Goal: Information Seeking & Learning: Learn about a topic

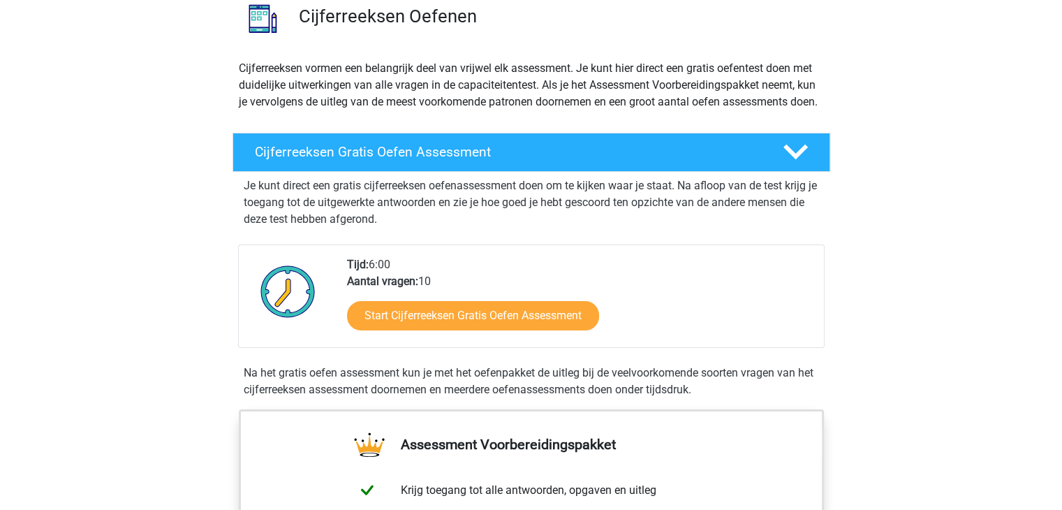
scroll to position [140, 0]
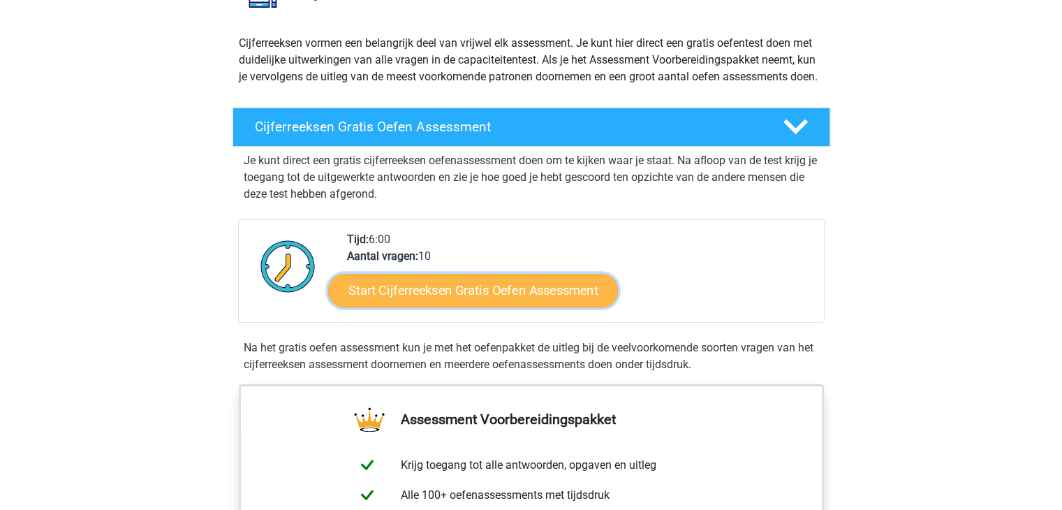
click at [490, 306] on link "Start Cijferreeksen Gratis Oefen Assessment" at bounding box center [473, 290] width 290 height 34
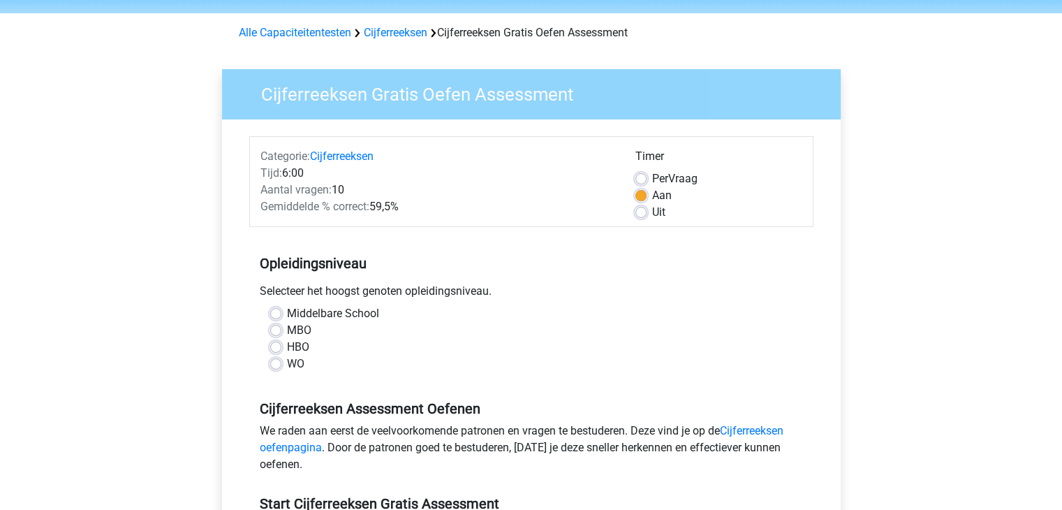
scroll to position [70, 0]
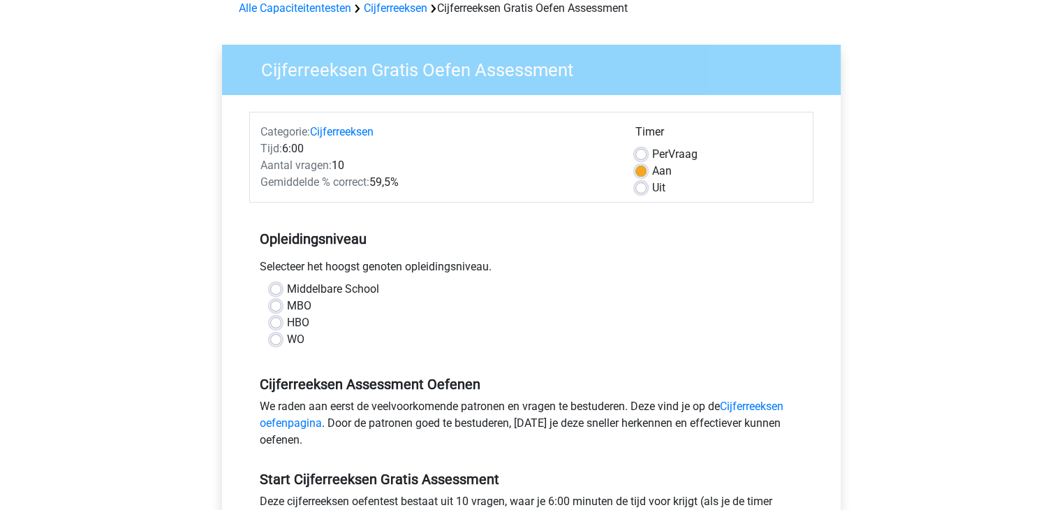
click at [287, 325] on label "HBO" at bounding box center [298, 322] width 22 height 17
click at [274, 325] on input "HBO" at bounding box center [275, 321] width 11 height 14
radio input "true"
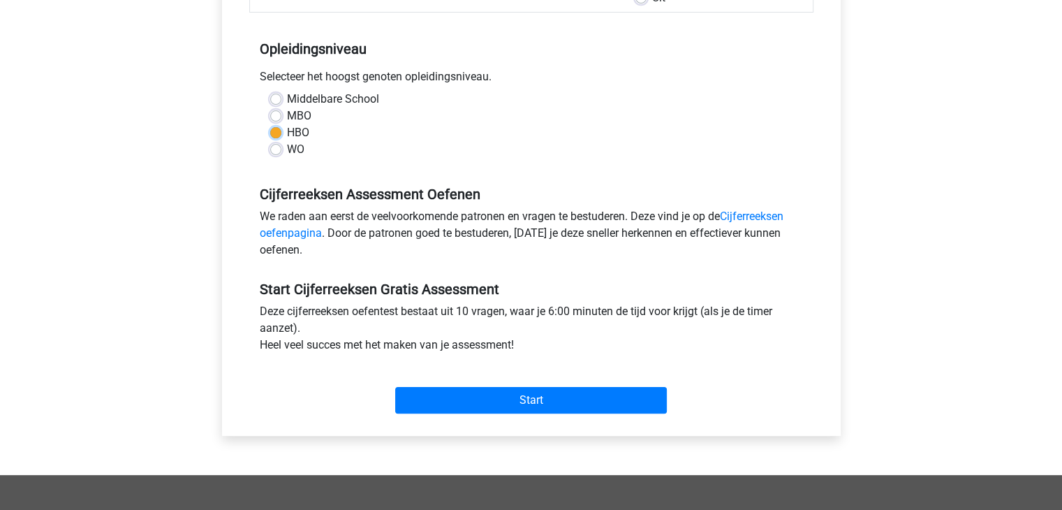
scroll to position [279, 0]
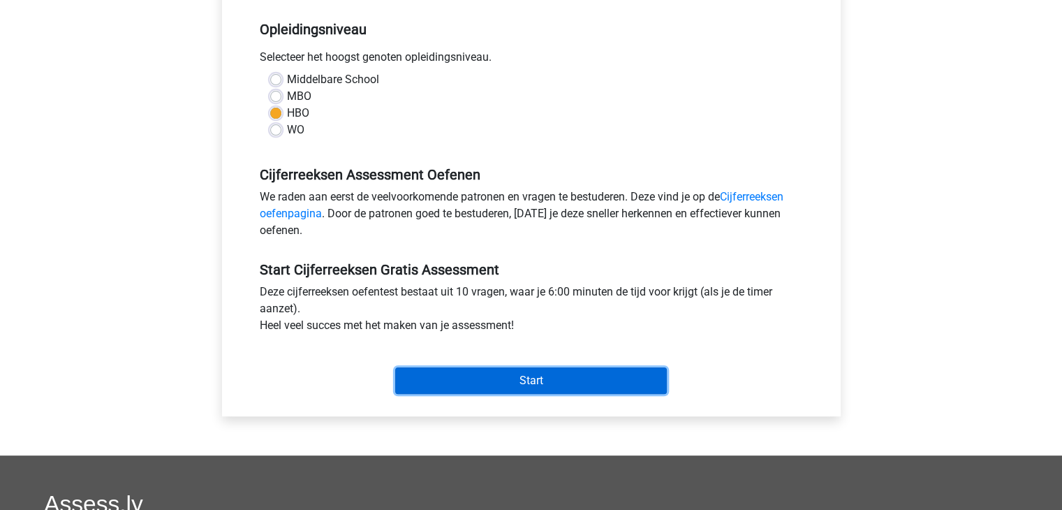
click at [511, 376] on input "Start" at bounding box center [531, 380] width 272 height 27
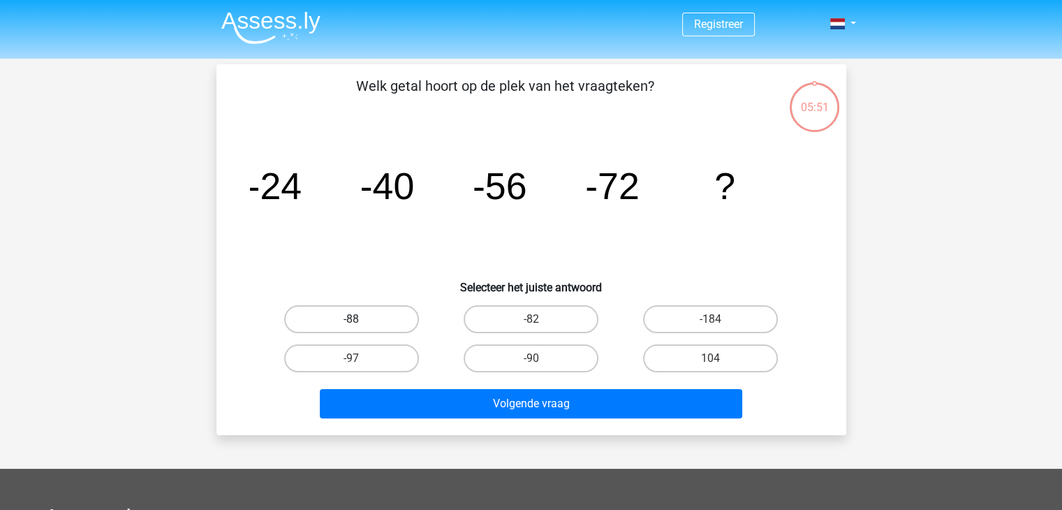
click at [362, 325] on label "-88" at bounding box center [351, 319] width 135 height 28
click at [360, 325] on input "-88" at bounding box center [355, 323] width 9 height 9
radio input "true"
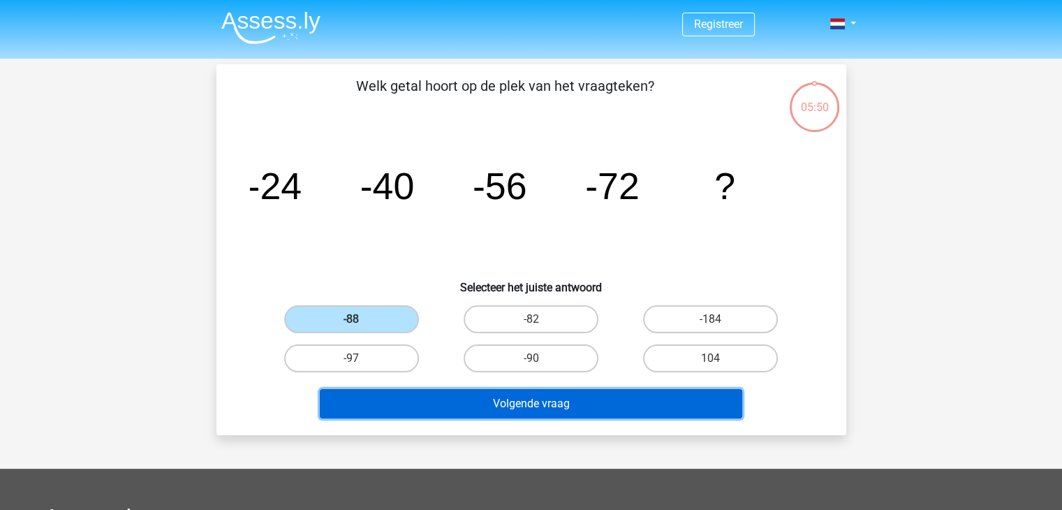
click at [557, 405] on button "Volgende vraag" at bounding box center [531, 403] width 422 height 29
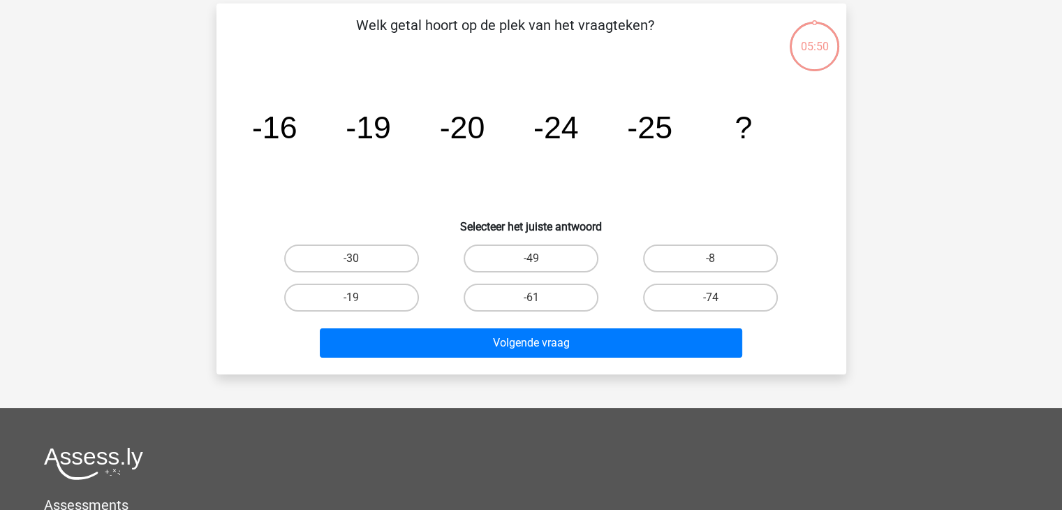
scroll to position [64, 0]
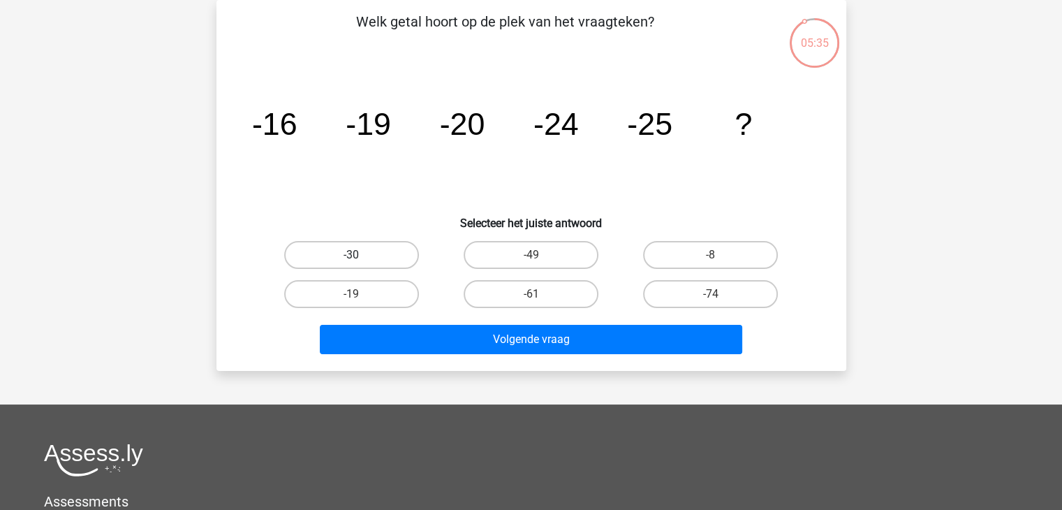
click at [327, 254] on label "-30" at bounding box center [351, 255] width 135 height 28
click at [351, 255] on input "-30" at bounding box center [355, 259] width 9 height 9
radio input "true"
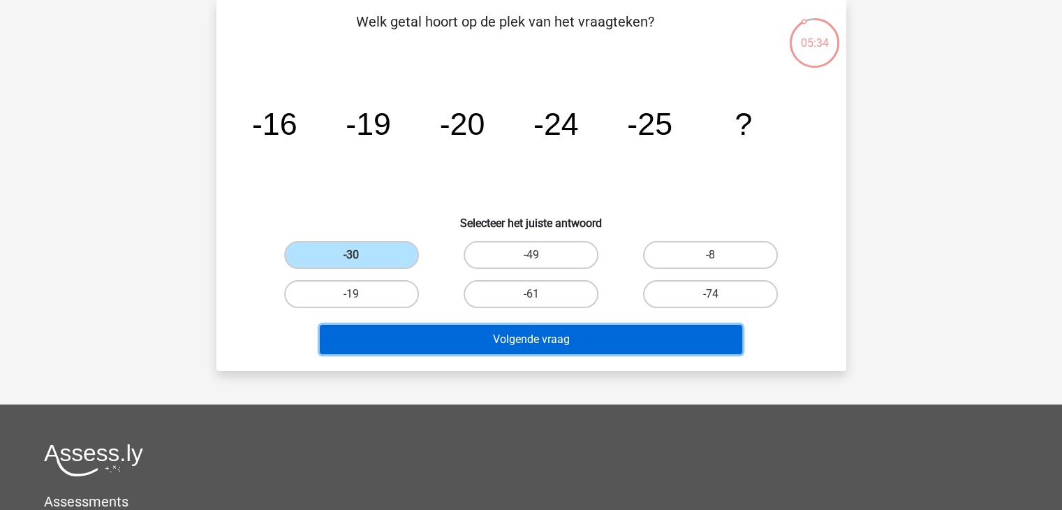
click at [564, 343] on button "Volgende vraag" at bounding box center [531, 339] width 422 height 29
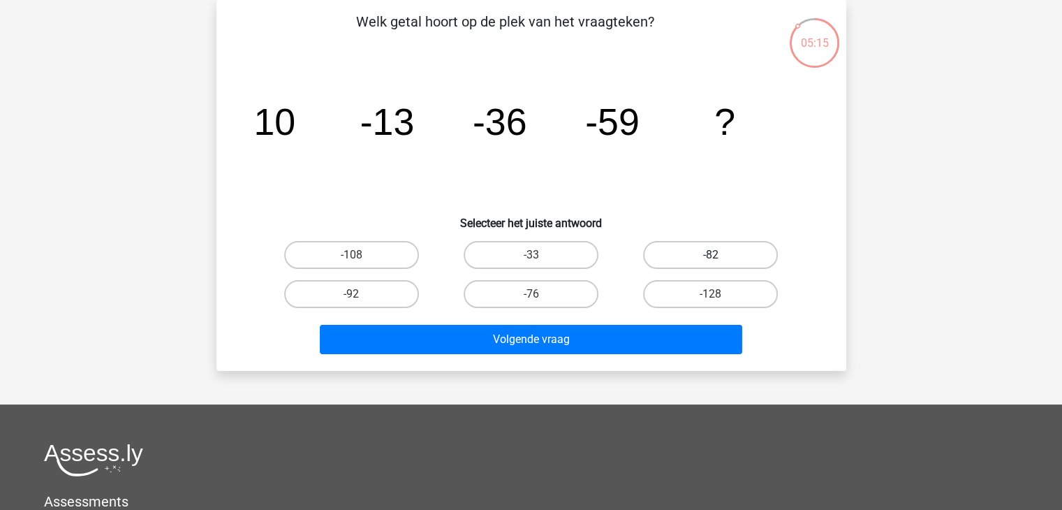
click at [711, 251] on label "-82" at bounding box center [710, 255] width 135 height 28
click at [711, 255] on input "-82" at bounding box center [715, 259] width 9 height 9
radio input "true"
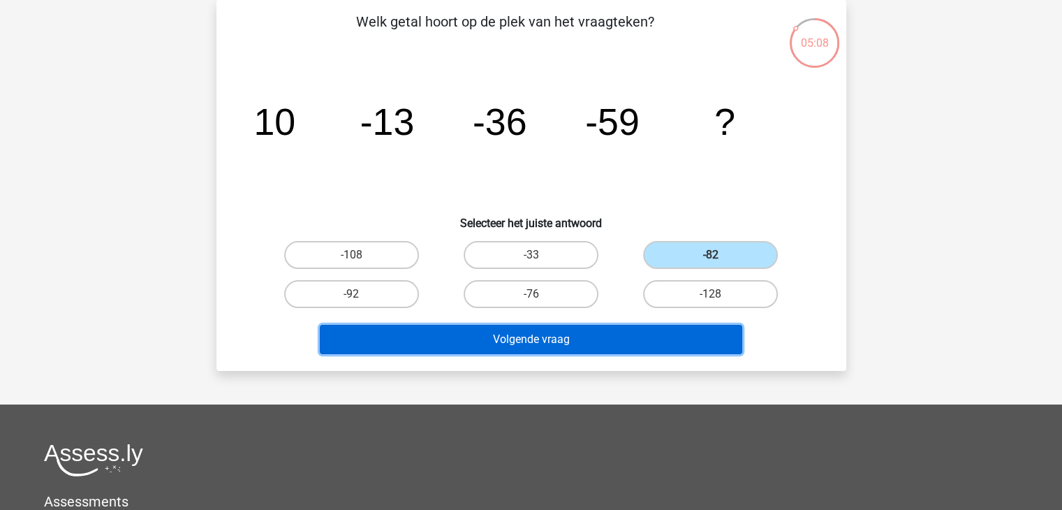
click at [565, 343] on button "Volgende vraag" at bounding box center [531, 339] width 422 height 29
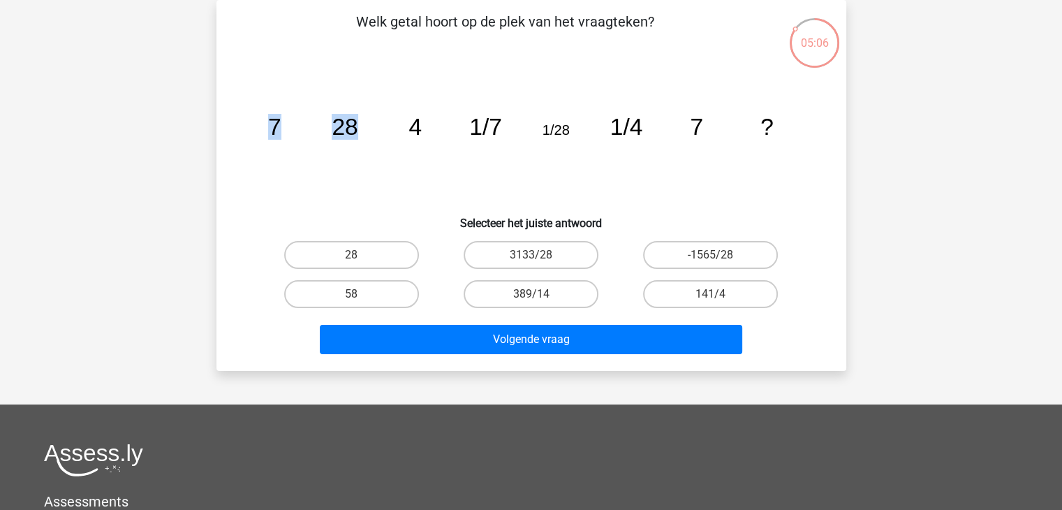
drag, startPoint x: 262, startPoint y: 121, endPoint x: 366, endPoint y: 124, distance: 103.3
click at [366, 124] on icon "image/svg+xml 7 28 4 1/7 1/28 1/4 7 ?" at bounding box center [531, 134] width 563 height 141
click at [405, 132] on icon "image/svg+xml 7 28 4 1/7 1/28 1/4 7 ?" at bounding box center [531, 134] width 563 height 141
drag, startPoint x: 472, startPoint y: 126, endPoint x: 648, endPoint y: 134, distance: 176.1
click at [648, 134] on icon "image/svg+xml 7 28 4 1/7 1/28 1/4 7 ?" at bounding box center [531, 134] width 563 height 141
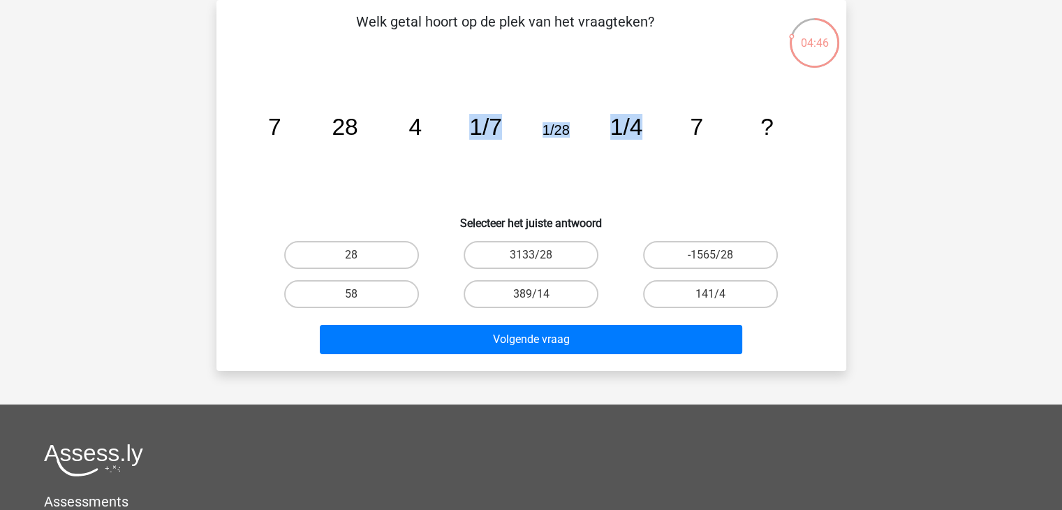
click at [634, 202] on icon "image/svg+xml 7 28 4 1/7 1/28 1/4 7 ?" at bounding box center [531, 134] width 563 height 141
click at [433, 126] on icon "image/svg+xml 7 28 4 1/7 1/28 1/4 7 ?" at bounding box center [531, 134] width 563 height 141
click at [408, 176] on icon "image/svg+xml 7 28 4 1/7 1/28 1/4 7 ?" at bounding box center [531, 134] width 563 height 141
click at [331, 246] on label "28" at bounding box center [351, 255] width 135 height 28
click at [351, 255] on input "28" at bounding box center [355, 259] width 9 height 9
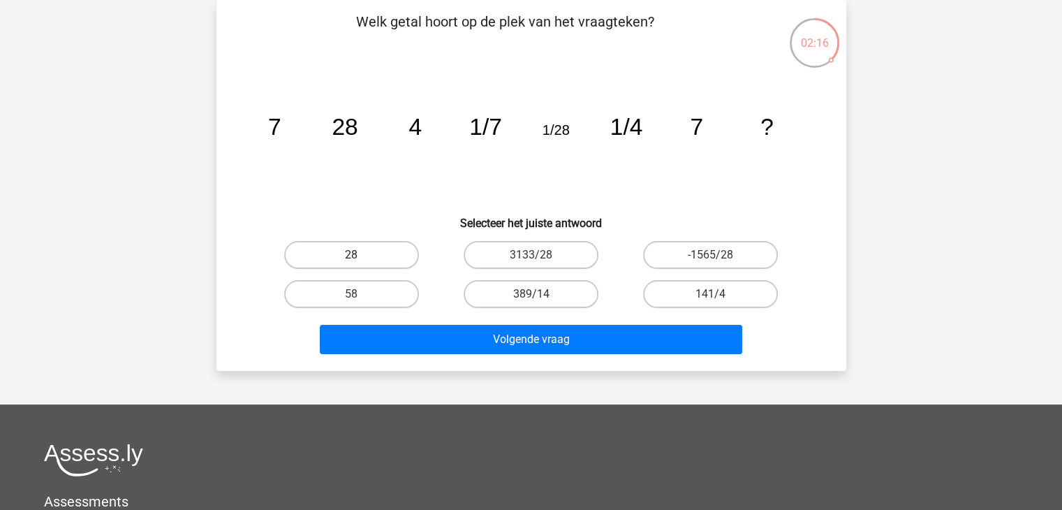
radio input "true"
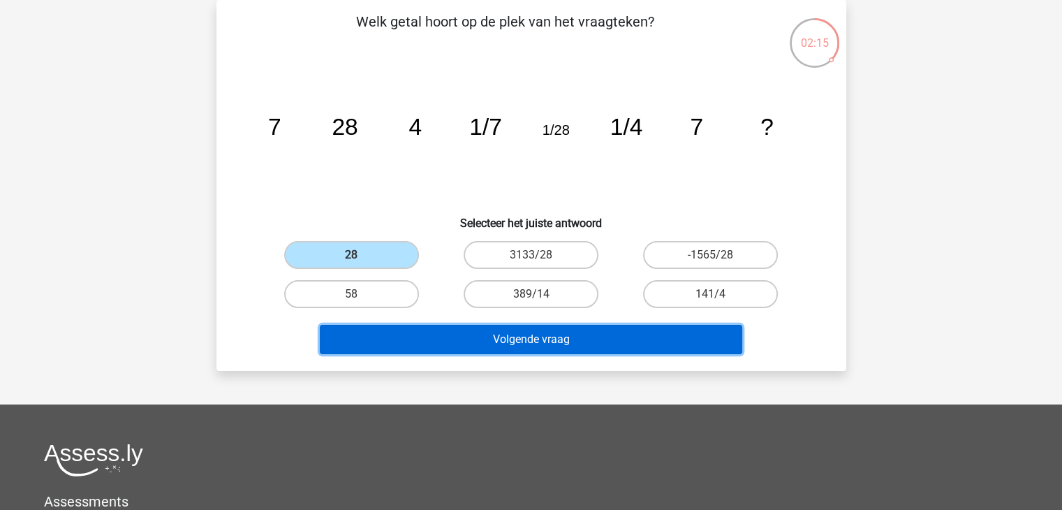
click at [514, 341] on button "Volgende vraag" at bounding box center [531, 339] width 422 height 29
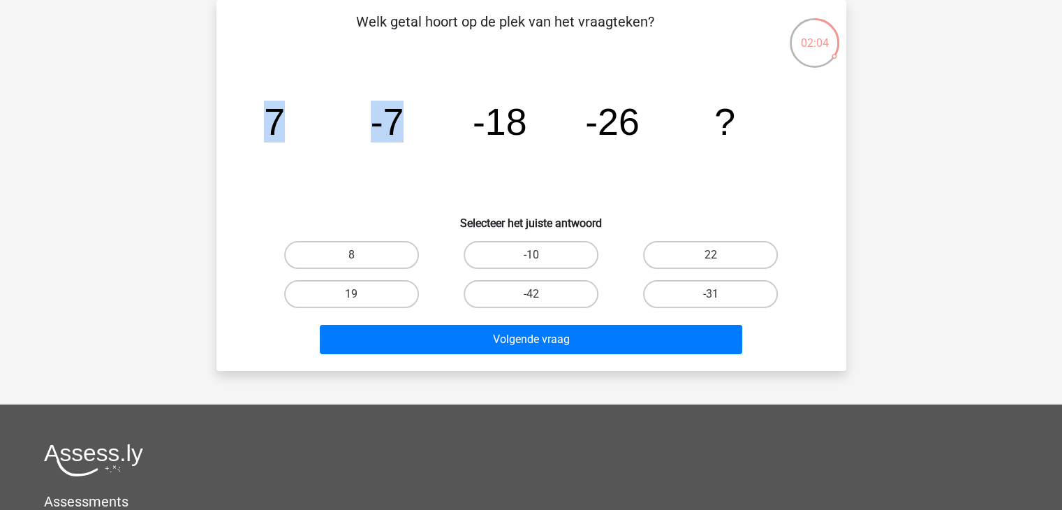
drag, startPoint x: 260, startPoint y: 117, endPoint x: 417, endPoint y: 112, distance: 157.1
click at [417, 112] on icon "image/svg+xml 7 -7 -18 -26 ?" at bounding box center [531, 134] width 563 height 141
click at [429, 152] on icon "image/svg+xml 7 -7 -18 -26 ?" at bounding box center [531, 134] width 563 height 141
click at [415, 171] on icon "image/svg+xml 7 -7 -18 -26 ?" at bounding box center [531, 134] width 563 height 141
drag, startPoint x: 369, startPoint y: 118, endPoint x: 542, endPoint y: 115, distance: 173.8
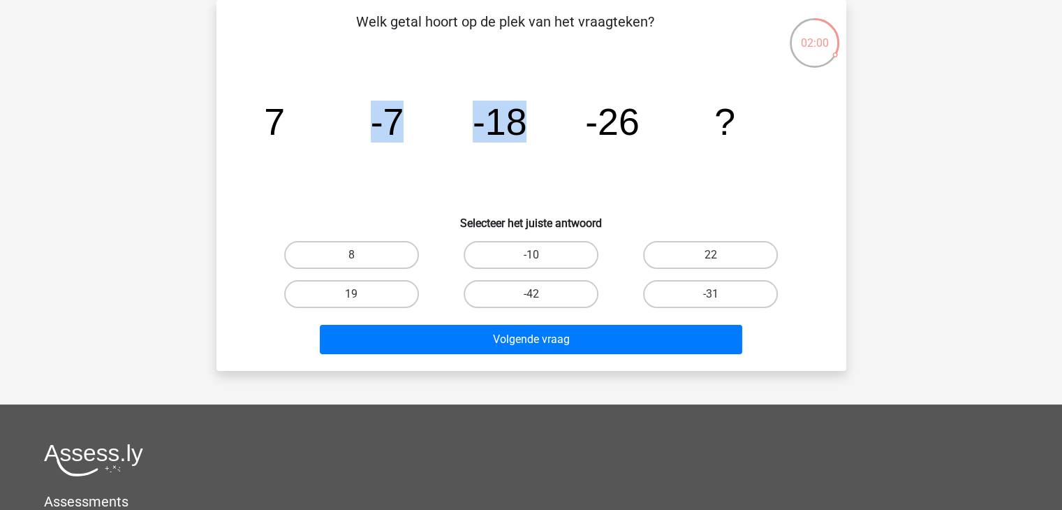
click at [542, 115] on icon "image/svg+xml 7 -7 -18 -26 ?" at bounding box center [531, 134] width 563 height 141
click at [567, 174] on icon "image/svg+xml 7 -7 -18 -26 ?" at bounding box center [531, 134] width 563 height 141
drag, startPoint x: 464, startPoint y: 121, endPoint x: 642, endPoint y: 118, distance: 178.0
click at [642, 118] on icon "image/svg+xml 7 -7 -18 -26 ?" at bounding box center [531, 134] width 563 height 141
click at [676, 214] on h6 "Selecteer het juiste antwoord" at bounding box center [531, 217] width 585 height 24
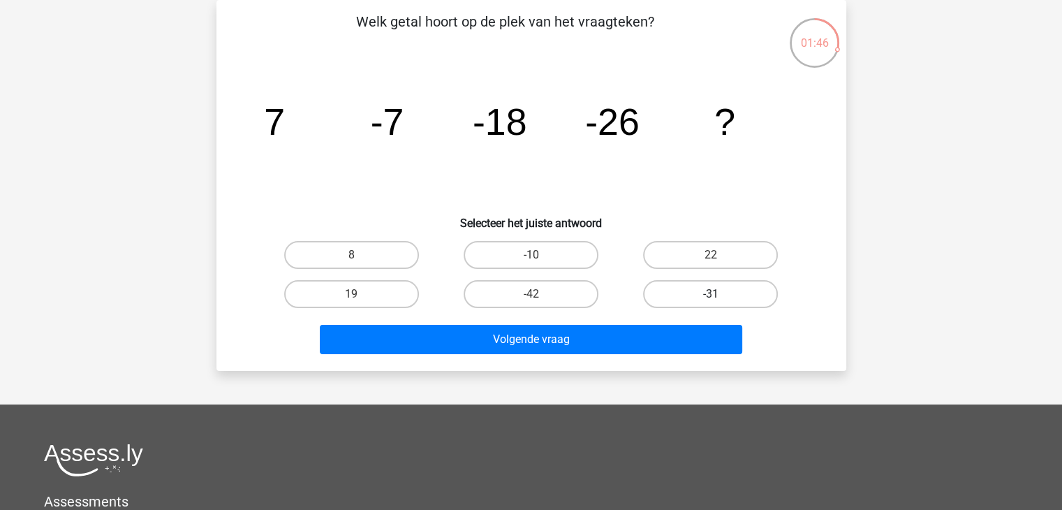
click at [708, 290] on label "-31" at bounding box center [710, 294] width 135 height 28
click at [711, 294] on input "-31" at bounding box center [715, 298] width 9 height 9
radio input "true"
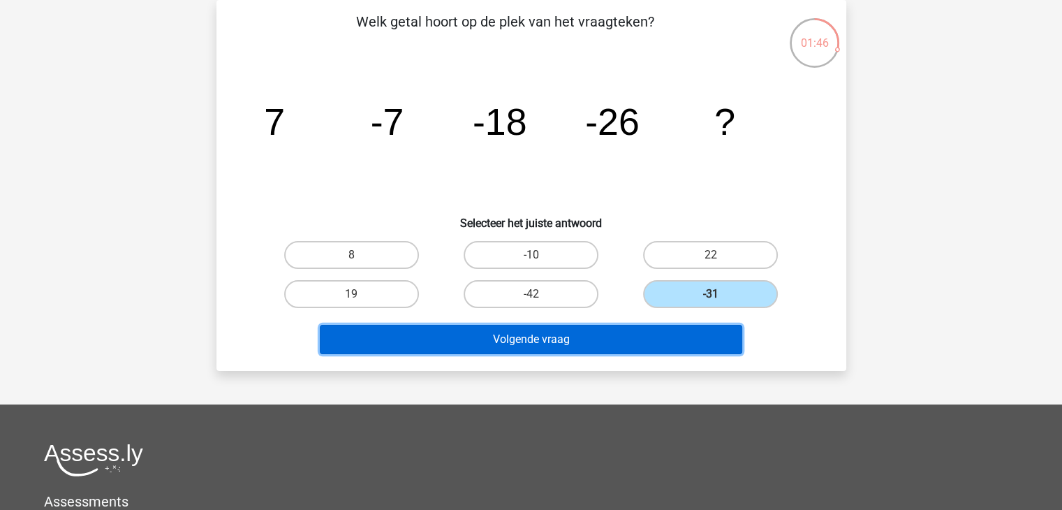
click at [683, 342] on button "Volgende vraag" at bounding box center [531, 339] width 422 height 29
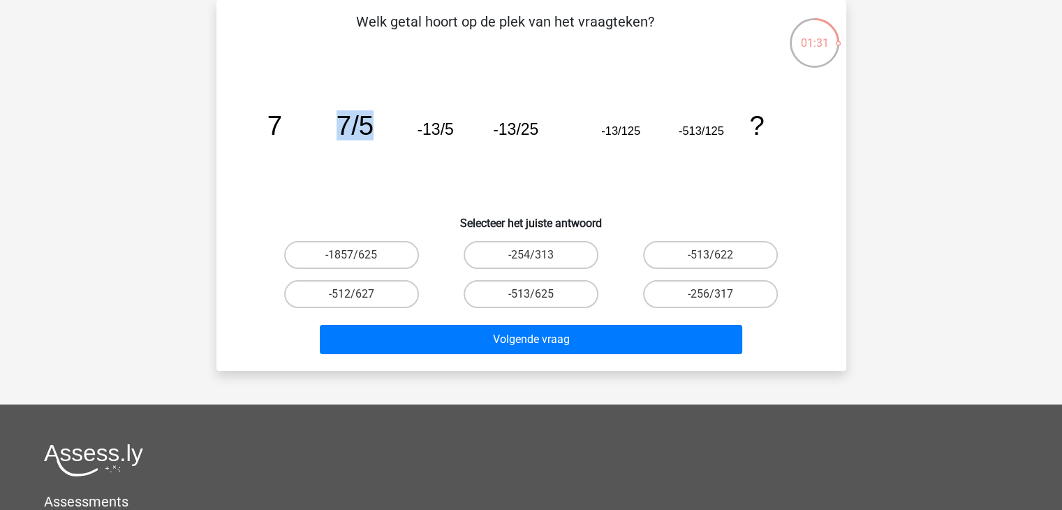
drag, startPoint x: 338, startPoint y: 126, endPoint x: 389, endPoint y: 127, distance: 51.7
click at [389, 127] on icon "image/svg+xml 7 7/5 -13/5 -13/25 -13/125 -513/125 ?" at bounding box center [531, 134] width 563 height 141
click at [389, 152] on icon "image/svg+xml 7 7/5 -13/5 -13/25 -13/125 -513/125 ?" at bounding box center [531, 134] width 563 height 141
click at [388, 165] on icon "image/svg+xml 7 7/5 -13/5 -13/25 -13/125 -513/125 ?" at bounding box center [531, 134] width 563 height 141
click at [401, 192] on icon "image/svg+xml 7 7/5 -13/5 -13/25 -13/125 -513/125 ?" at bounding box center [531, 134] width 563 height 141
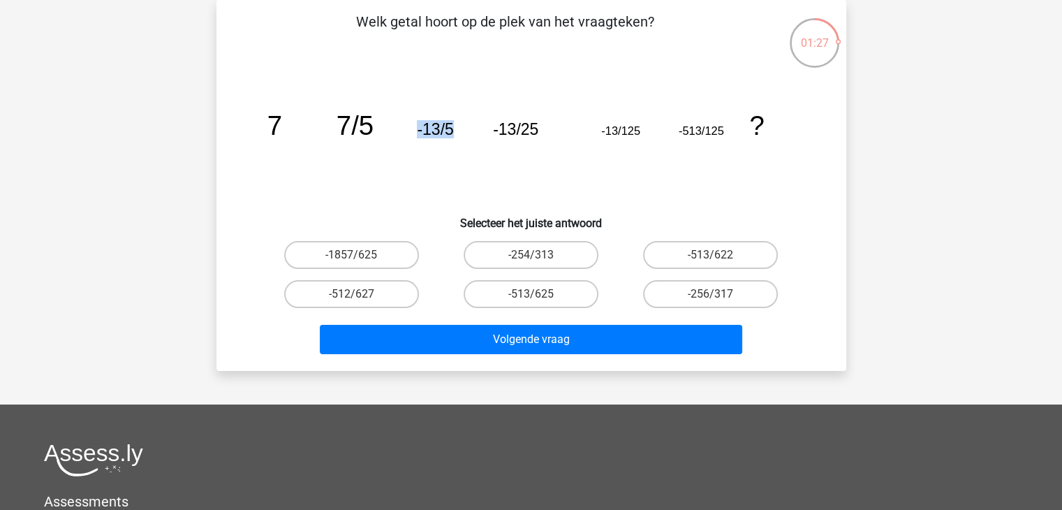
drag, startPoint x: 415, startPoint y: 124, endPoint x: 466, endPoint y: 128, distance: 51.9
click at [466, 128] on icon "image/svg+xml 7 7/5 -13/5 -13/25 -13/125 -513/125 ?" at bounding box center [531, 134] width 563 height 141
click at [469, 162] on icon "image/svg+xml 7 7/5 -13/5 -13/25 -13/125 -513/125 ?" at bounding box center [531, 134] width 563 height 141
drag, startPoint x: 475, startPoint y: 116, endPoint x: 551, endPoint y: 132, distance: 77.8
click at [550, 131] on icon "image/svg+xml 7 7/5 -13/5 -13/25 -13/125 -513/125 ?" at bounding box center [531, 134] width 563 height 141
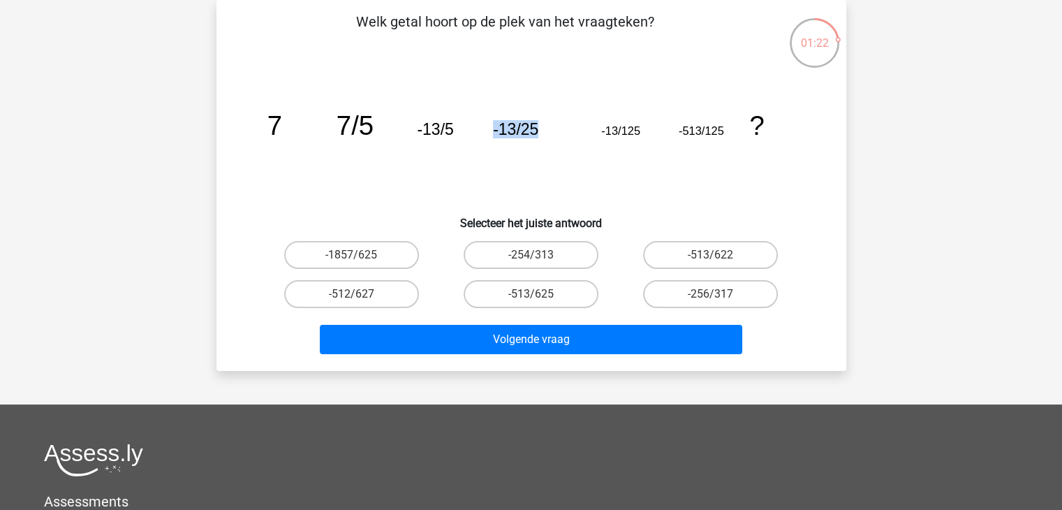
click at [547, 151] on icon "image/svg+xml 7 7/5 -13/5 -13/25 -13/125 -513/125 ?" at bounding box center [531, 134] width 563 height 141
click at [584, 175] on icon "image/svg+xml 7 7/5 -13/5 -13/25 -13/125 -513/125 ?" at bounding box center [531, 134] width 563 height 141
drag, startPoint x: 607, startPoint y: 130, endPoint x: 651, endPoint y: 131, distance: 44.7
click at [651, 131] on icon "image/svg+xml 7 7/5 -13/5 -13/25 -13/125 -513/125 ?" at bounding box center [531, 134] width 563 height 141
click at [608, 181] on icon "image/svg+xml 7 7/5 -13/5 -13/25 -13/125 -513/125 ?" at bounding box center [531, 134] width 563 height 141
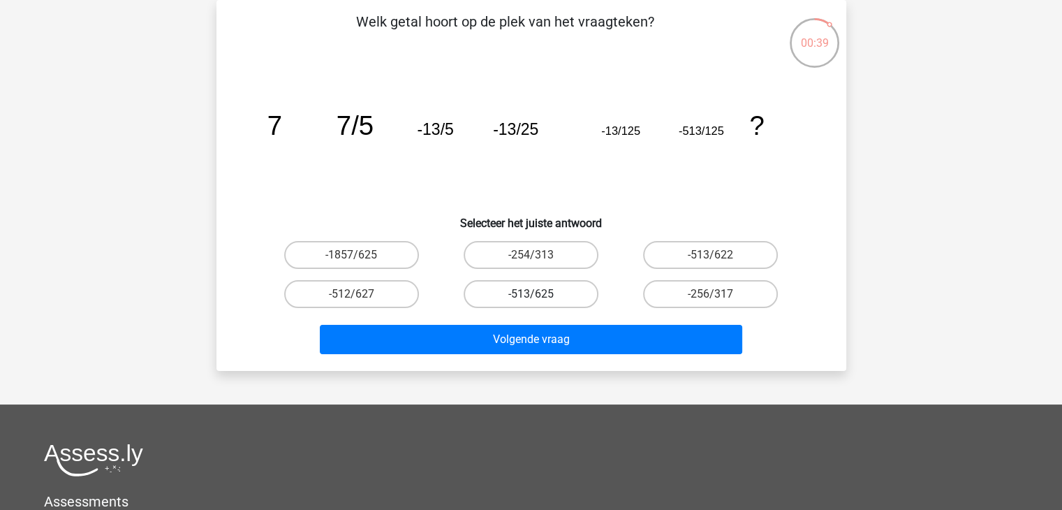
click at [526, 287] on label "-513/625" at bounding box center [530, 294] width 135 height 28
click at [530, 294] on input "-513/625" at bounding box center [534, 298] width 9 height 9
radio input "true"
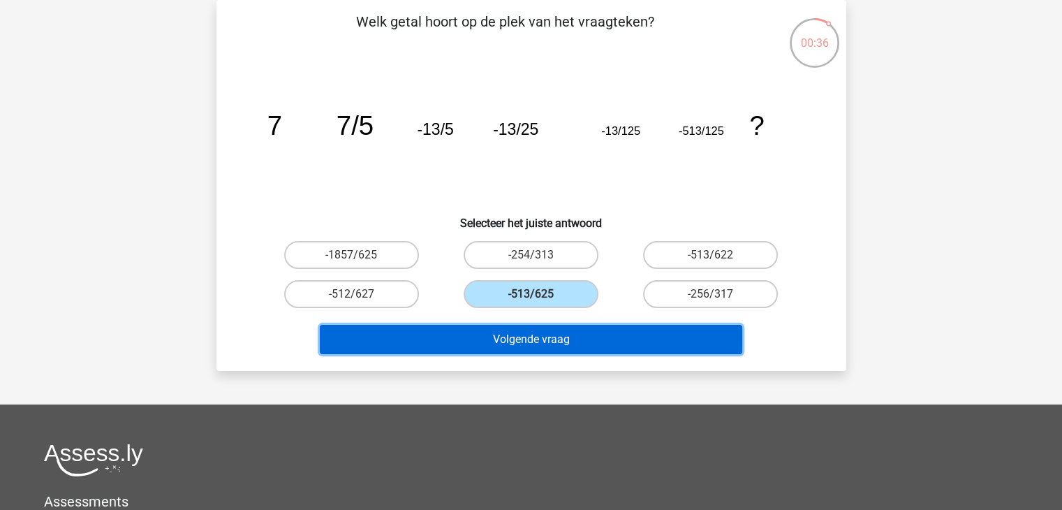
click at [576, 341] on button "Volgende vraag" at bounding box center [531, 339] width 422 height 29
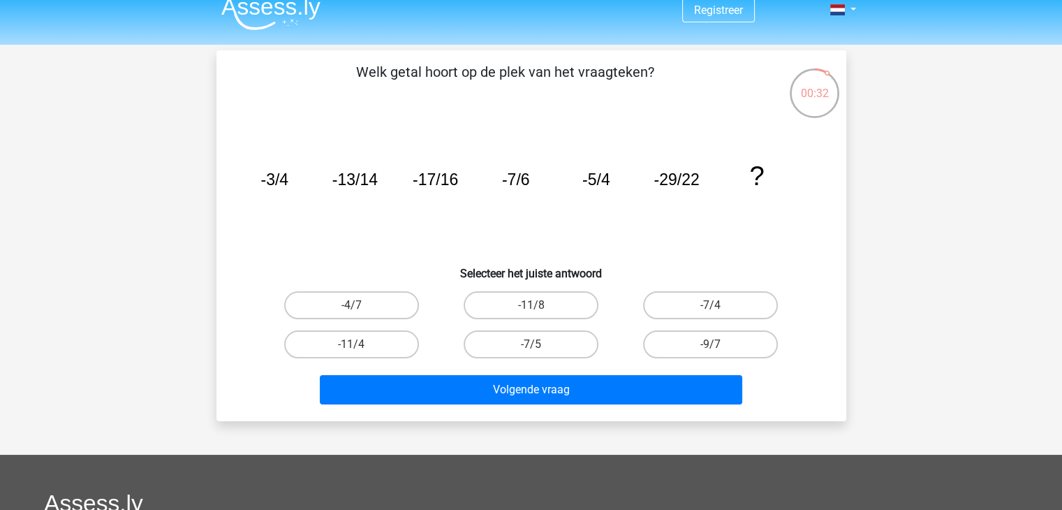
scroll to position [0, 0]
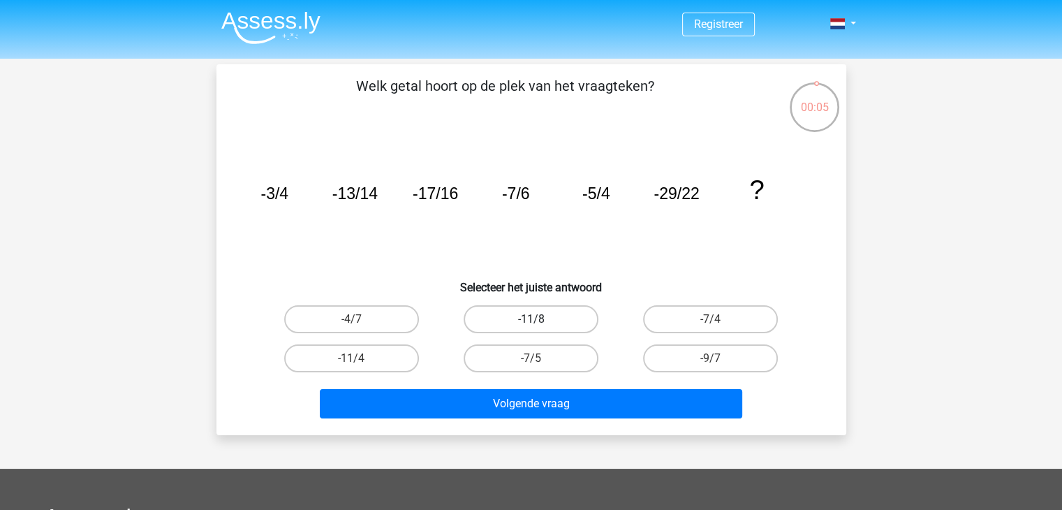
click at [505, 323] on label "-11/8" at bounding box center [530, 319] width 135 height 28
click at [530, 323] on input "-11/8" at bounding box center [534, 323] width 9 height 9
radio input "true"
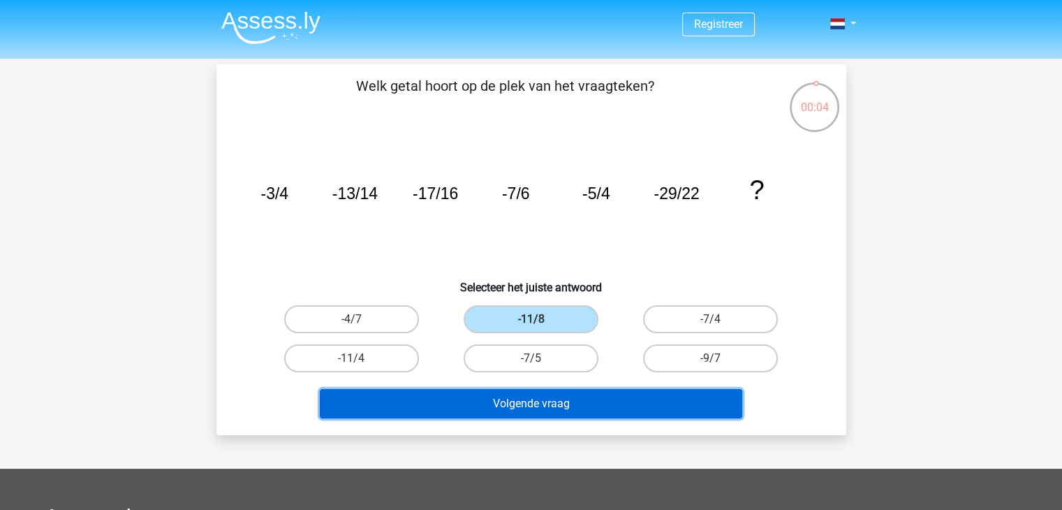
click at [527, 411] on button "Volgende vraag" at bounding box center [531, 403] width 422 height 29
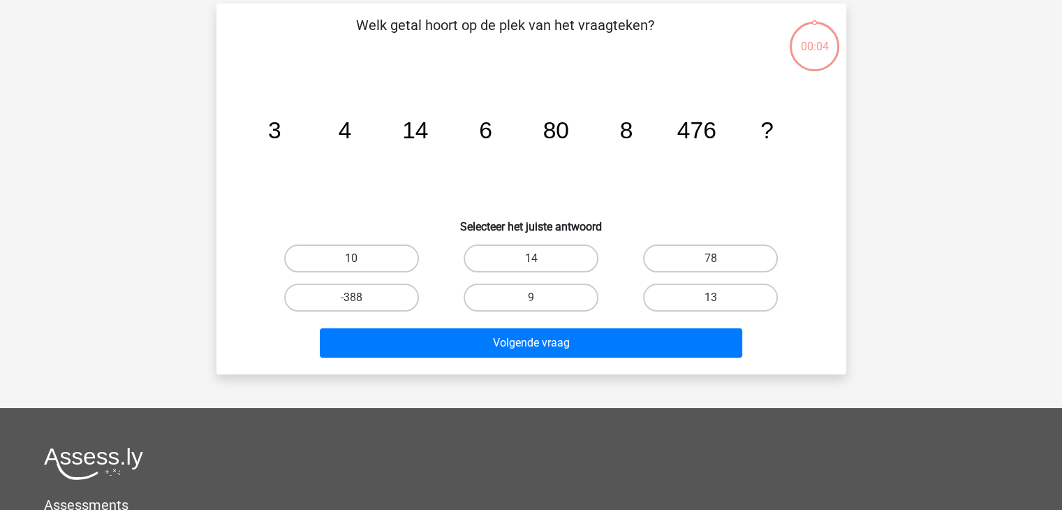
scroll to position [64, 0]
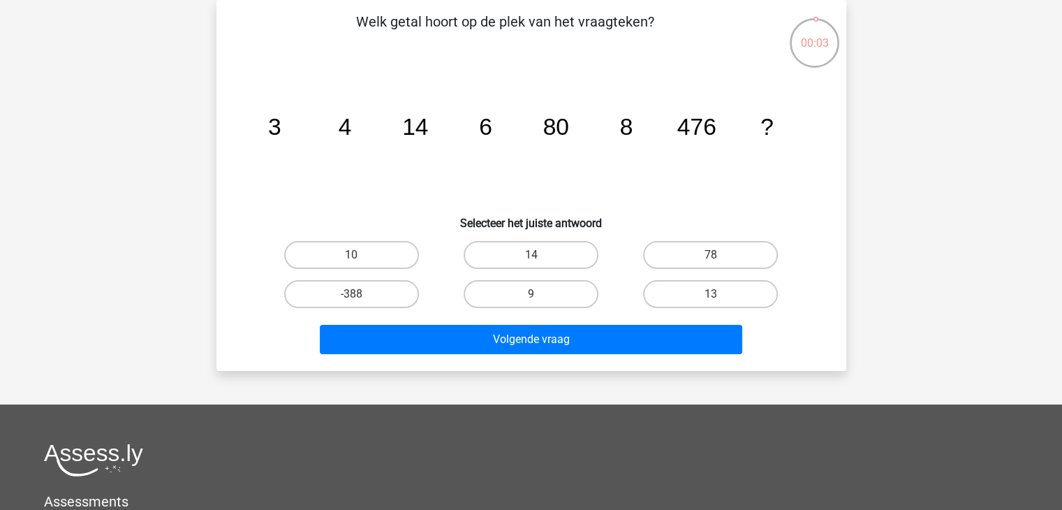
click at [290, 139] on icon "image/svg+xml 3 4 14 6 80 8 476 ?" at bounding box center [531, 134] width 563 height 141
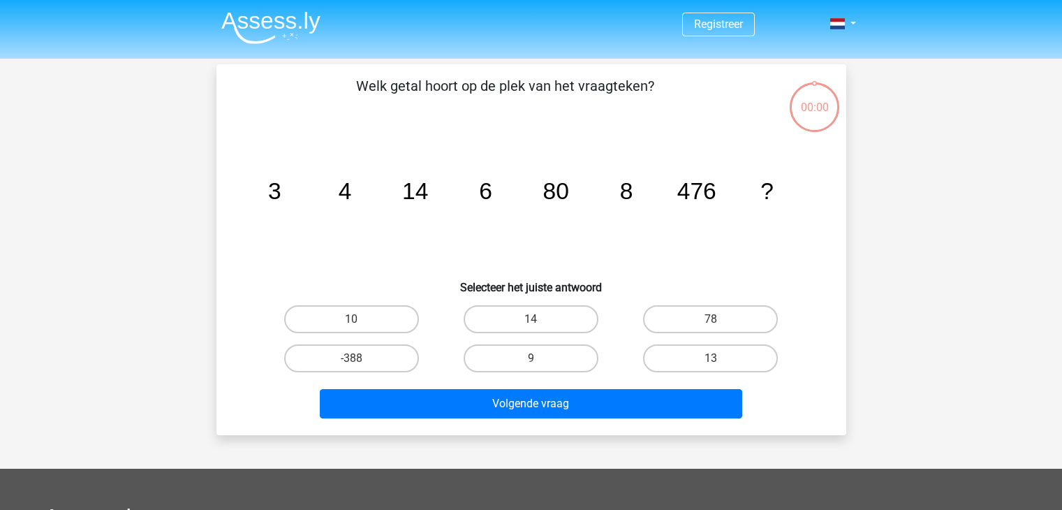
scroll to position [64, 0]
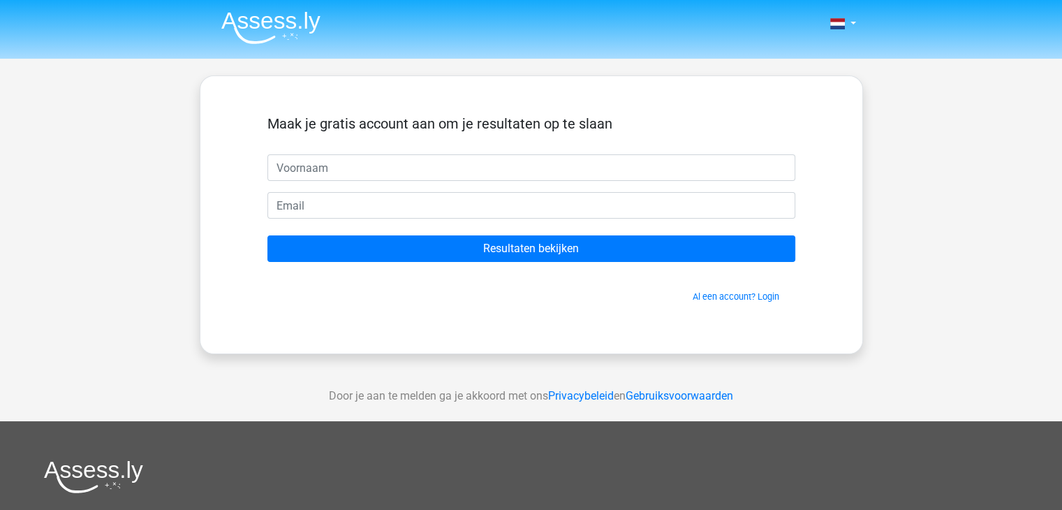
click at [434, 178] on input "text" at bounding box center [531, 167] width 528 height 27
type input "Wouter"
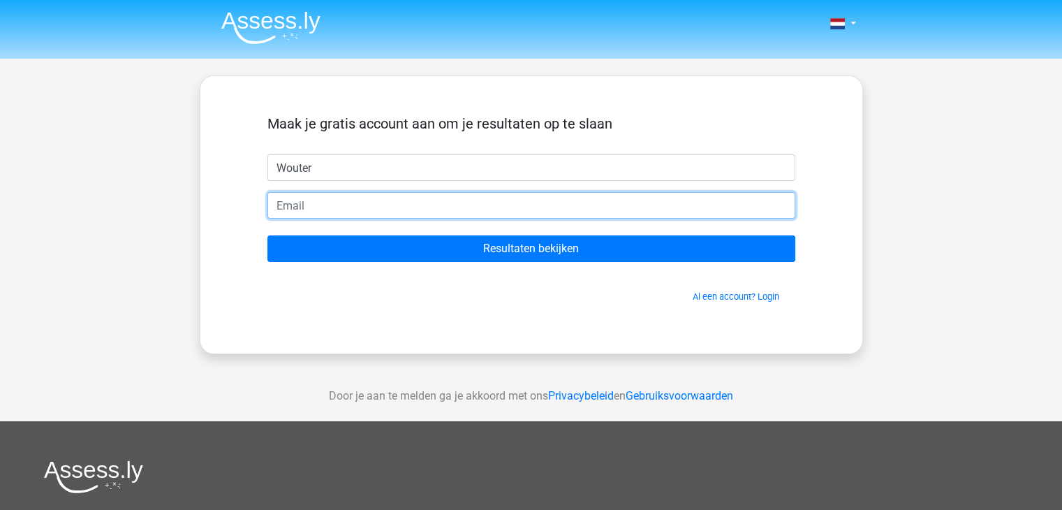
click at [315, 195] on input "email" at bounding box center [531, 205] width 528 height 27
type input "[EMAIL_ADDRESS][DOMAIN_NAME]"
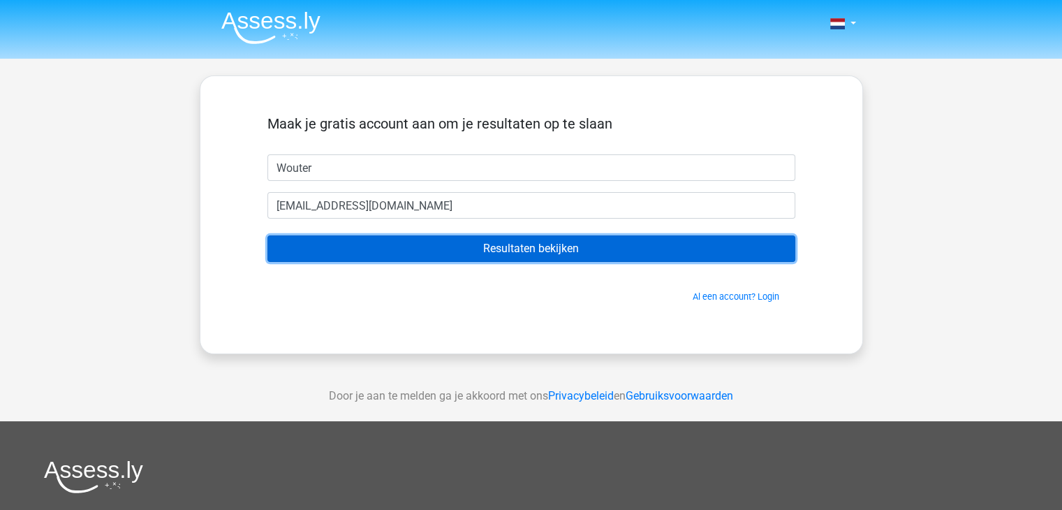
click at [435, 252] on input "Resultaten bekijken" at bounding box center [531, 248] width 528 height 27
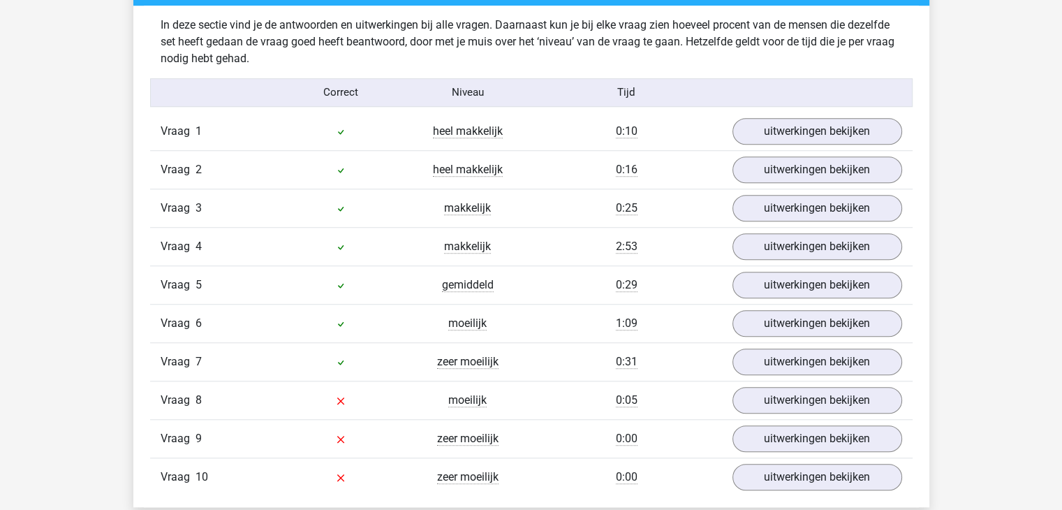
scroll to position [1117, 0]
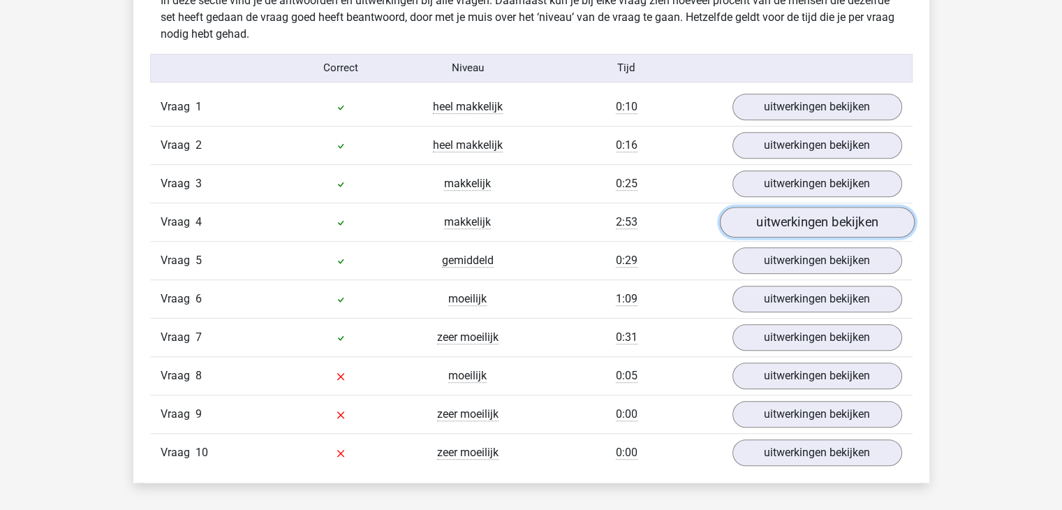
click at [750, 223] on link "uitwerkingen bekijken" at bounding box center [816, 222] width 195 height 31
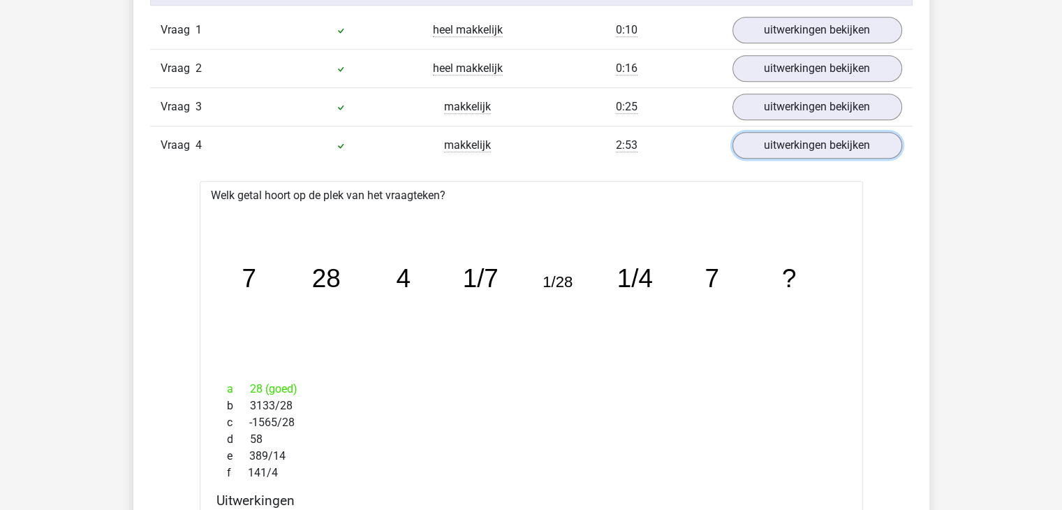
scroll to position [1187, 0]
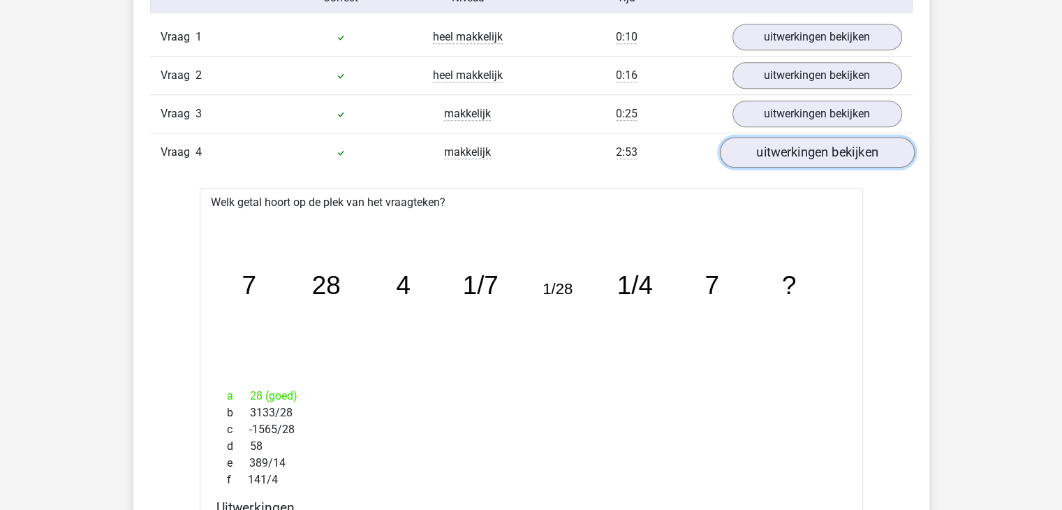
click at [826, 152] on link "uitwerkingen bekijken" at bounding box center [816, 152] width 195 height 31
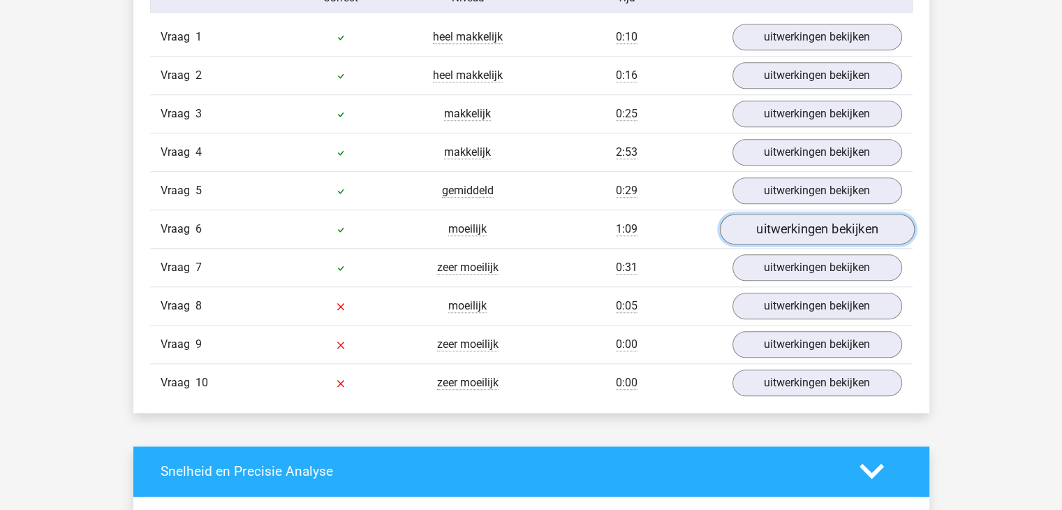
click at [789, 236] on link "uitwerkingen bekijken" at bounding box center [816, 229] width 195 height 31
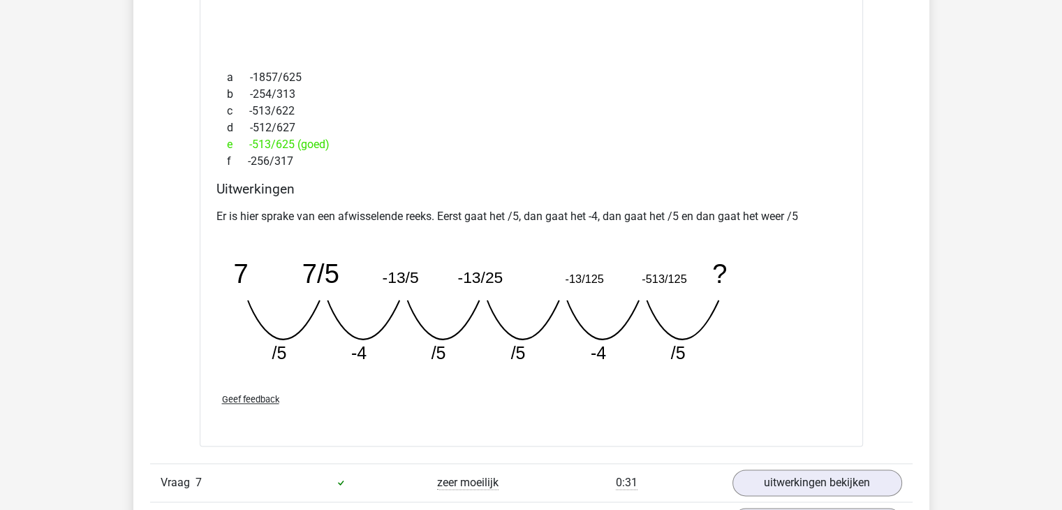
scroll to position [1675, 0]
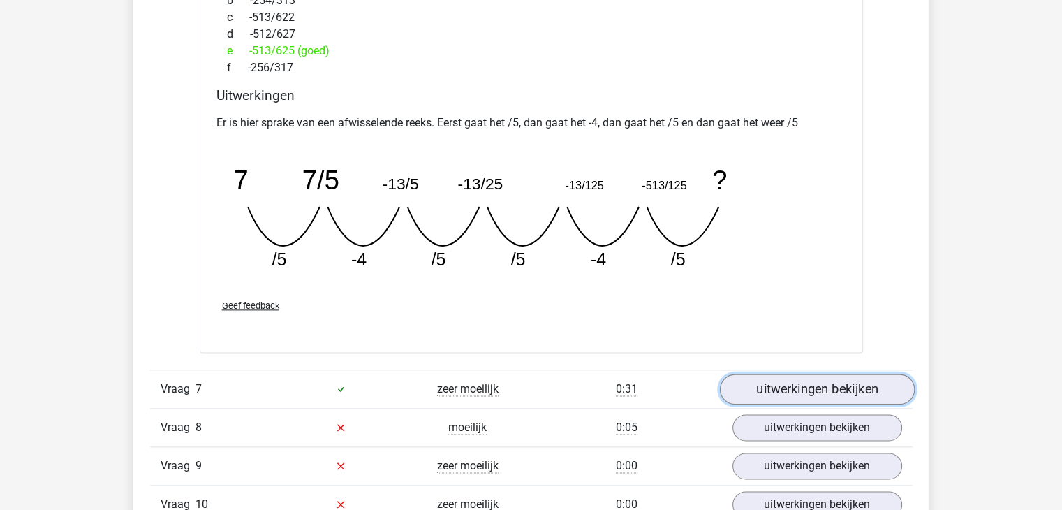
click at [796, 384] on link "uitwerkingen bekijken" at bounding box center [816, 388] width 195 height 31
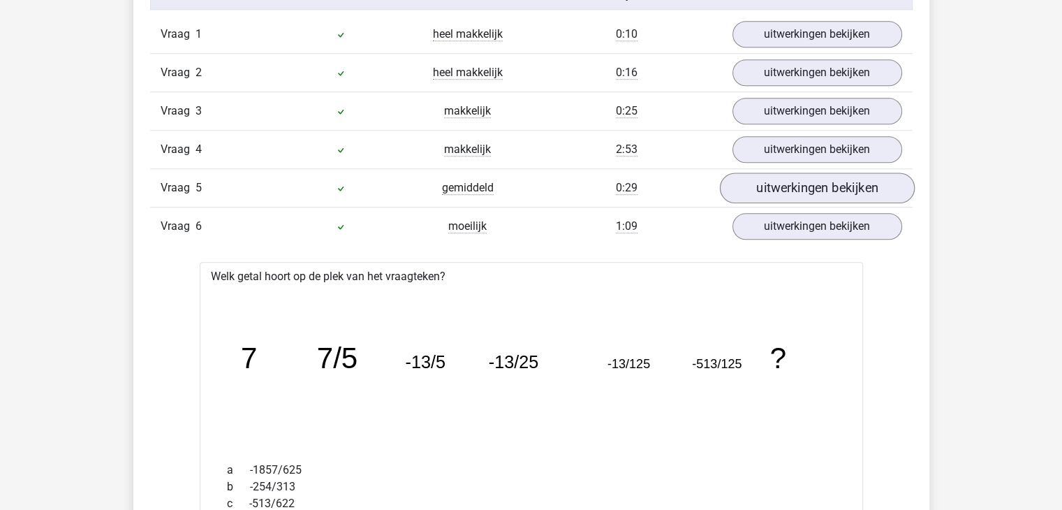
scroll to position [1187, 0]
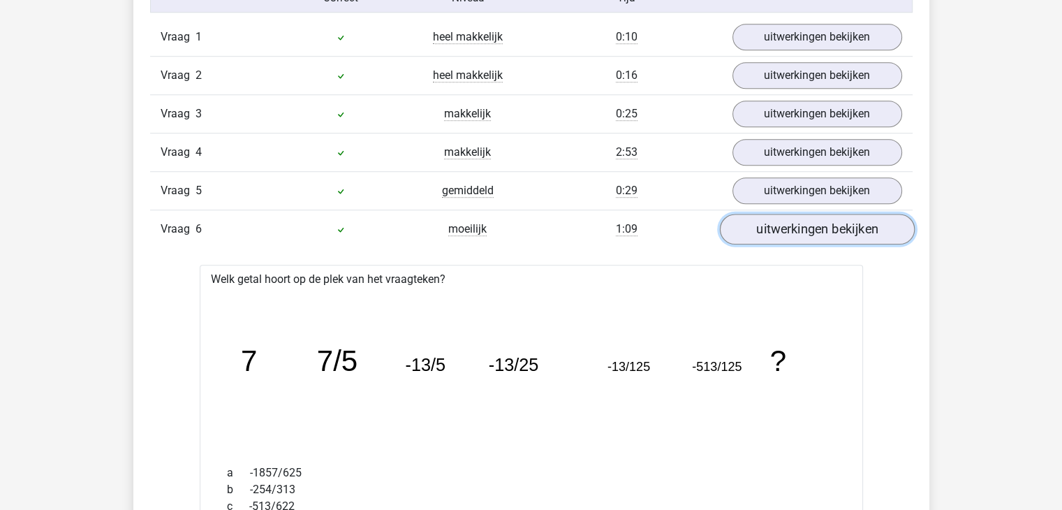
click at [838, 231] on link "uitwerkingen bekijken" at bounding box center [816, 229] width 195 height 31
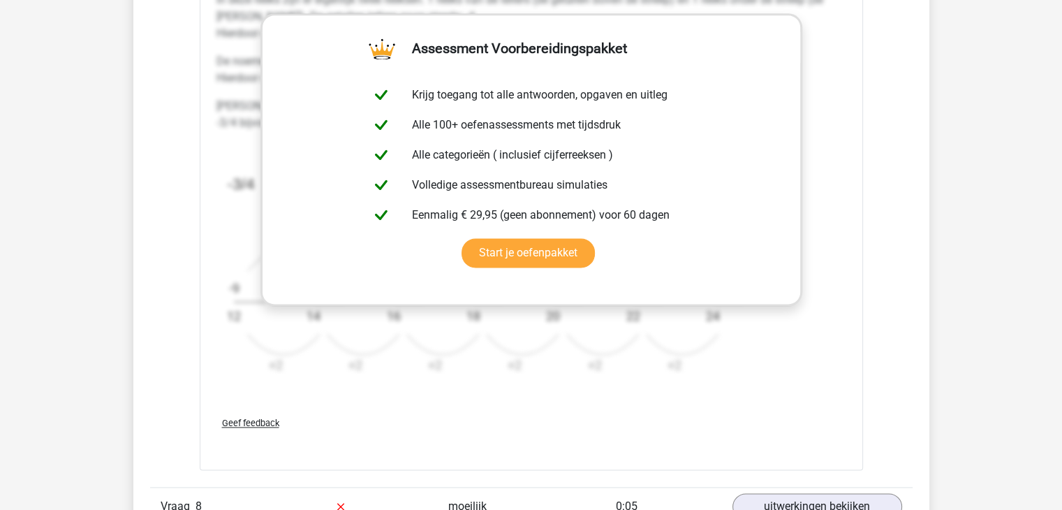
scroll to position [2024, 0]
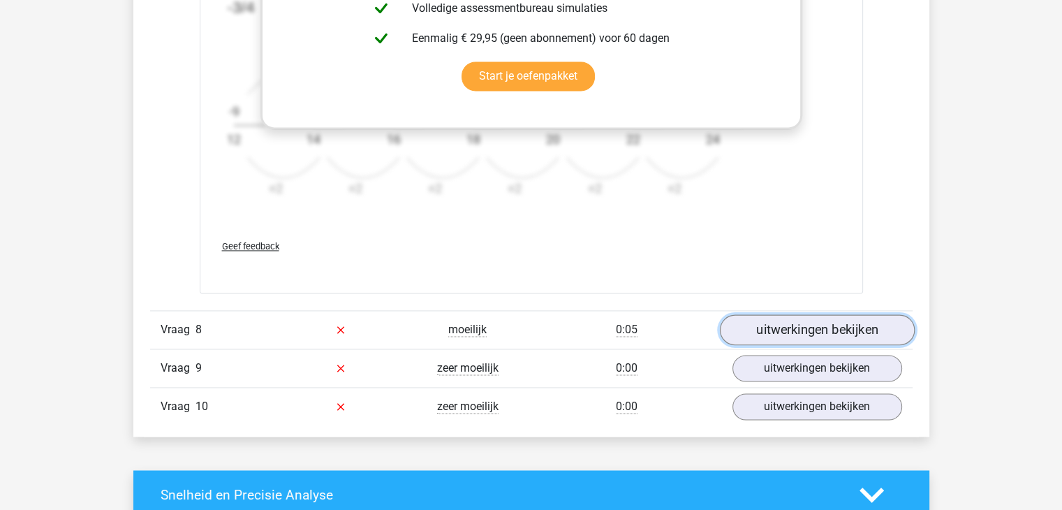
click at [843, 323] on link "uitwerkingen bekijken" at bounding box center [816, 329] width 195 height 31
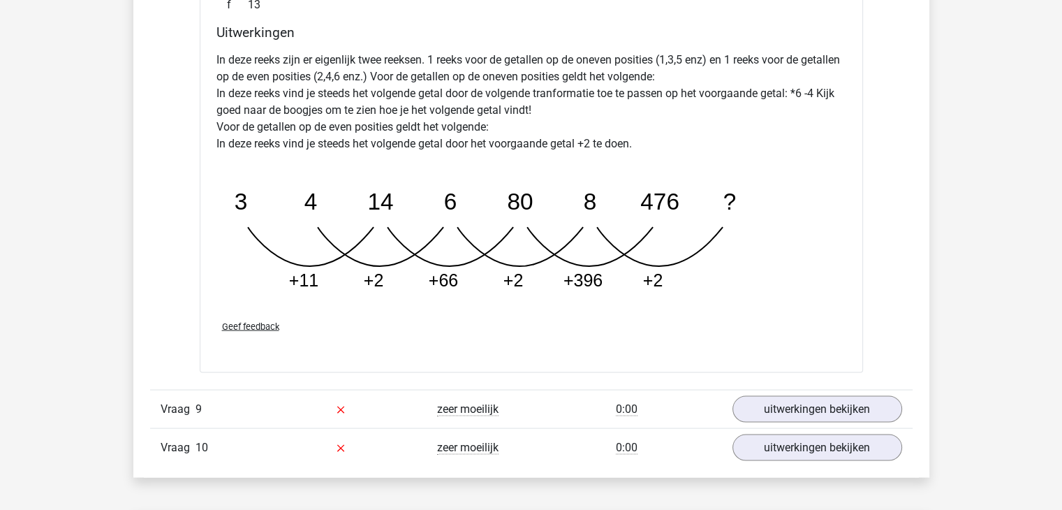
scroll to position [2652, 0]
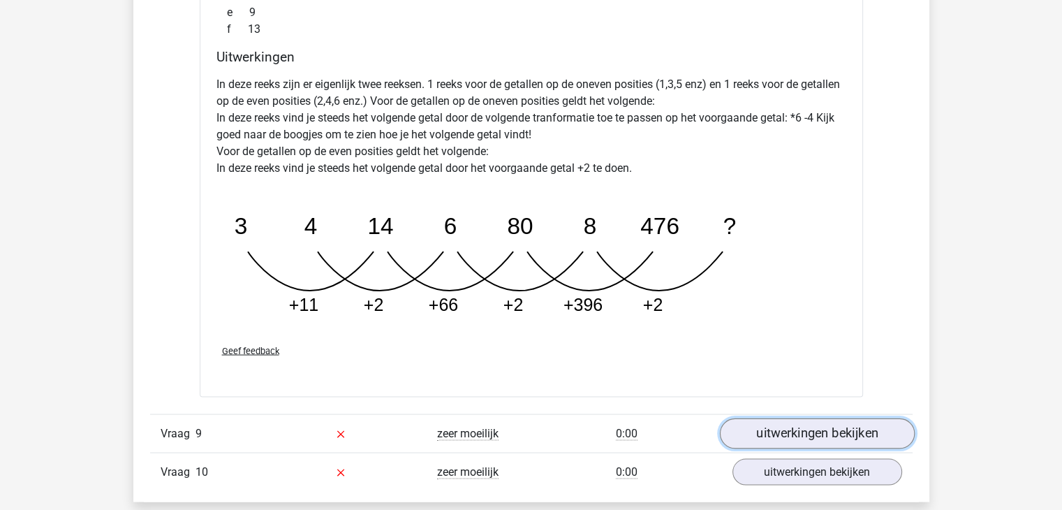
click at [841, 436] on link "uitwerkingen bekijken" at bounding box center [816, 433] width 195 height 31
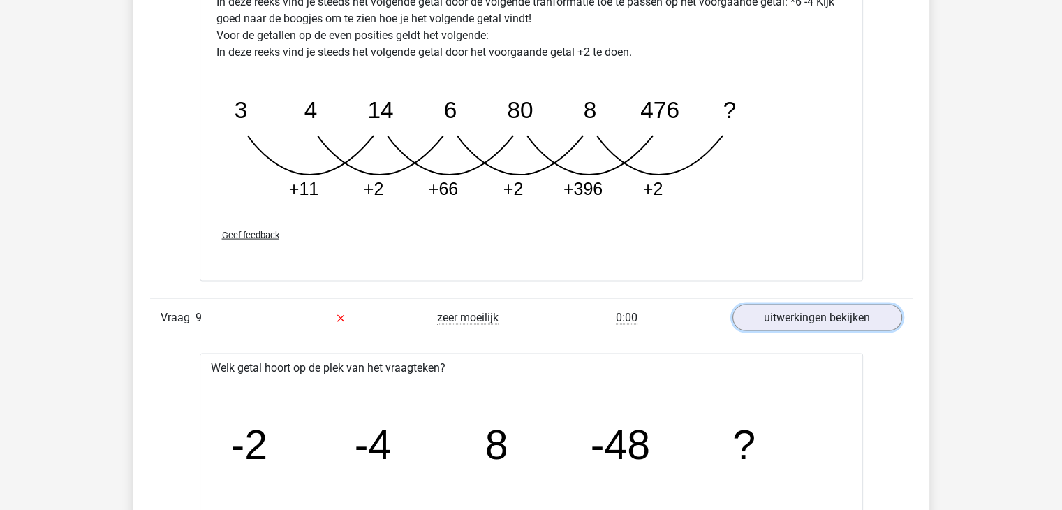
scroll to position [2792, 0]
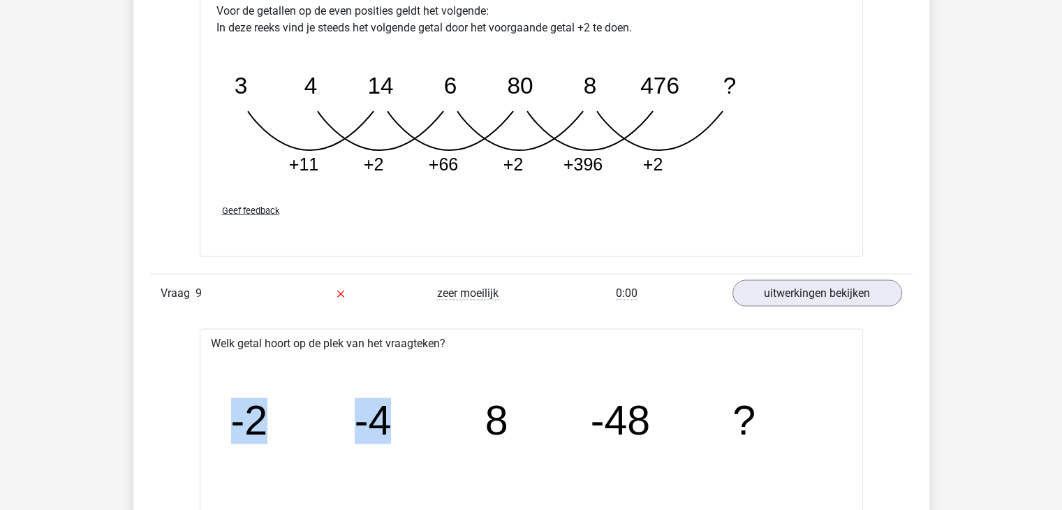
drag, startPoint x: 330, startPoint y: 406, endPoint x: 221, endPoint y: 408, distance: 108.9
click at [225, 408] on icon "image/svg+xml -2 -4 8 -48 ?" at bounding box center [531, 434] width 618 height 155
click at [530, 417] on icon "image/svg+xml -2 -4 8 -48 ?" at bounding box center [531, 434] width 618 height 155
drag, startPoint x: 519, startPoint y: 414, endPoint x: 340, endPoint y: 414, distance: 178.7
click at [340, 414] on icon "image/svg+xml -2 -4 8 -48 ?" at bounding box center [531, 434] width 618 height 155
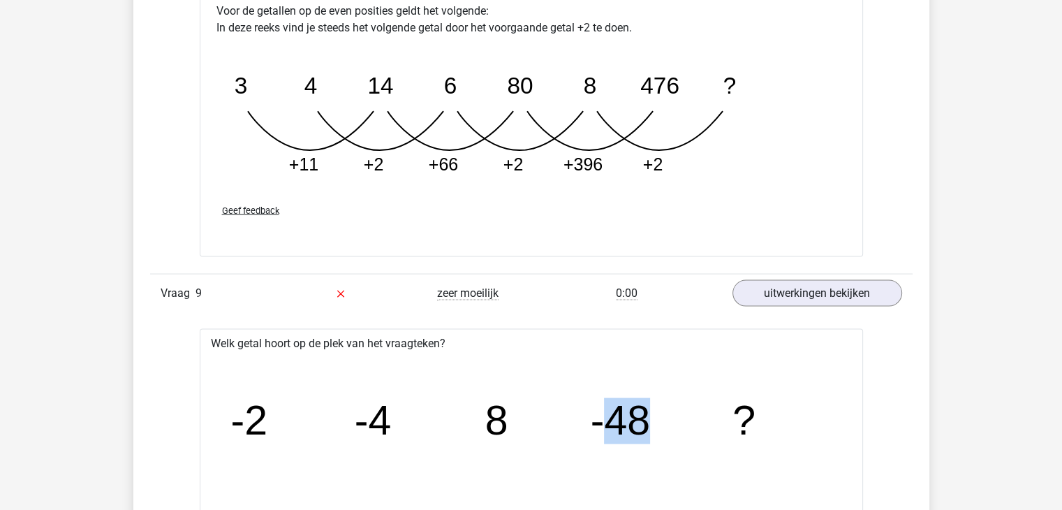
drag, startPoint x: 644, startPoint y: 418, endPoint x: 667, endPoint y: 420, distance: 23.8
click at [667, 420] on icon "image/svg+xml -2 -4 8 -48 ?" at bounding box center [531, 434] width 618 height 155
drag, startPoint x: 473, startPoint y: 412, endPoint x: 648, endPoint y: 422, distance: 175.5
click at [646, 422] on icon "image/svg+xml -2 -4 8 -48 ?" at bounding box center [531, 434] width 618 height 155
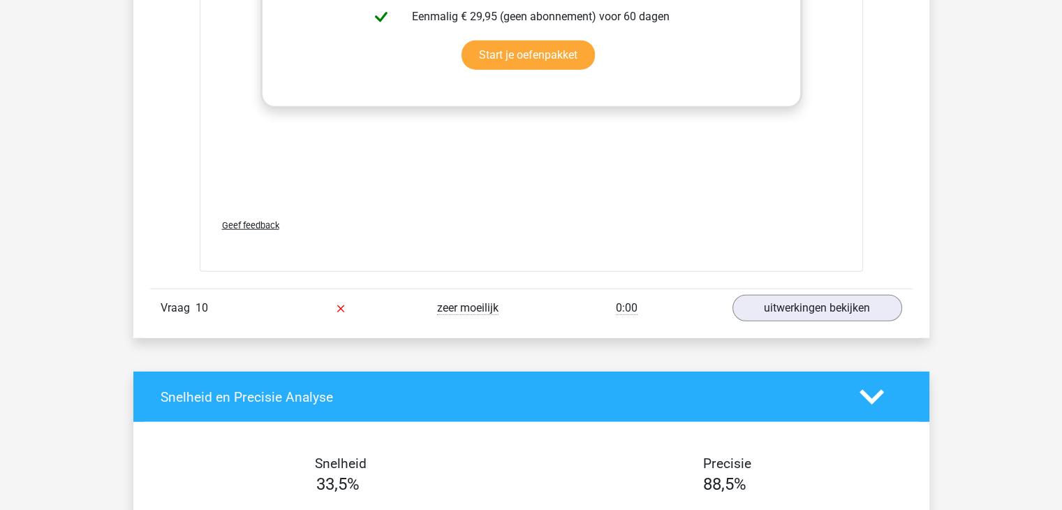
scroll to position [3699, 0]
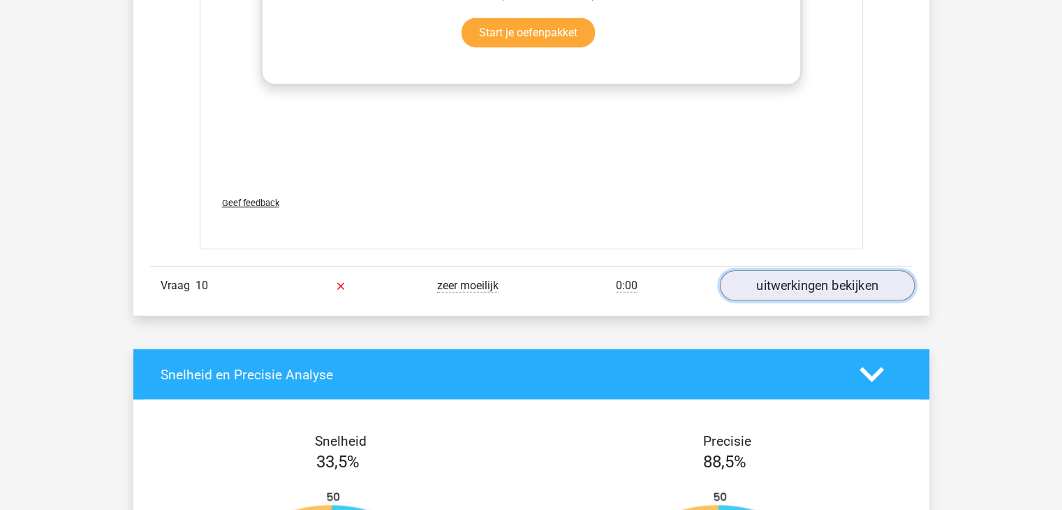
click at [839, 272] on link "uitwerkingen bekijken" at bounding box center [816, 285] width 195 height 31
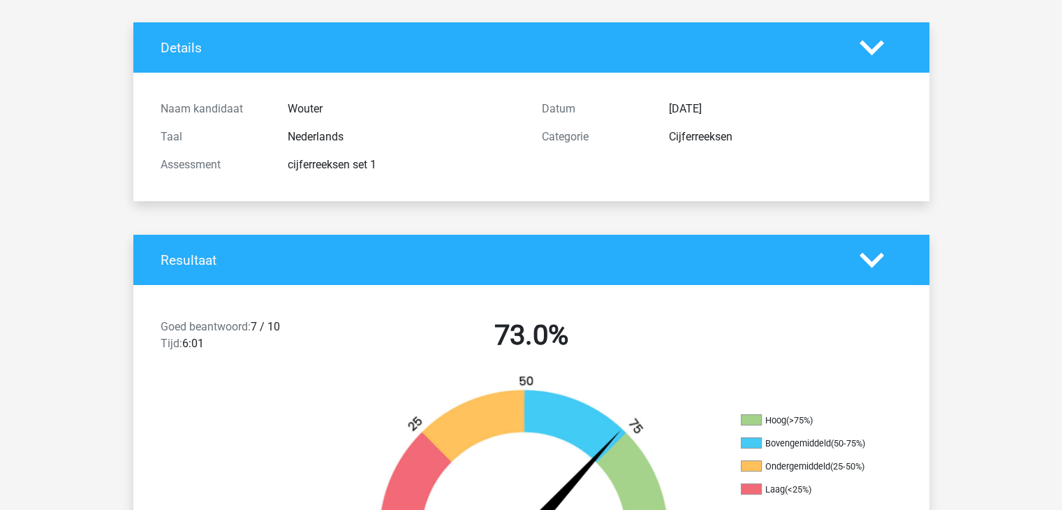
scroll to position [0, 0]
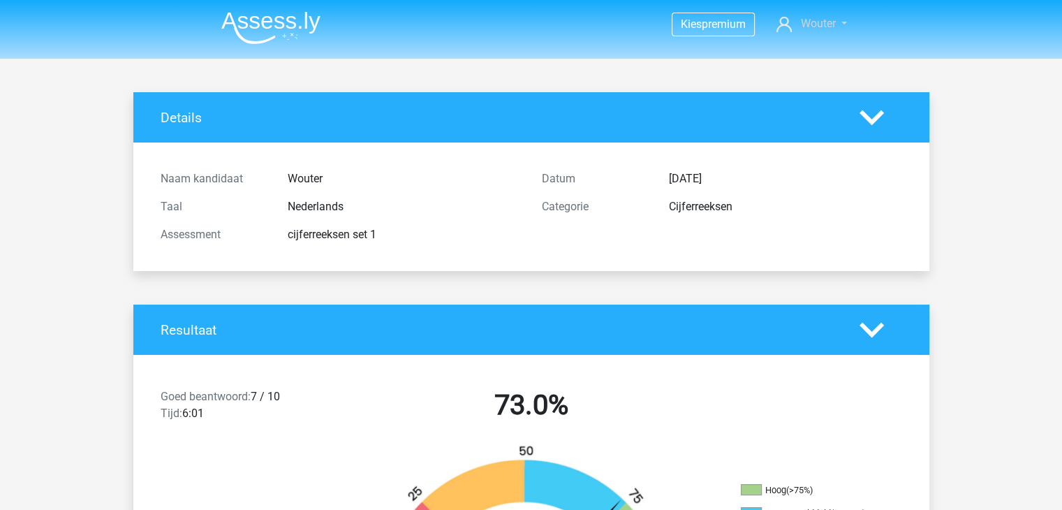
click at [816, 25] on span "Wouter" at bounding box center [817, 23] width 35 height 13
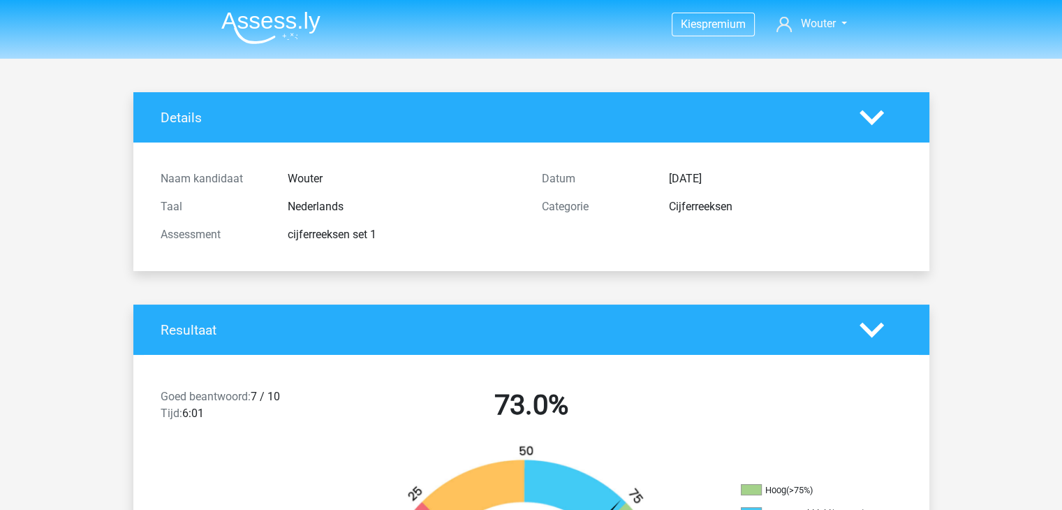
click at [271, 31] on img at bounding box center [270, 27] width 99 height 33
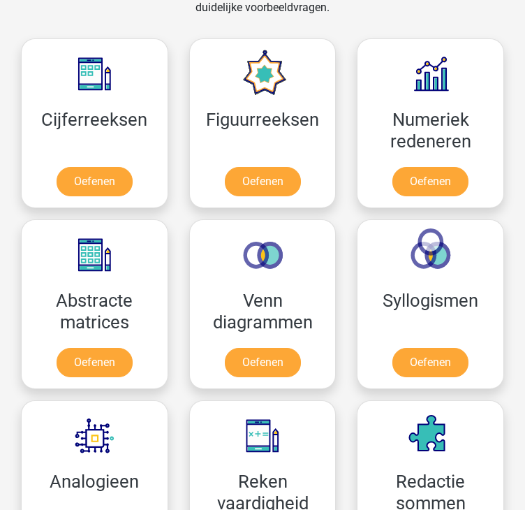
scroll to position [628, 0]
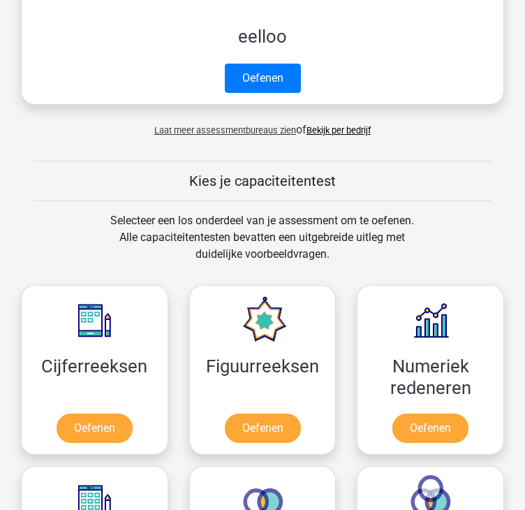
click at [21, 221] on div "Selecteer een los onderdeel van je assessment om te oefenen. Alle capaciteitent…" at bounding box center [262, 245] width 504 height 67
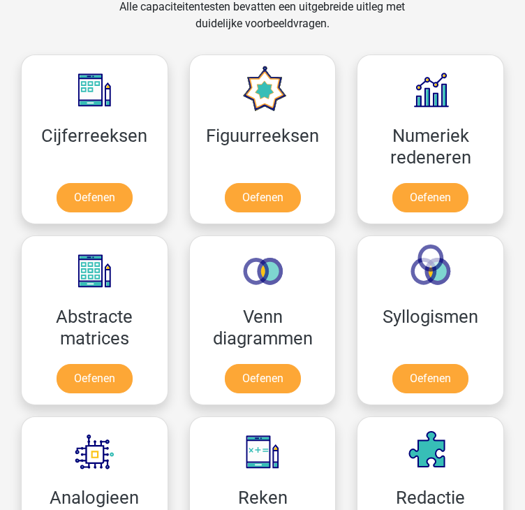
scroll to position [838, 0]
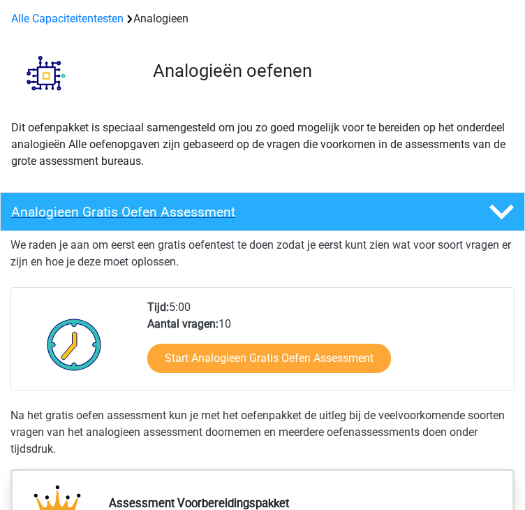
scroll to position [140, 0]
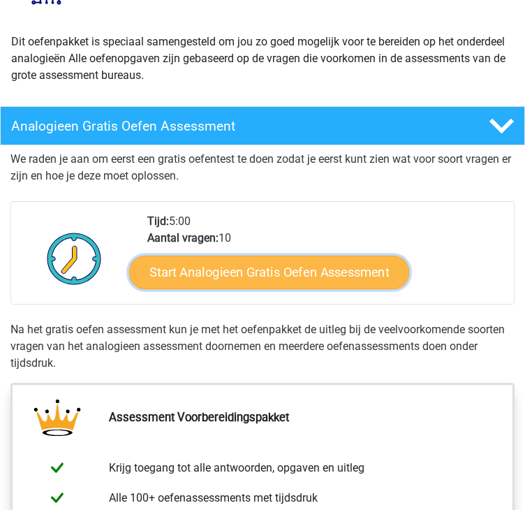
click at [290, 267] on link "Start Analogieen Gratis Oefen Assessment" at bounding box center [269, 272] width 280 height 34
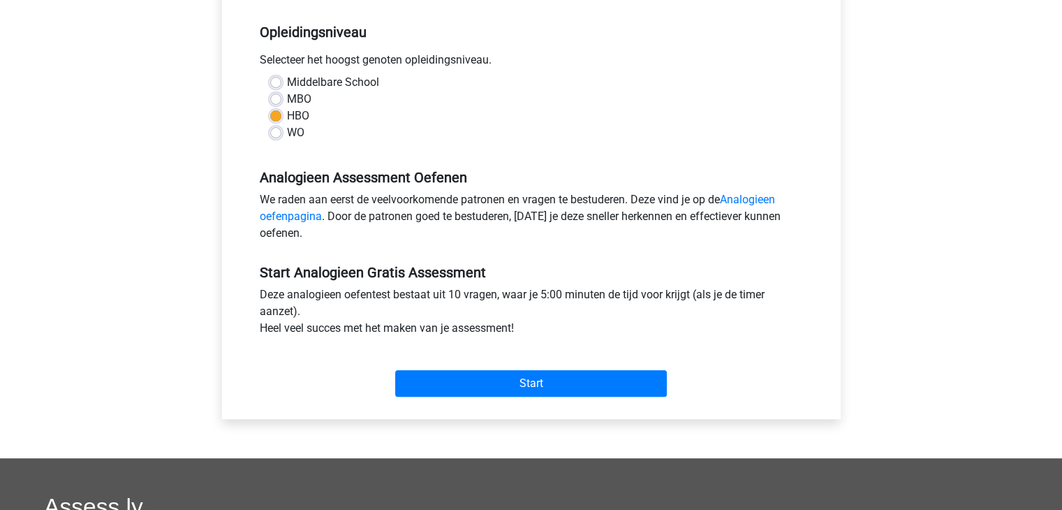
scroll to position [279, 0]
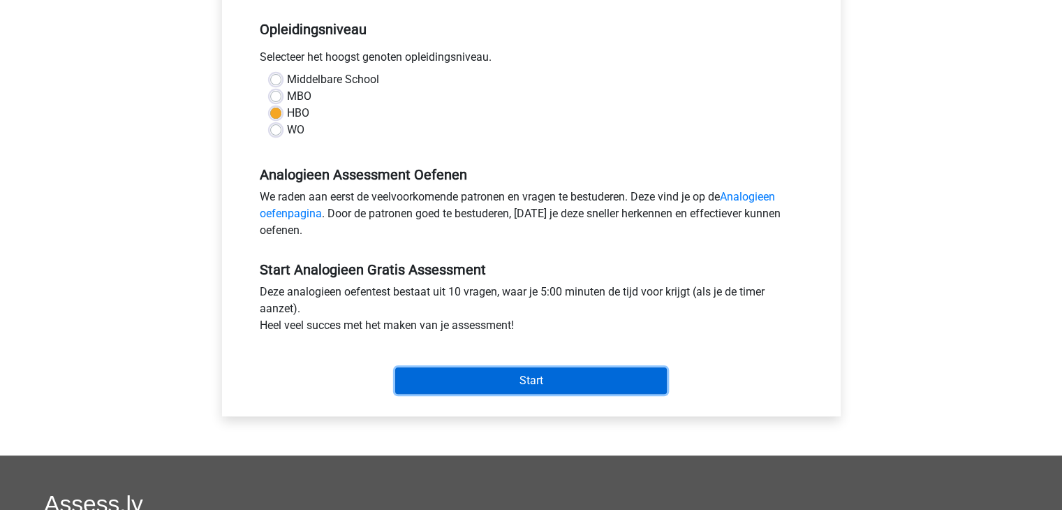
click at [524, 375] on input "Start" at bounding box center [531, 380] width 272 height 27
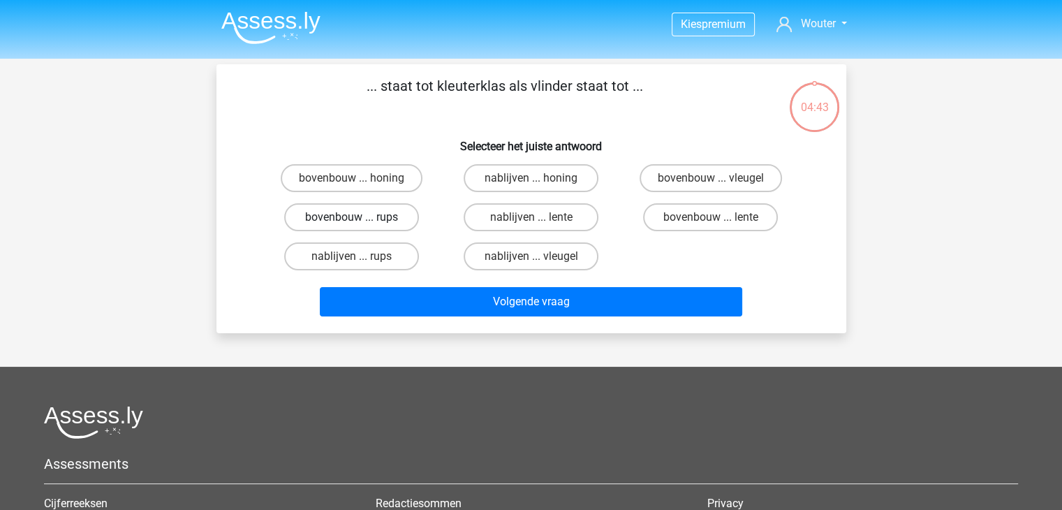
click at [363, 220] on label "bovenbouw ... rups" at bounding box center [351, 217] width 135 height 28
click at [360, 220] on input "bovenbouw ... rups" at bounding box center [355, 221] width 9 height 9
radio input "true"
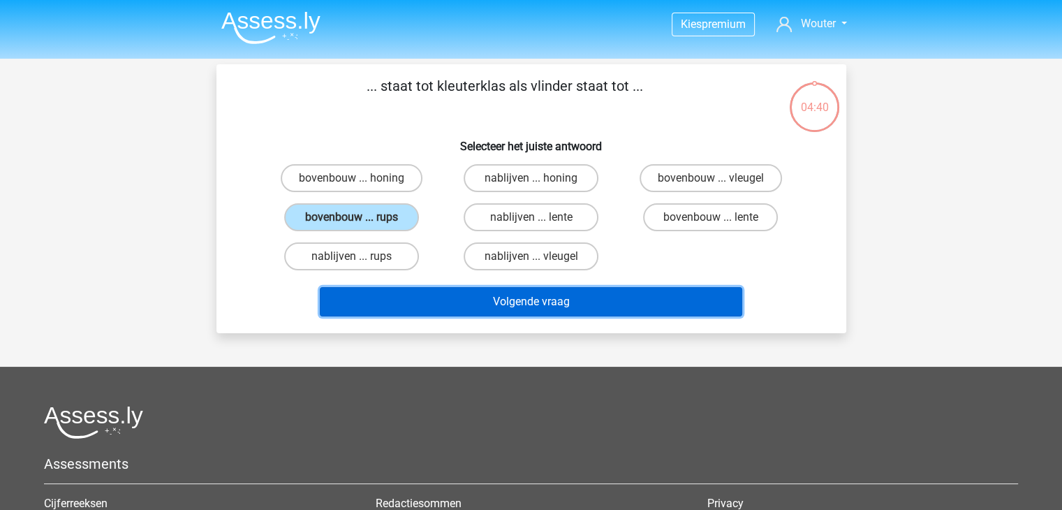
click at [542, 299] on button "Volgende vraag" at bounding box center [531, 301] width 422 height 29
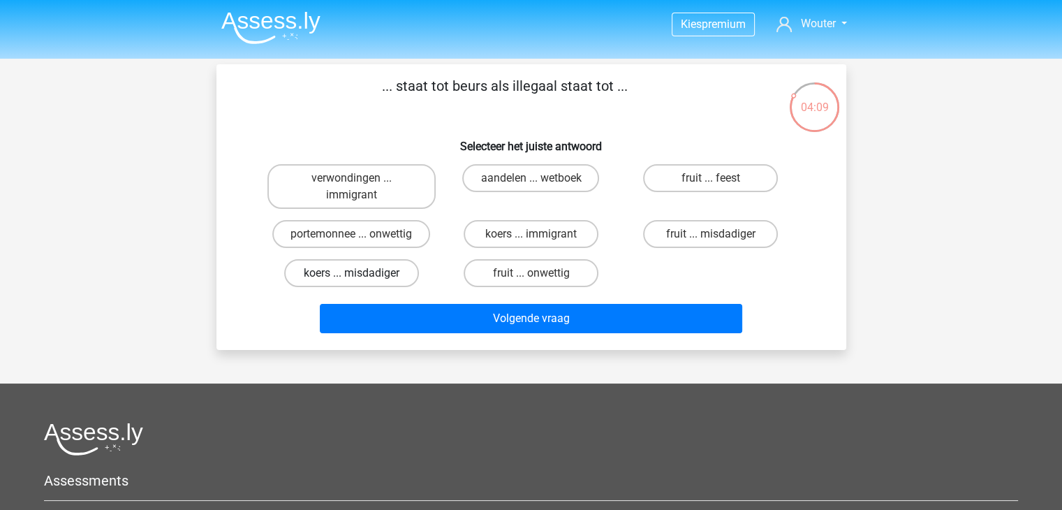
click at [372, 275] on label "koers ... misdadiger" at bounding box center [351, 273] width 135 height 28
click at [360, 275] on input "koers ... misdadiger" at bounding box center [355, 277] width 9 height 9
radio input "true"
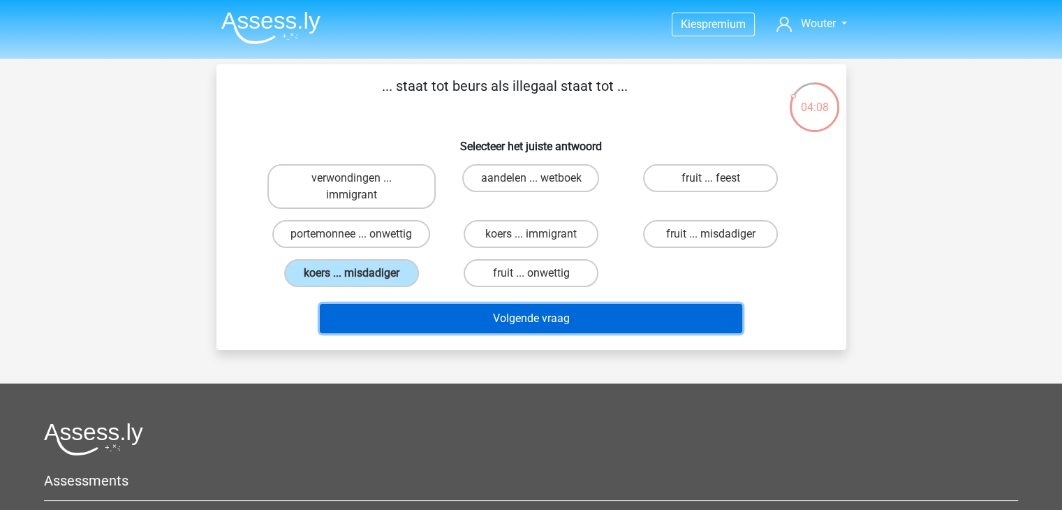
click at [478, 315] on button "Volgende vraag" at bounding box center [531, 318] width 422 height 29
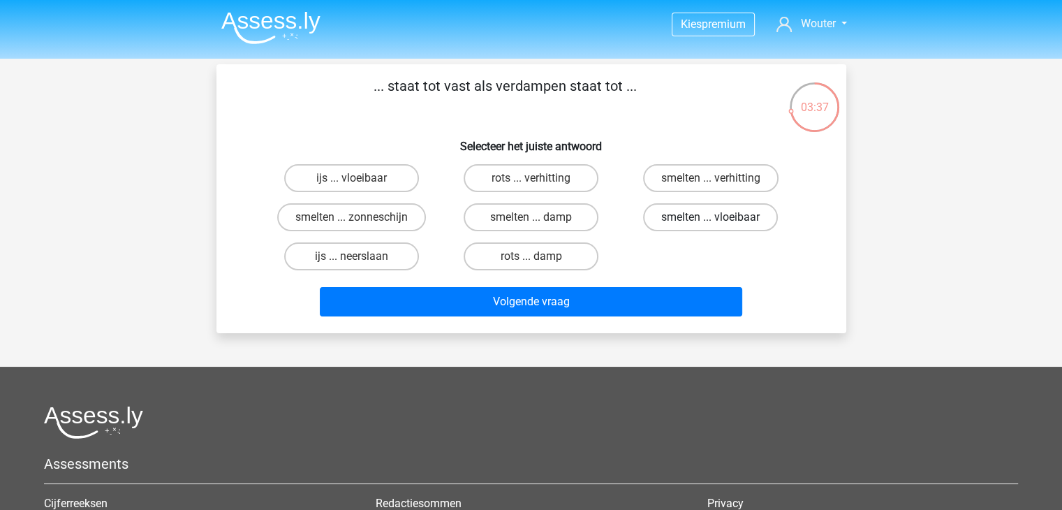
click at [687, 216] on label "smelten ... vloeibaar" at bounding box center [710, 217] width 135 height 28
click at [711, 217] on input "smelten ... vloeibaar" at bounding box center [715, 221] width 9 height 9
radio input "true"
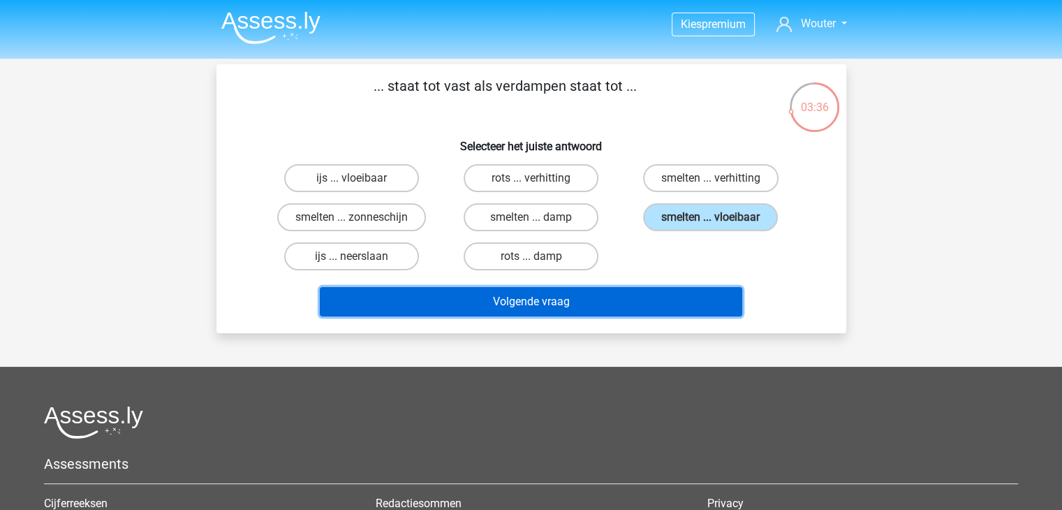
click at [632, 288] on button "Volgende vraag" at bounding box center [531, 301] width 422 height 29
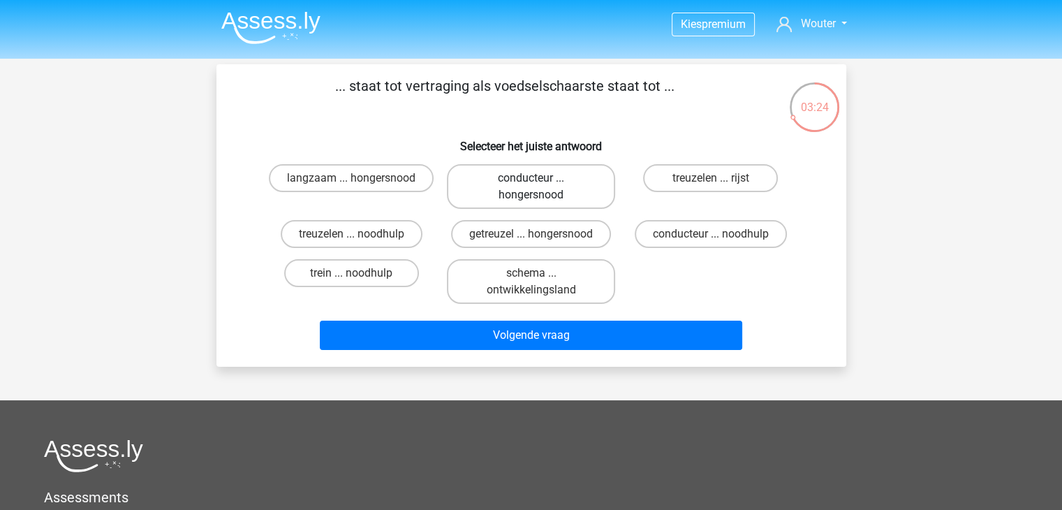
click at [535, 201] on label "conducteur ... hongersnood" at bounding box center [531, 186] width 168 height 45
click at [535, 187] on input "conducteur ... hongersnood" at bounding box center [534, 182] width 9 height 9
radio input "true"
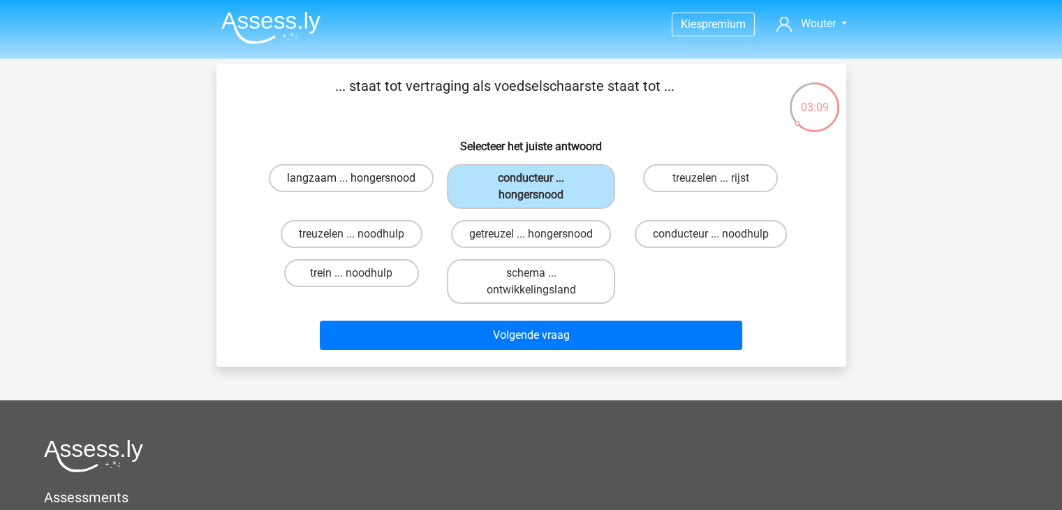
click at [341, 182] on label "langzaam ... hongersnood" at bounding box center [351, 178] width 165 height 28
click at [351, 182] on input "langzaam ... hongersnood" at bounding box center [355, 182] width 9 height 9
radio input "true"
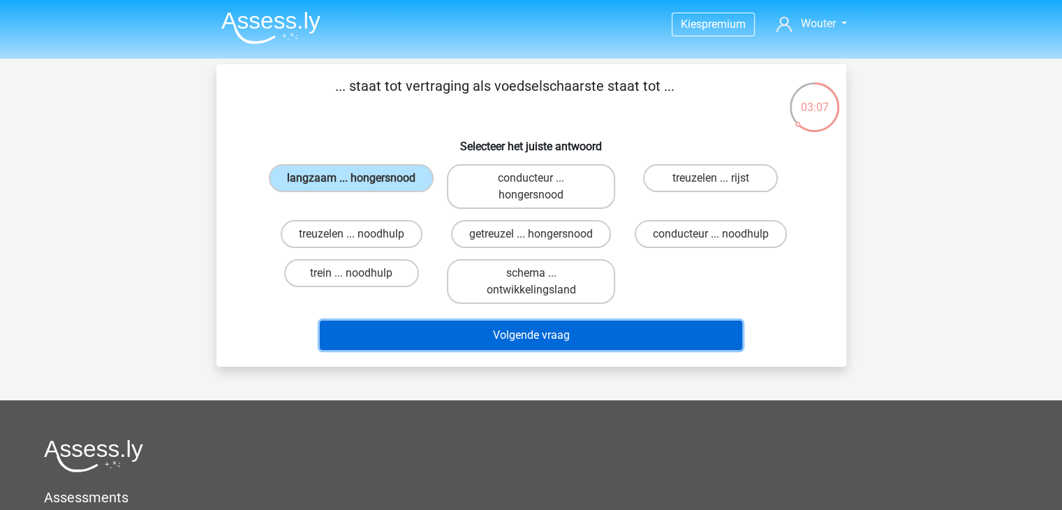
click at [528, 329] on button "Volgende vraag" at bounding box center [531, 334] width 422 height 29
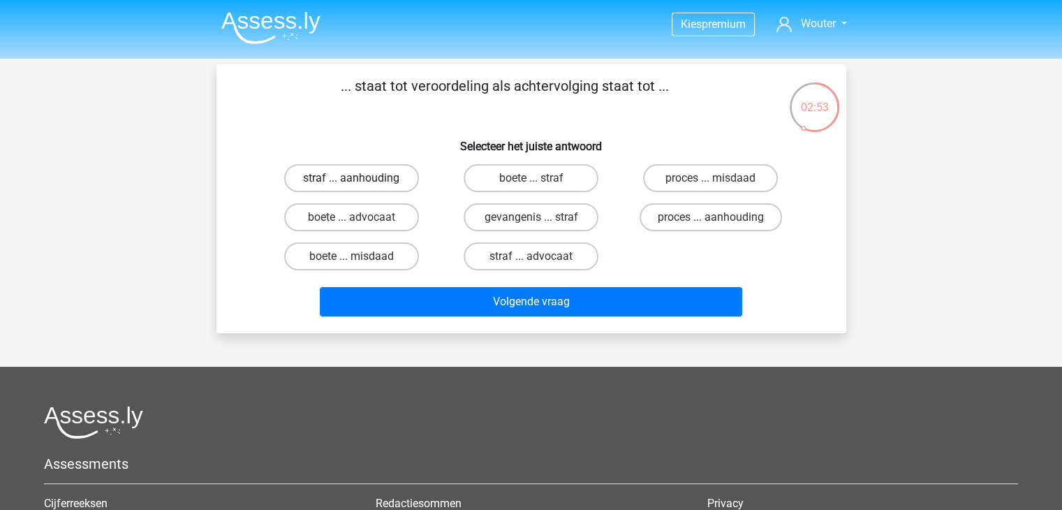
click at [396, 185] on label "straf ... aanhouding" at bounding box center [351, 178] width 135 height 28
click at [360, 185] on input "straf ... aanhouding" at bounding box center [355, 182] width 9 height 9
radio input "true"
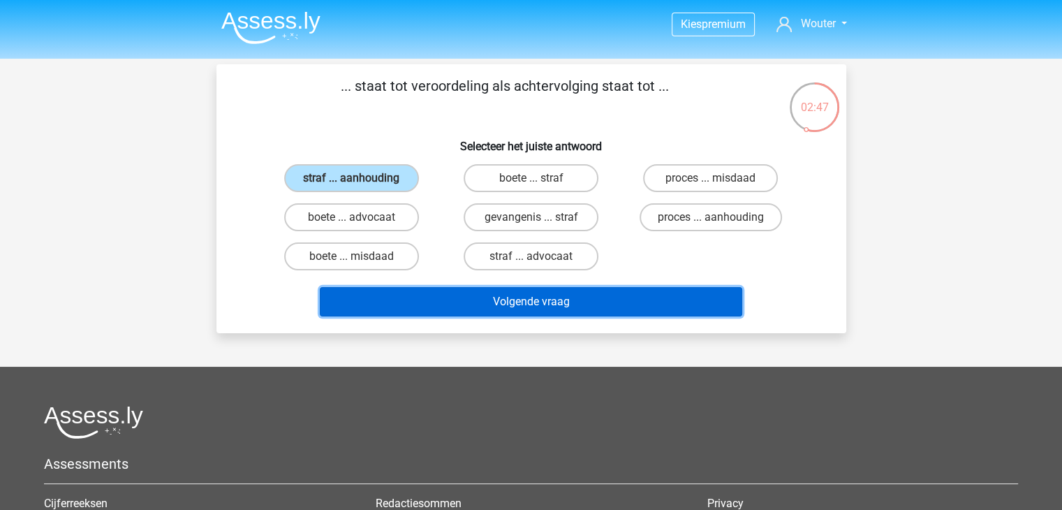
click at [557, 302] on button "Volgende vraag" at bounding box center [531, 301] width 422 height 29
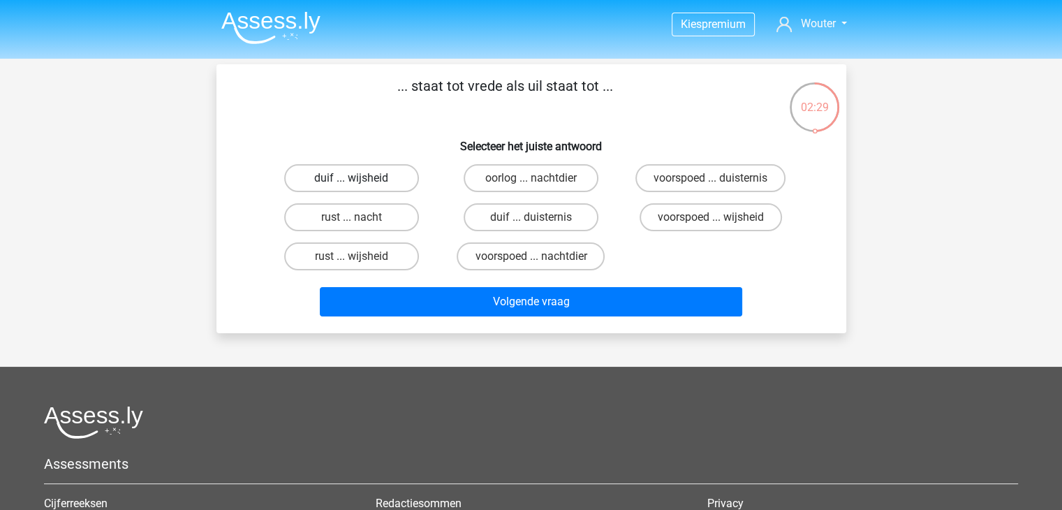
click at [394, 177] on label "duif ... wijsheid" at bounding box center [351, 178] width 135 height 28
click at [360, 178] on input "duif ... wijsheid" at bounding box center [355, 182] width 9 height 9
radio input "true"
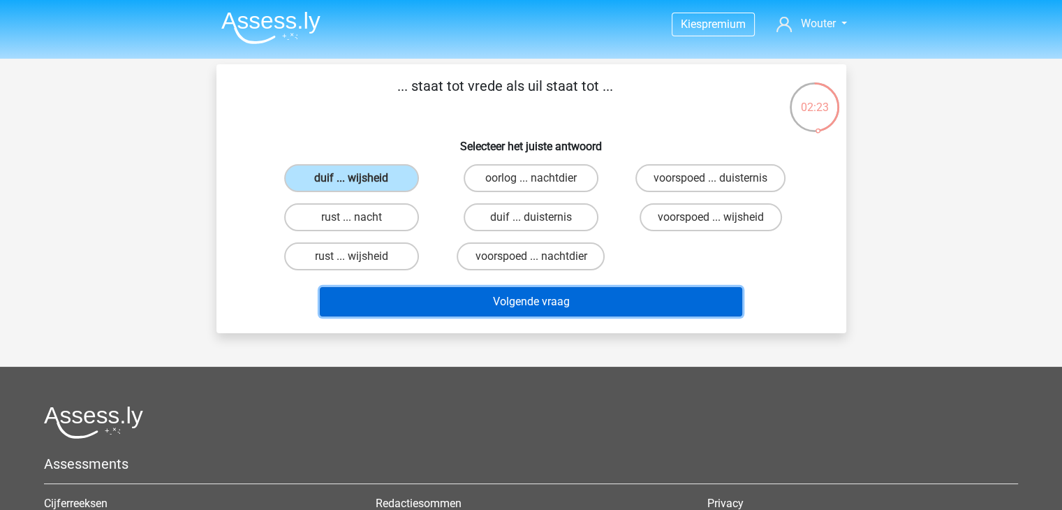
click at [452, 302] on button "Volgende vraag" at bounding box center [531, 301] width 422 height 29
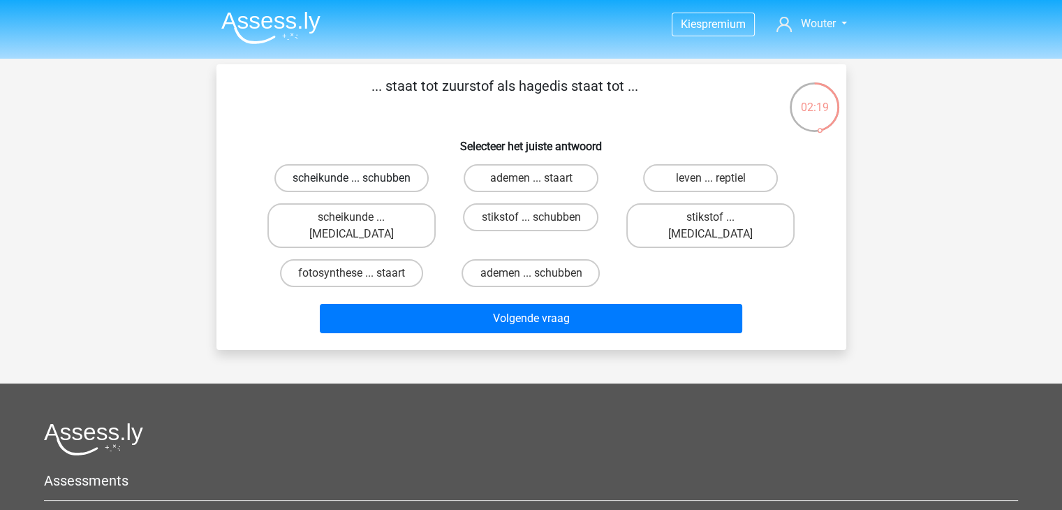
click at [405, 179] on label "scheikunde ... schubben" at bounding box center [351, 178] width 154 height 28
click at [360, 179] on input "scheikunde ... schubben" at bounding box center [355, 182] width 9 height 9
radio input "true"
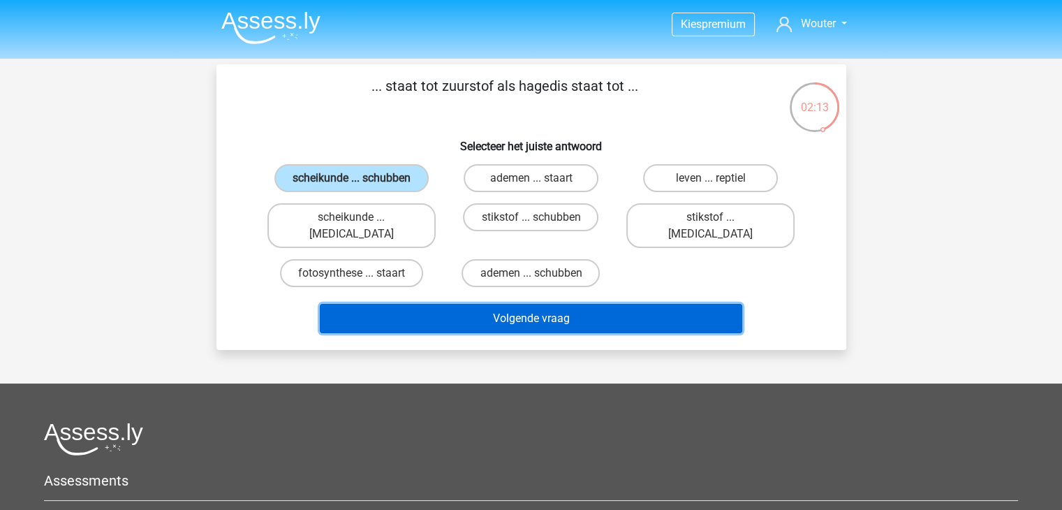
click at [494, 304] on button "Volgende vraag" at bounding box center [531, 318] width 422 height 29
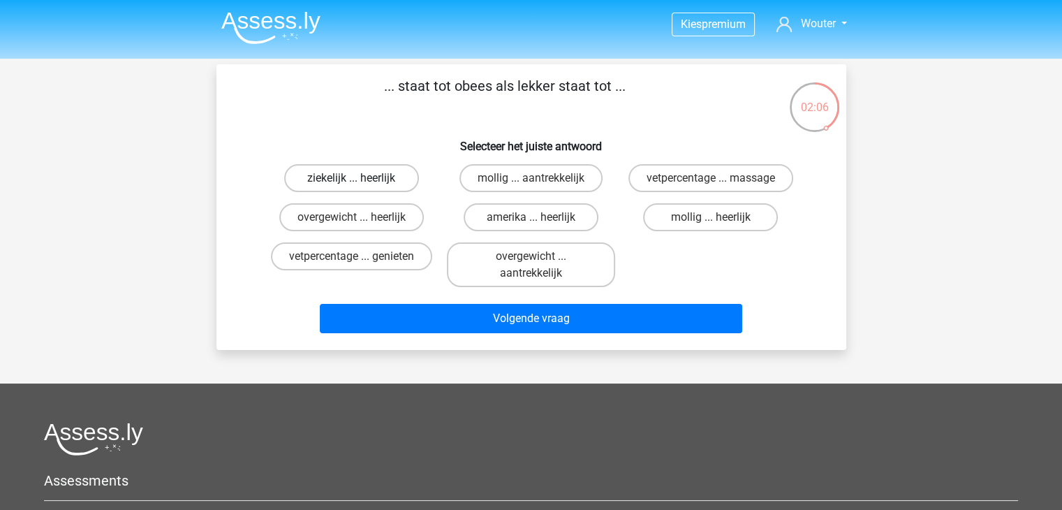
click at [363, 180] on label "ziekelijk ... heerlijk" at bounding box center [351, 178] width 135 height 28
click at [360, 180] on input "ziekelijk ... heerlijk" at bounding box center [355, 182] width 9 height 9
radio input "true"
click at [706, 218] on label "mollig ... heerlijk" at bounding box center [710, 217] width 135 height 28
click at [711, 218] on input "mollig ... heerlijk" at bounding box center [715, 221] width 9 height 9
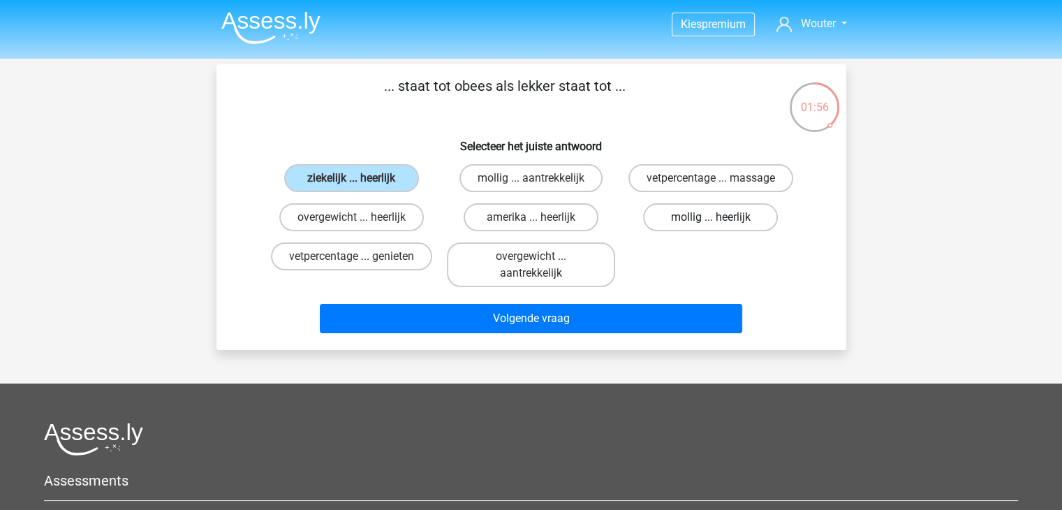
radio input "true"
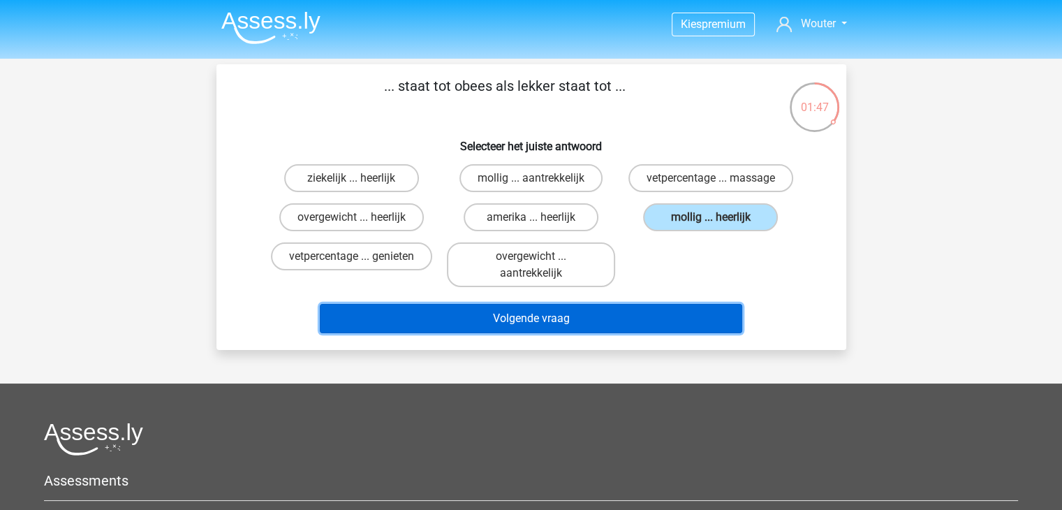
click at [527, 320] on button "Volgende vraag" at bounding box center [531, 318] width 422 height 29
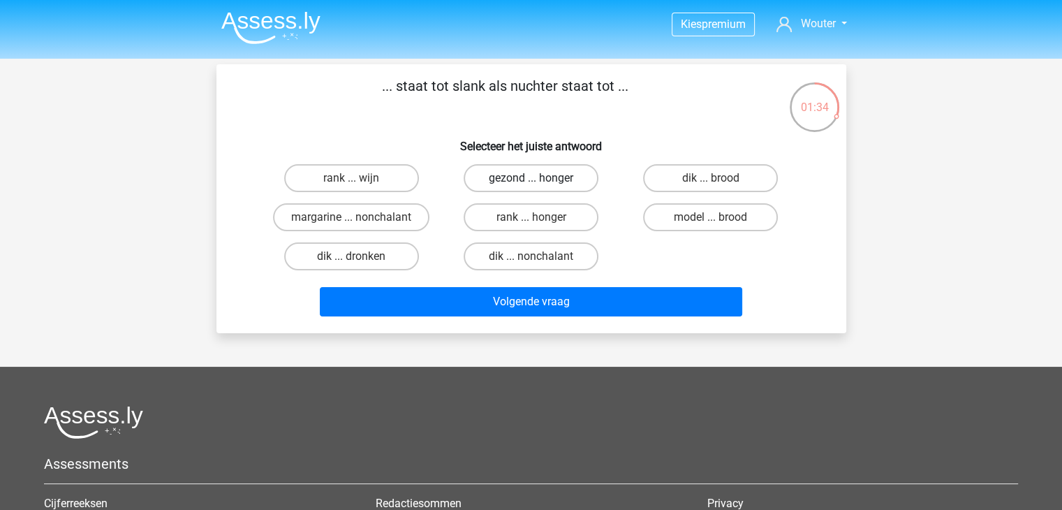
click at [525, 176] on label "gezond ... honger" at bounding box center [530, 178] width 135 height 28
click at [530, 178] on input "gezond ... honger" at bounding box center [534, 182] width 9 height 9
radio input "true"
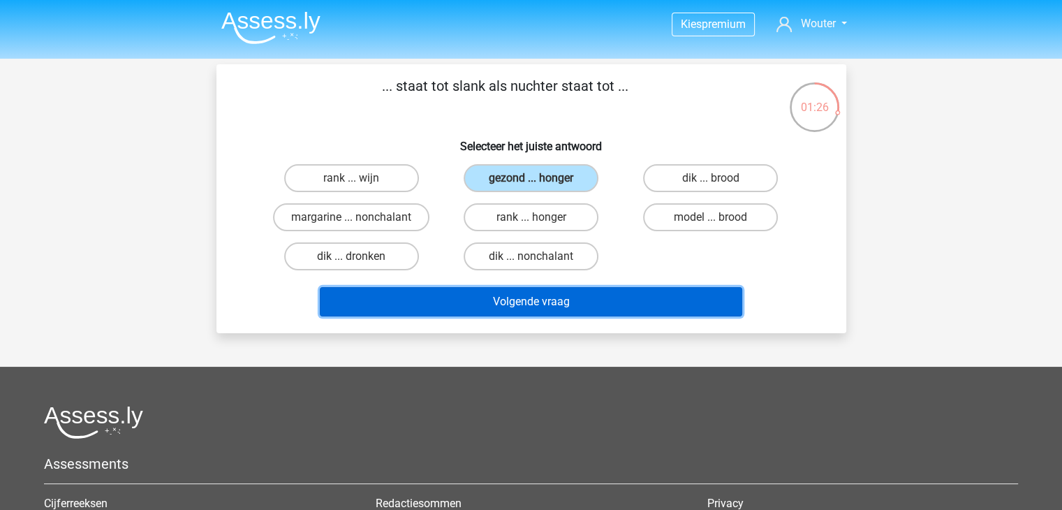
click at [447, 295] on button "Volgende vraag" at bounding box center [531, 301] width 422 height 29
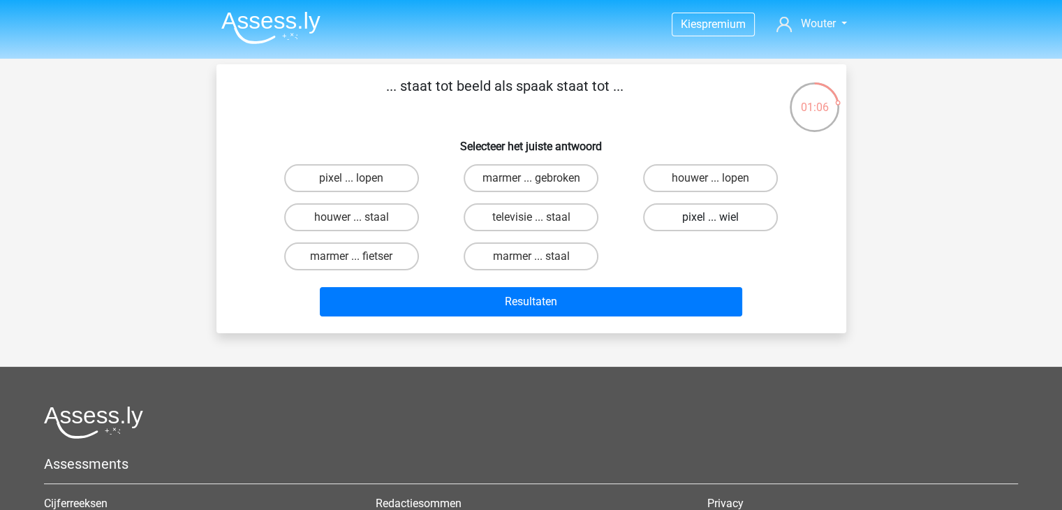
click at [676, 219] on label "pixel ... wiel" at bounding box center [710, 217] width 135 height 28
click at [711, 219] on input "pixel ... wiel" at bounding box center [715, 221] width 9 height 9
radio input "true"
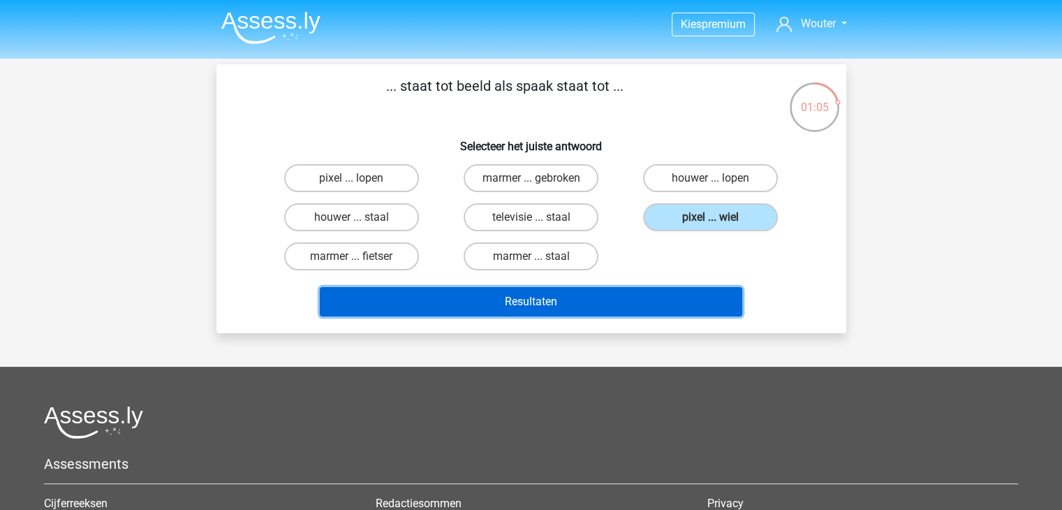
click at [544, 297] on button "Resultaten" at bounding box center [531, 301] width 422 height 29
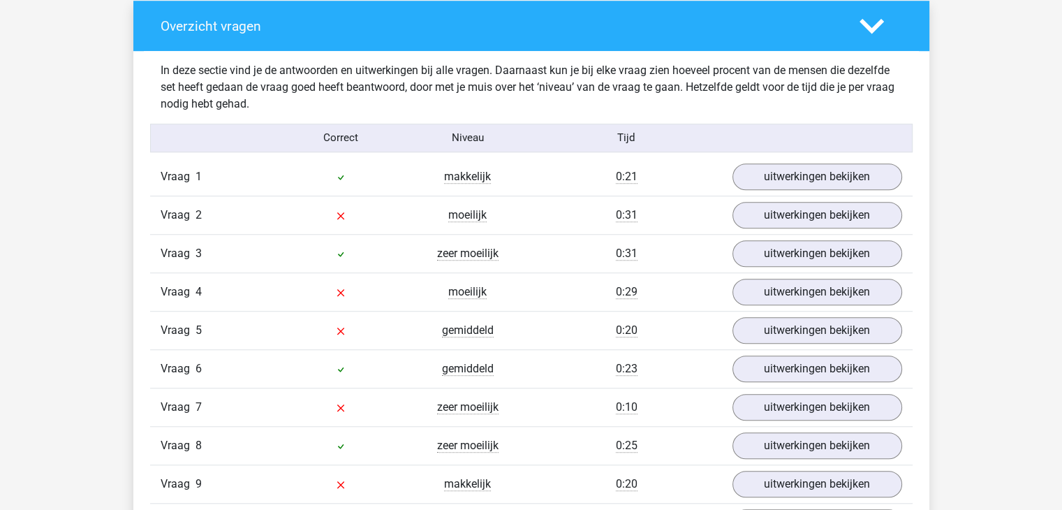
scroll to position [1117, 0]
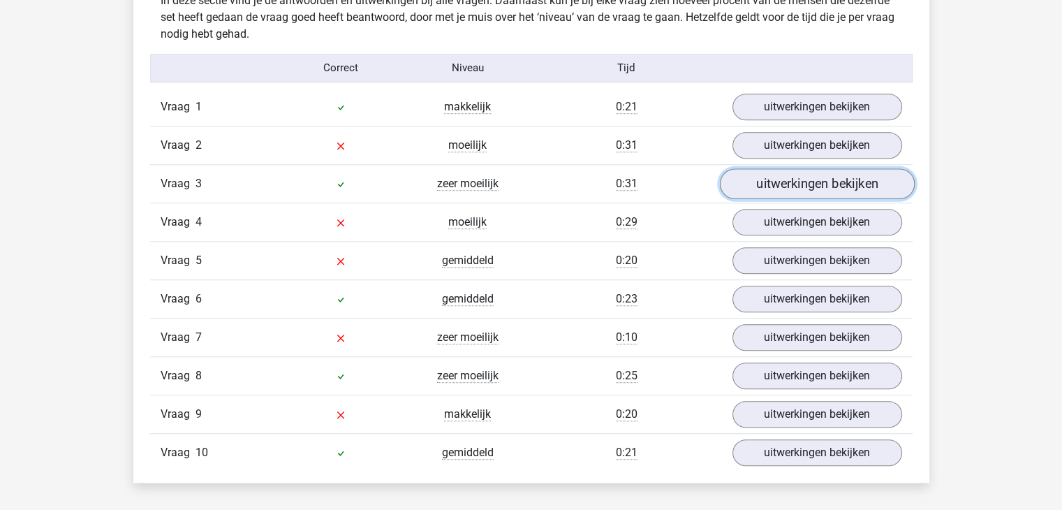
click at [762, 179] on link "uitwerkingen bekijken" at bounding box center [816, 183] width 195 height 31
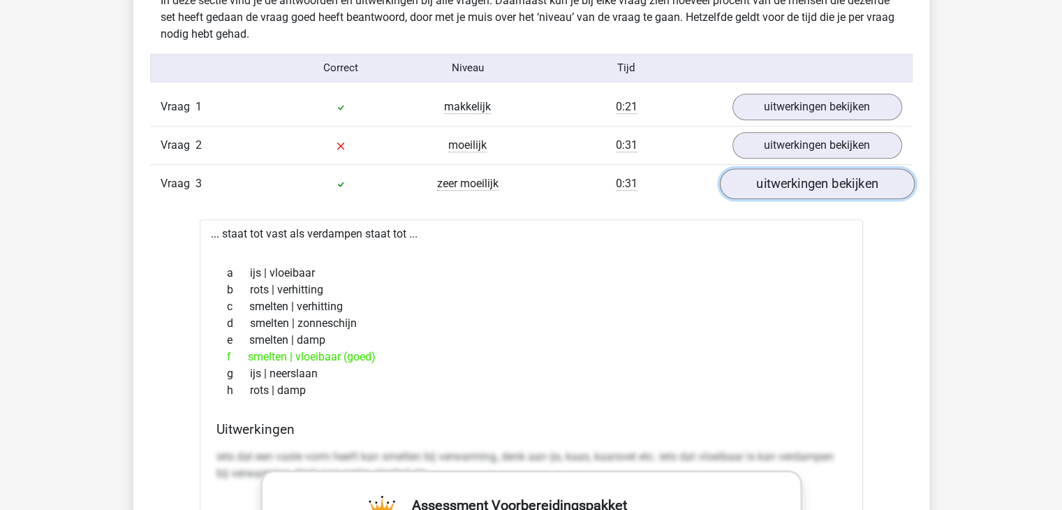
click at [762, 179] on link "uitwerkingen bekijken" at bounding box center [816, 183] width 195 height 31
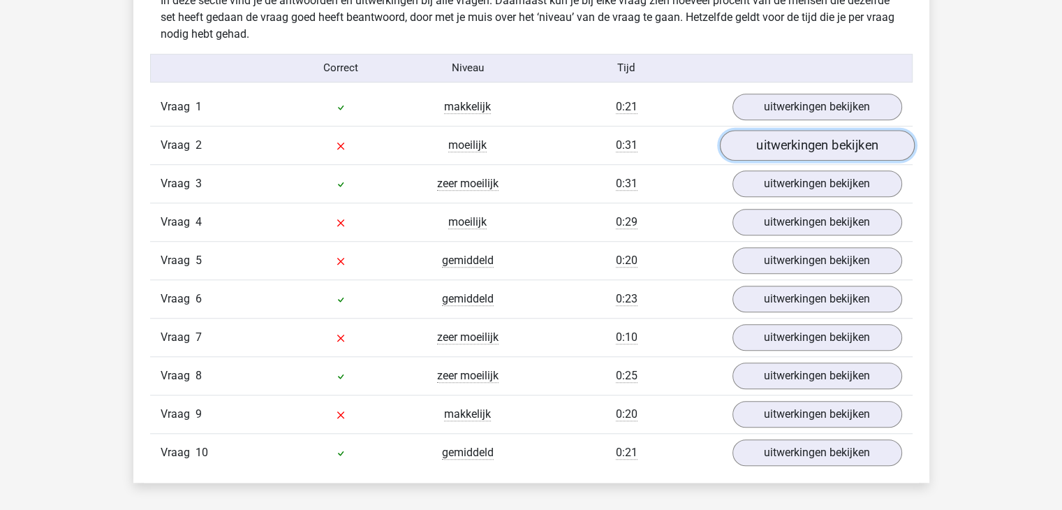
click at [766, 146] on link "uitwerkingen bekijken" at bounding box center [816, 145] width 195 height 31
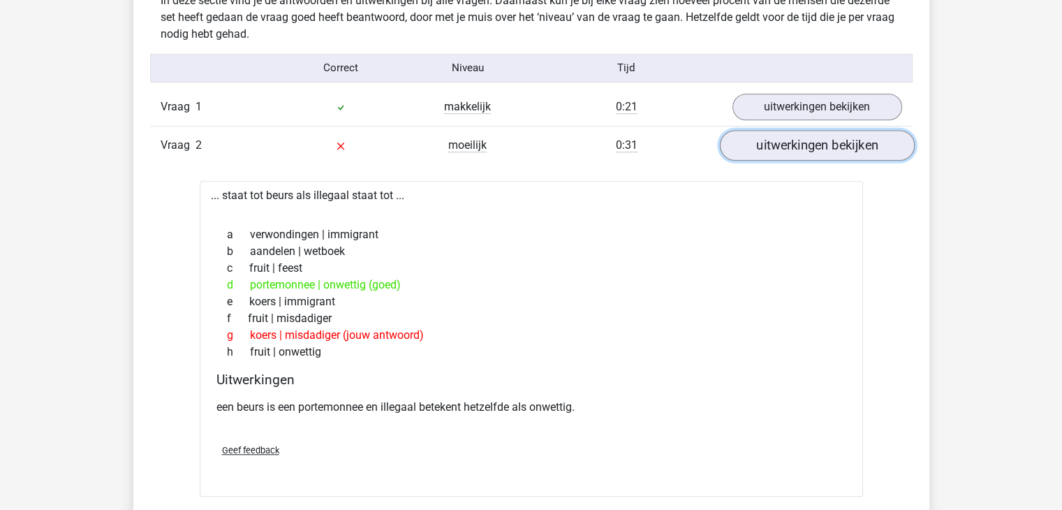
click at [766, 146] on link "uitwerkingen bekijken" at bounding box center [816, 145] width 195 height 31
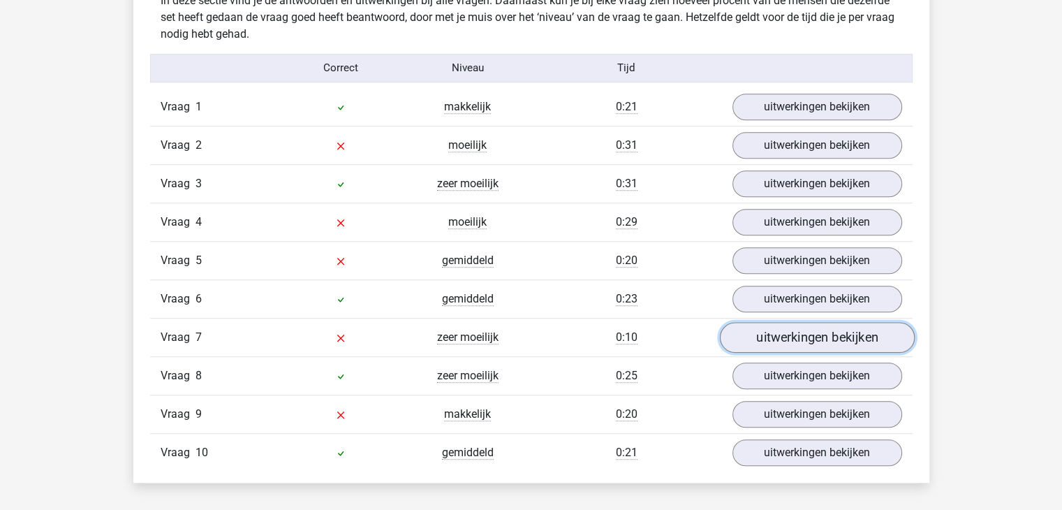
click at [778, 330] on link "uitwerkingen bekijken" at bounding box center [816, 337] width 195 height 31
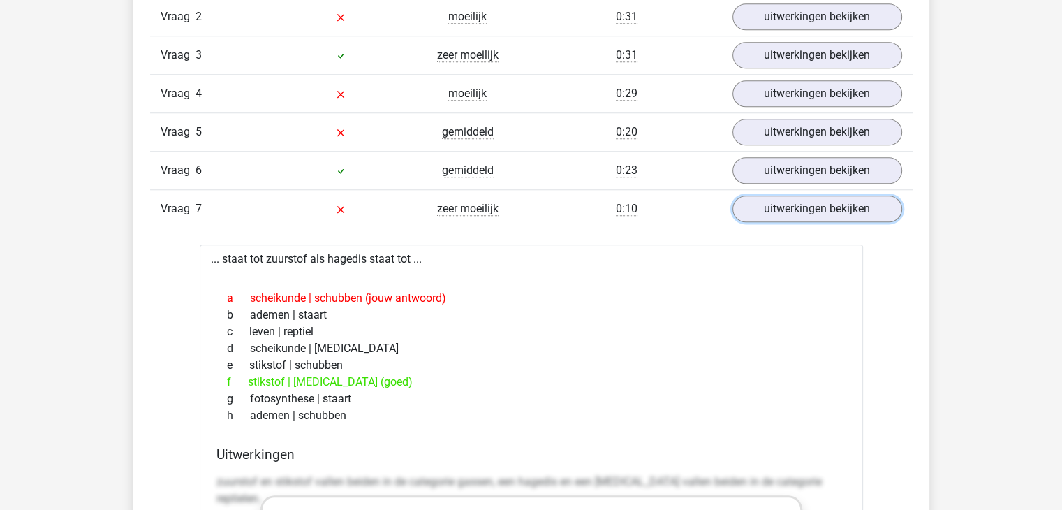
scroll to position [1256, 0]
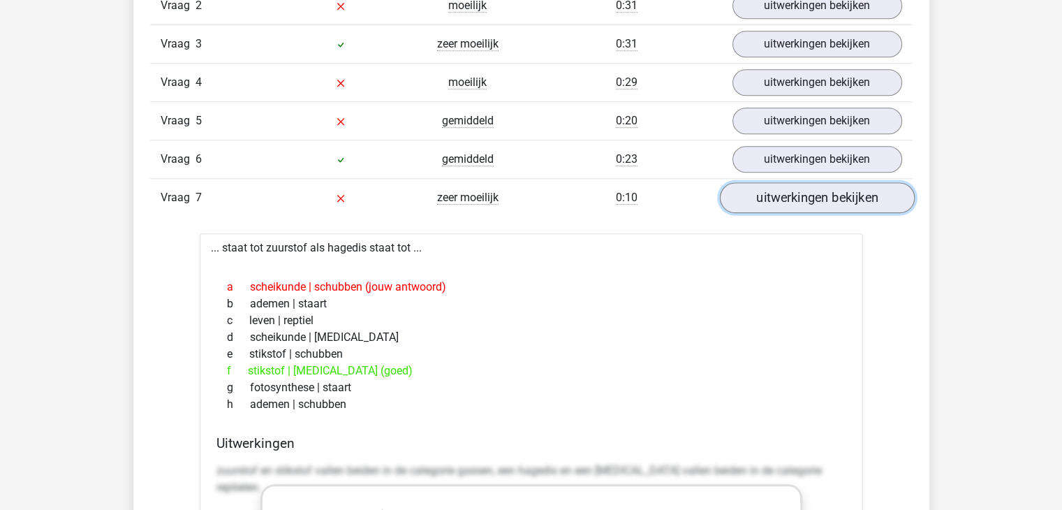
click at [809, 199] on link "uitwerkingen bekijken" at bounding box center [816, 197] width 195 height 31
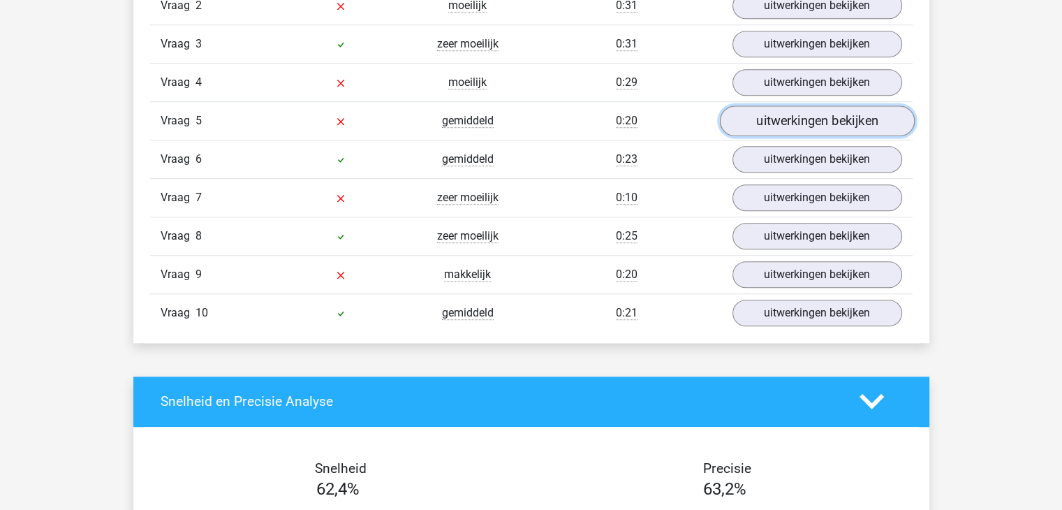
click at [796, 121] on link "uitwerkingen bekijken" at bounding box center [816, 120] width 195 height 31
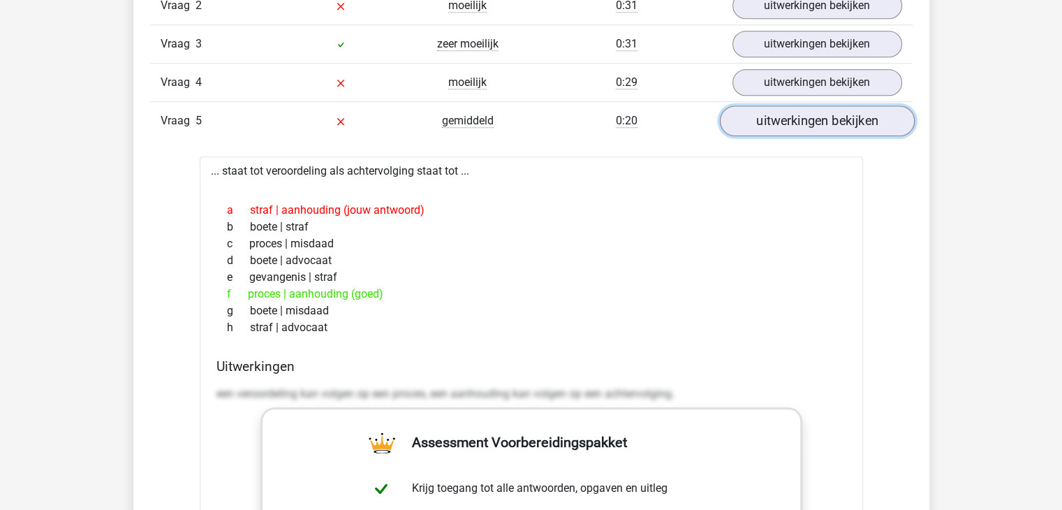
click at [796, 121] on link "uitwerkingen bekijken" at bounding box center [816, 120] width 195 height 31
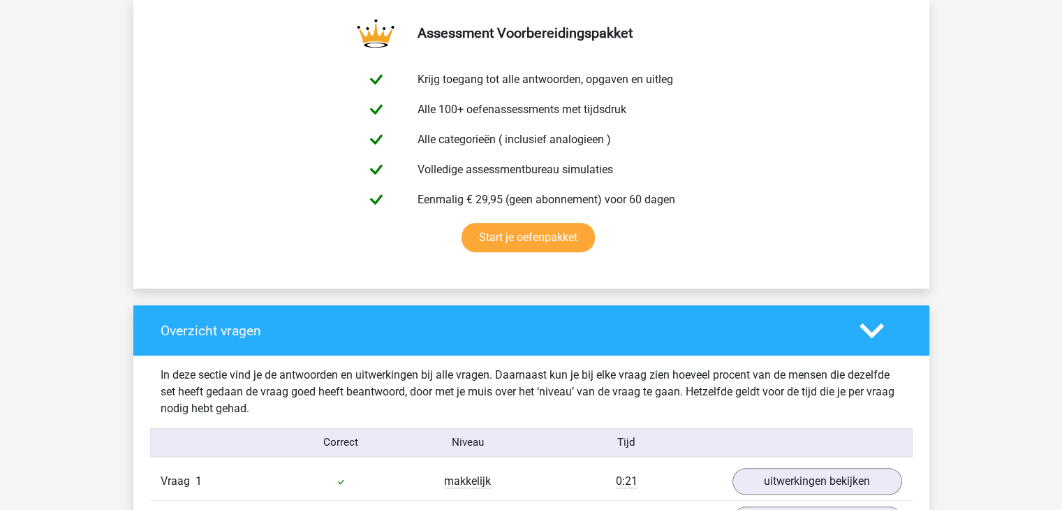
scroll to position [489, 0]
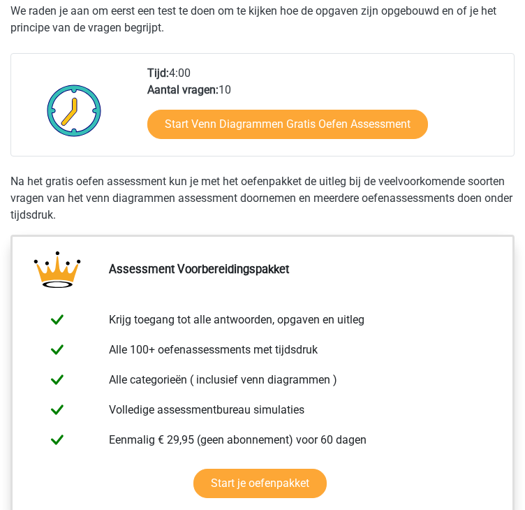
scroll to position [279, 0]
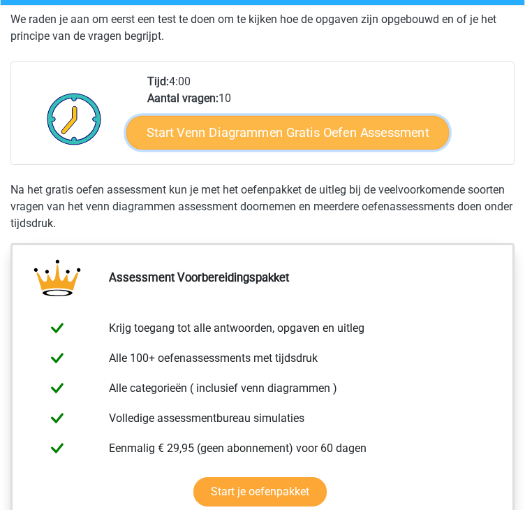
click at [288, 133] on link "Start Venn Diagrammen Gratis Oefen Assessment" at bounding box center [287, 133] width 322 height 34
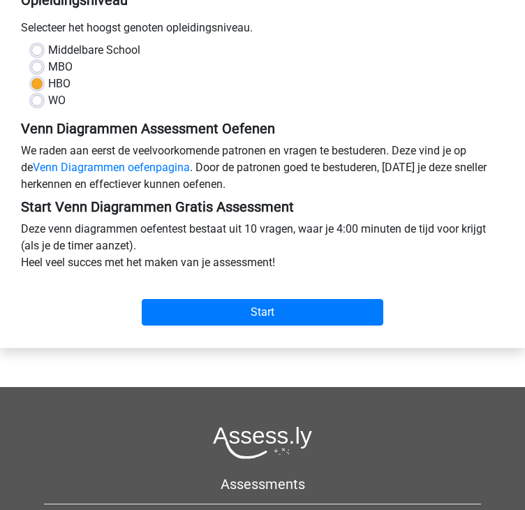
scroll to position [140, 0]
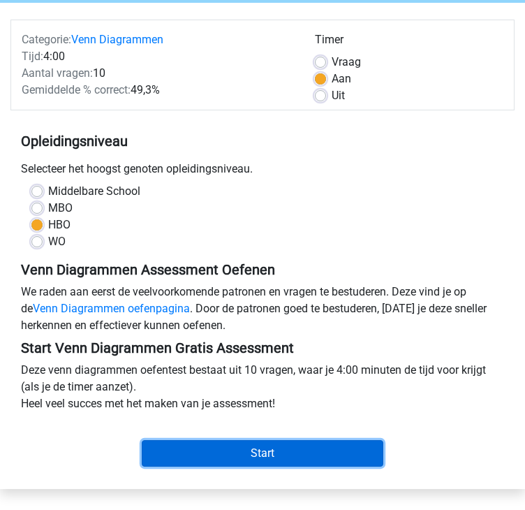
click at [272, 456] on input "Start" at bounding box center [262, 453] width 241 height 27
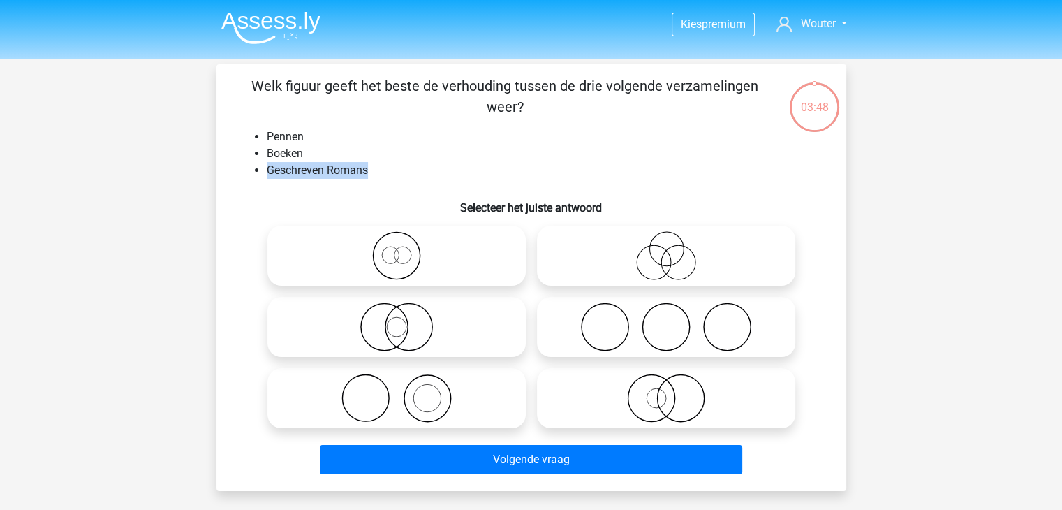
drag, startPoint x: 373, startPoint y: 169, endPoint x: 262, endPoint y: 168, distance: 111.0
click at [262, 168] on ul "Pennen Boeken Geschreven Romans" at bounding box center [531, 153] width 585 height 50
click at [415, 401] on icon at bounding box center [396, 397] width 247 height 49
click at [406, 391] on input "radio" at bounding box center [400, 386] width 9 height 9
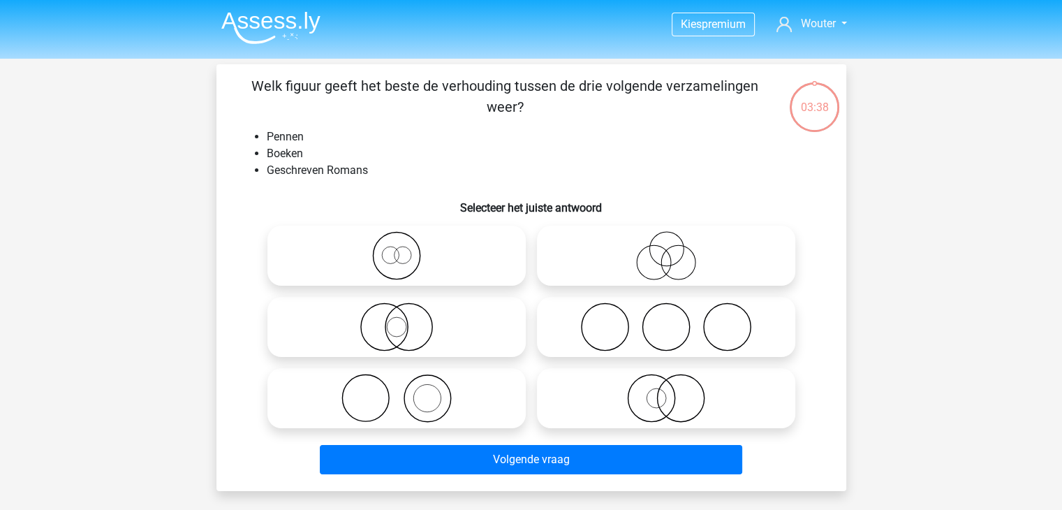
radio input "true"
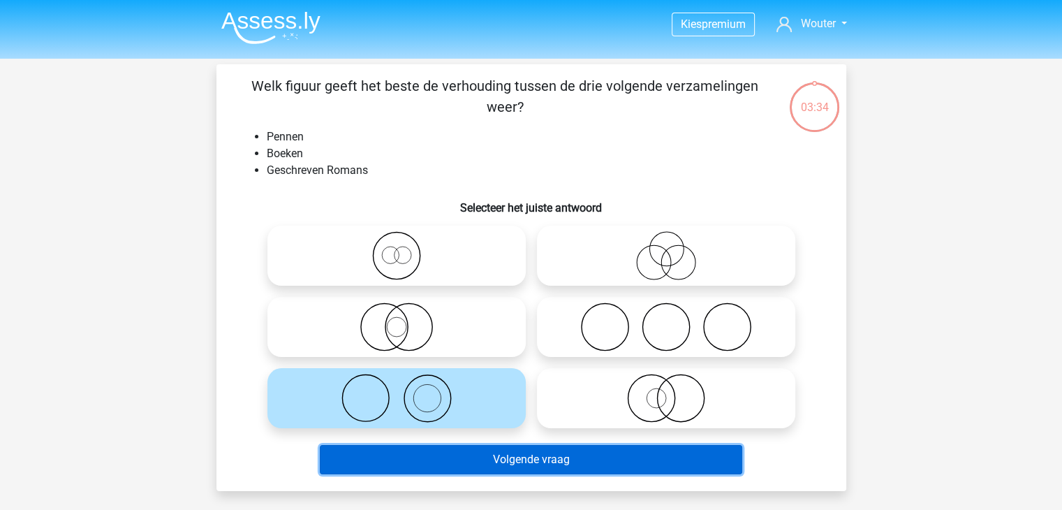
click at [521, 467] on button "Volgende vraag" at bounding box center [531, 459] width 422 height 29
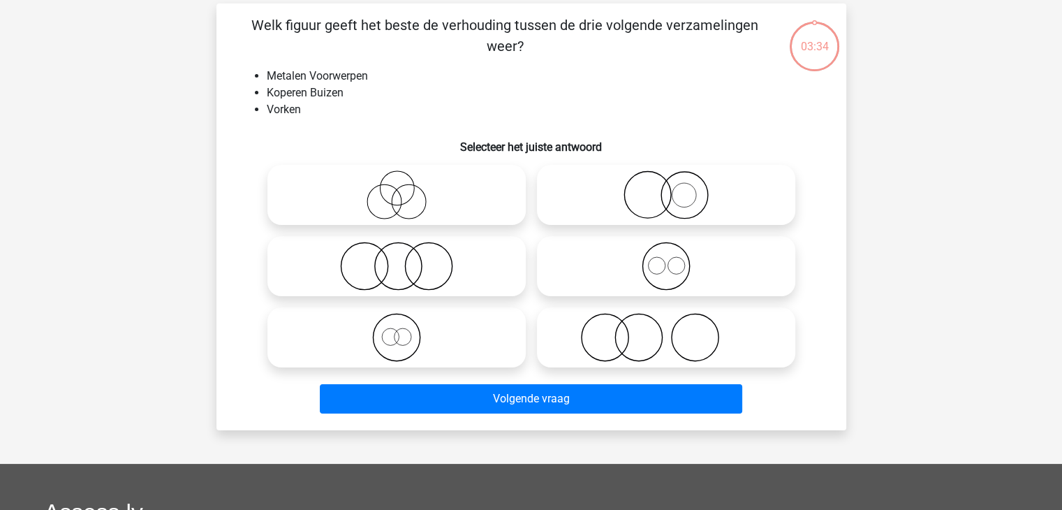
scroll to position [64, 0]
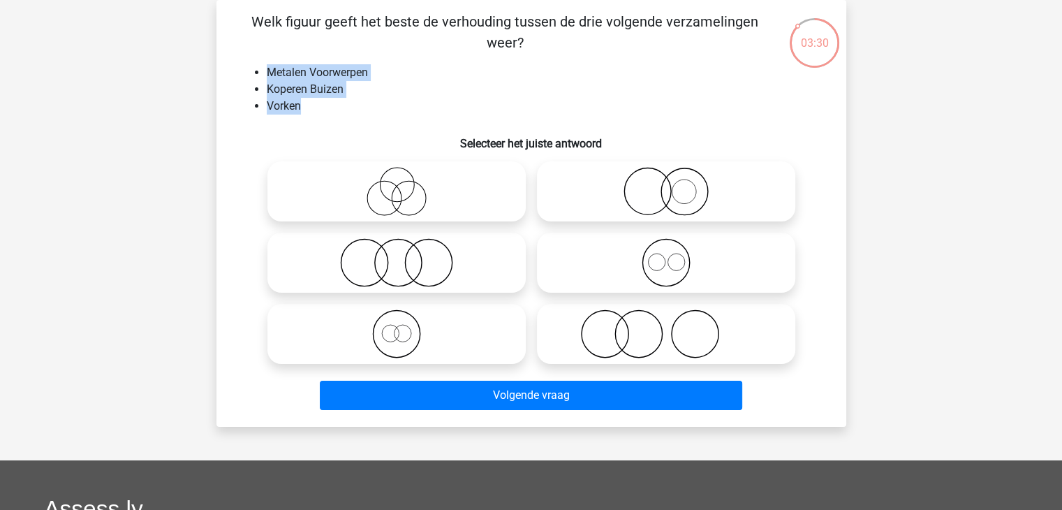
drag, startPoint x: 306, startPoint y: 108, endPoint x: 265, endPoint y: 77, distance: 50.8
click at [265, 77] on ul "Metalen Voorwerpen Koperen Buizen Vorken" at bounding box center [531, 89] width 585 height 50
click at [300, 107] on li "Vorken" at bounding box center [545, 106] width 557 height 17
click at [524, 272] on icon at bounding box center [665, 262] width 247 height 49
click at [524, 255] on input "radio" at bounding box center [670, 250] width 9 height 9
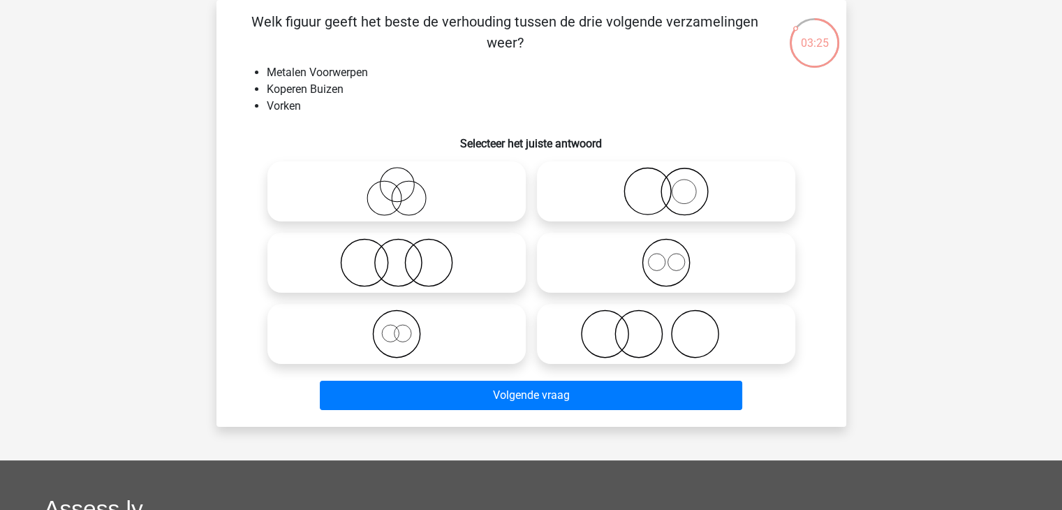
radio input "true"
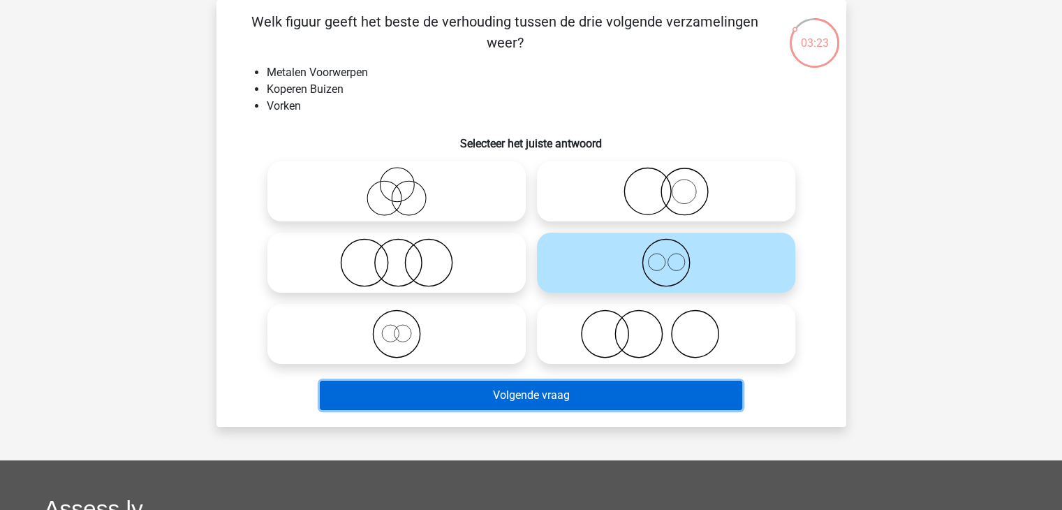
click at [524, 400] on button "Volgende vraag" at bounding box center [531, 394] width 422 height 29
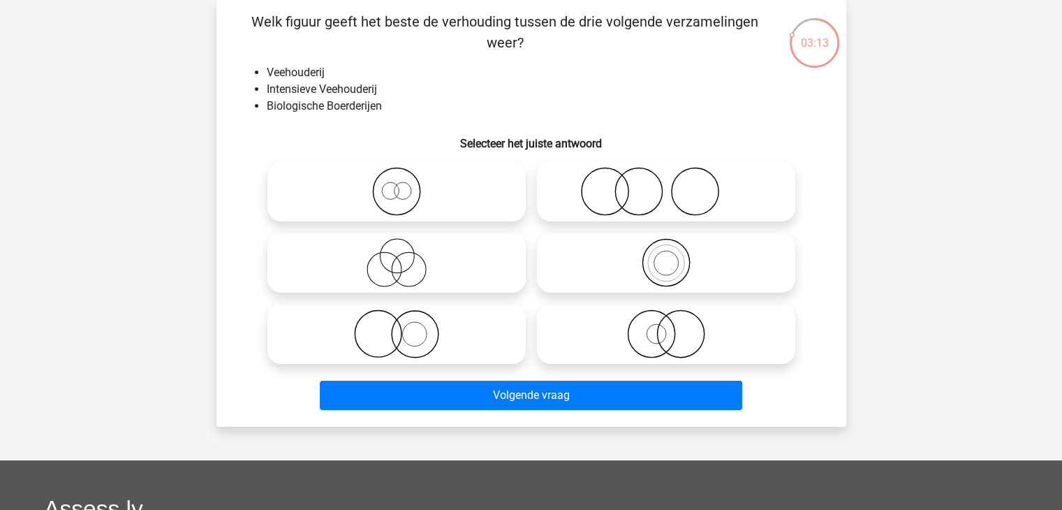
click at [433, 343] on icon at bounding box center [396, 333] width 247 height 49
click at [406, 327] on input "radio" at bounding box center [400, 322] width 9 height 9
radio input "true"
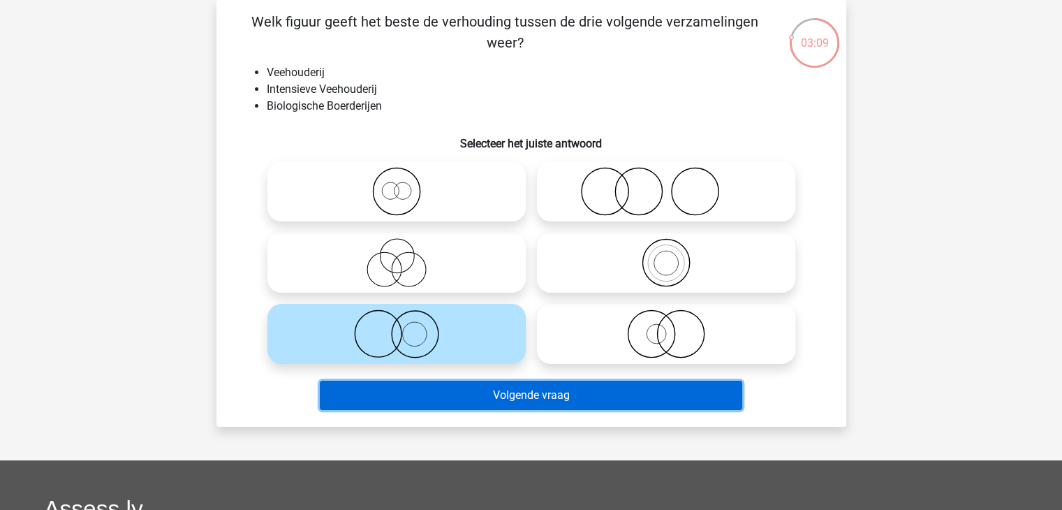
click at [524, 394] on button "Volgende vraag" at bounding box center [531, 394] width 422 height 29
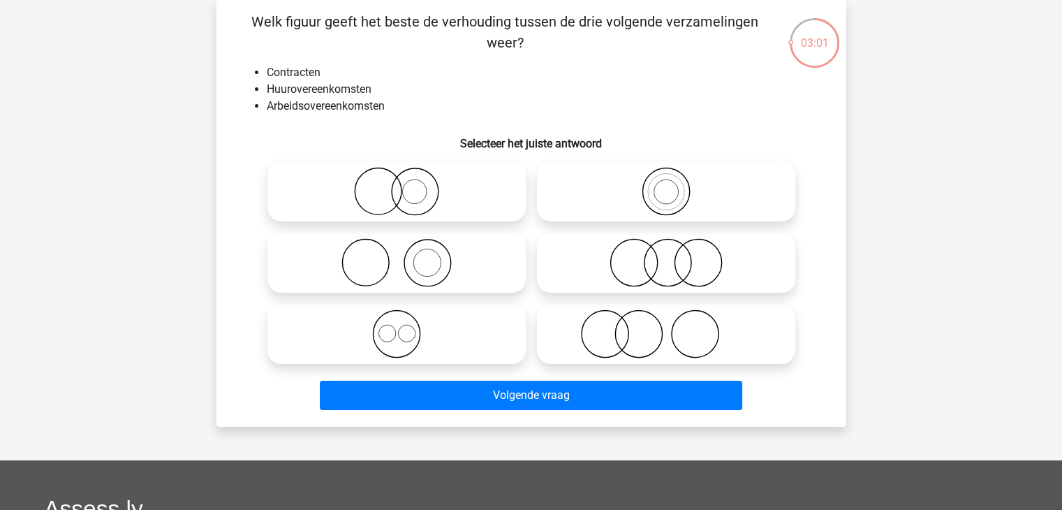
click at [406, 336] on icon at bounding box center [396, 333] width 247 height 49
click at [406, 327] on input "radio" at bounding box center [400, 322] width 9 height 9
radio input "true"
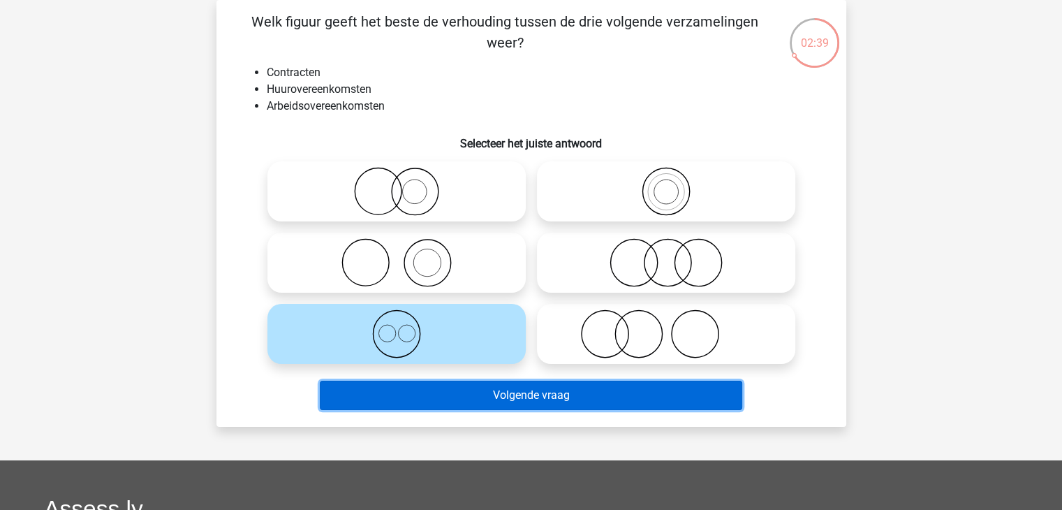
click at [524, 385] on button "Volgende vraag" at bounding box center [531, 394] width 422 height 29
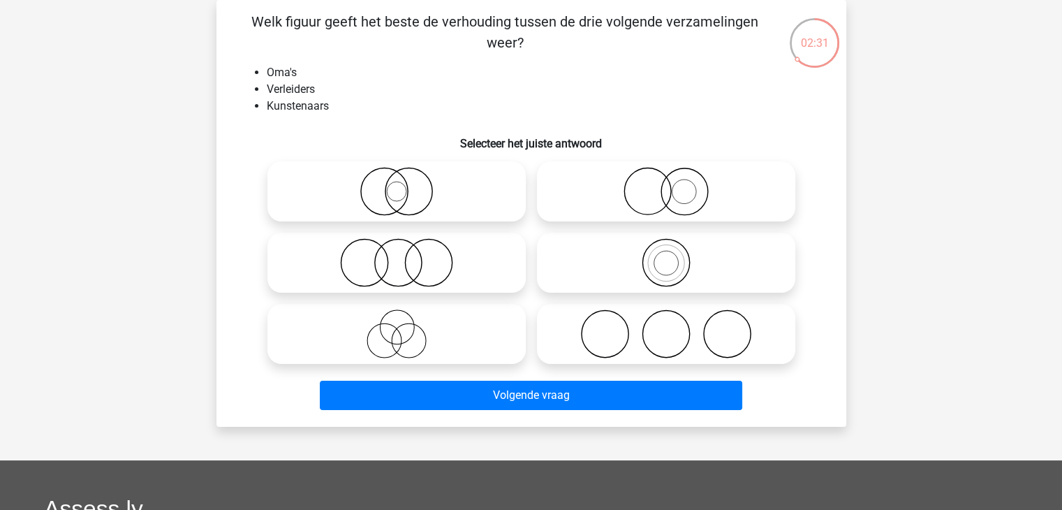
click at [399, 334] on circle at bounding box center [384, 341] width 34 height 34
click at [399, 327] on input "radio" at bounding box center [400, 322] width 9 height 9
radio input "true"
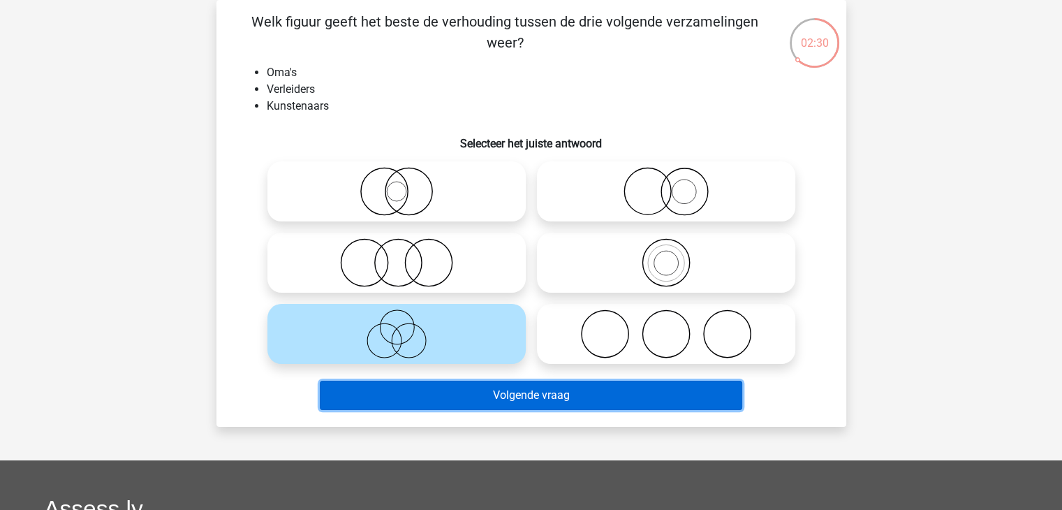
click at [524, 401] on button "Volgende vraag" at bounding box center [531, 394] width 422 height 29
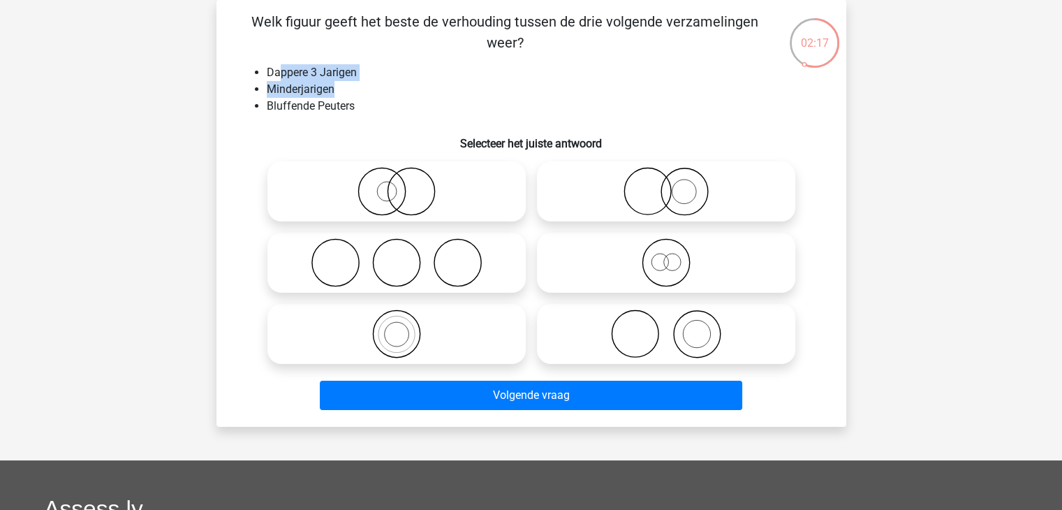
drag, startPoint x: 341, startPoint y: 92, endPoint x: 276, endPoint y: 73, distance: 66.9
click at [276, 73] on ul "Dappere 3 Jarigen Minderjarigen Bluffende Peuters" at bounding box center [531, 89] width 585 height 50
click at [274, 73] on li "Dappere 3 Jarigen" at bounding box center [545, 72] width 557 height 17
drag, startPoint x: 278, startPoint y: 76, endPoint x: 340, endPoint y: 90, distance: 63.0
click at [340, 90] on ul "Dappere 3 Jarigen Minderjarigen Bluffende Peuters" at bounding box center [531, 89] width 585 height 50
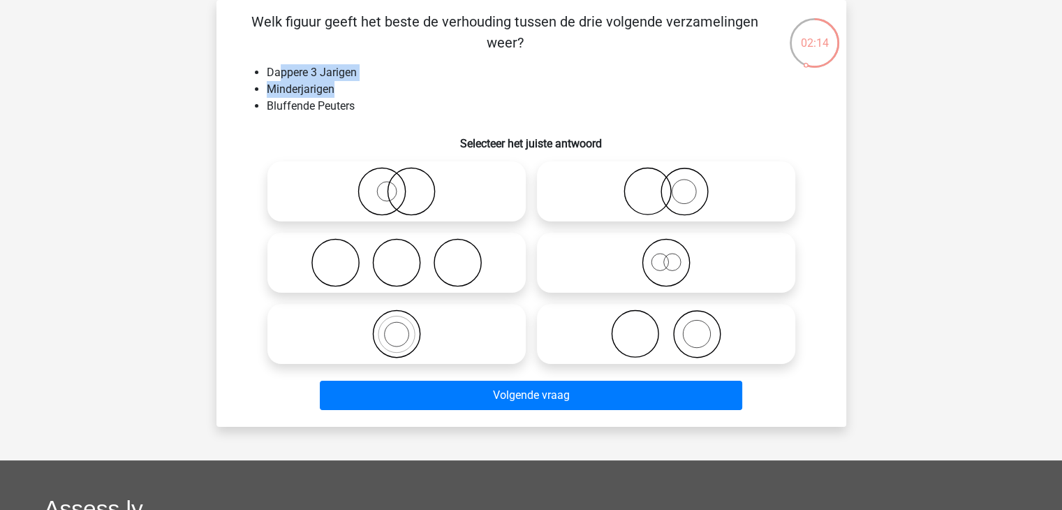
click at [339, 90] on li "Minderjarigen" at bounding box center [545, 89] width 557 height 17
click at [524, 255] on icon at bounding box center [665, 262] width 247 height 49
click at [524, 255] on input "radio" at bounding box center [670, 250] width 9 height 9
radio input "true"
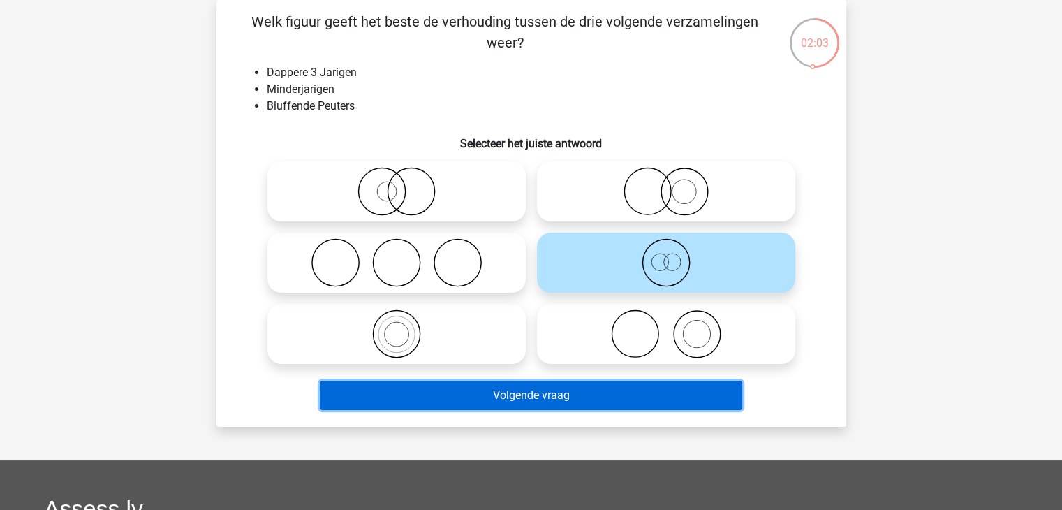
click at [522, 399] on button "Volgende vraag" at bounding box center [531, 394] width 422 height 29
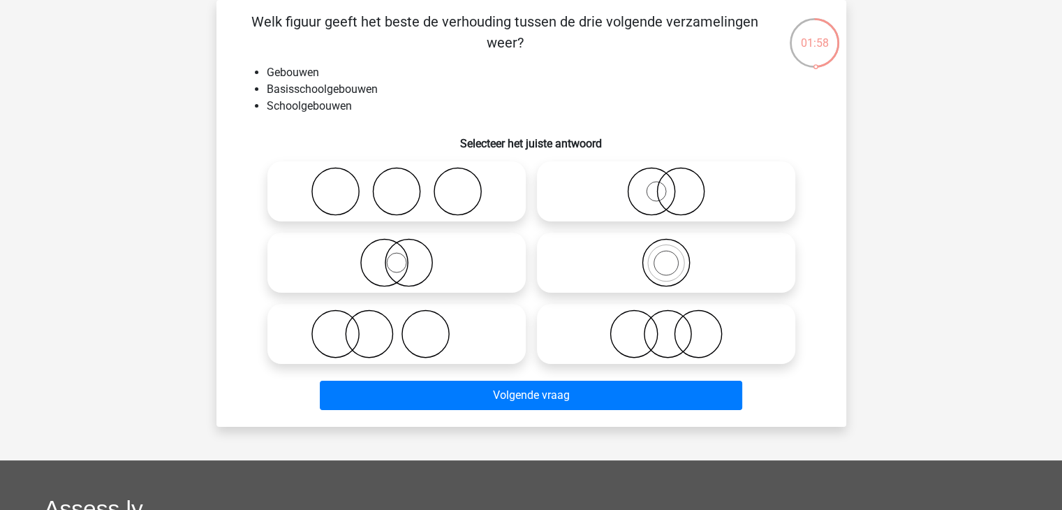
click at [413, 265] on icon at bounding box center [396, 262] width 247 height 49
click at [406, 255] on input "radio" at bounding box center [400, 250] width 9 height 9
radio input "true"
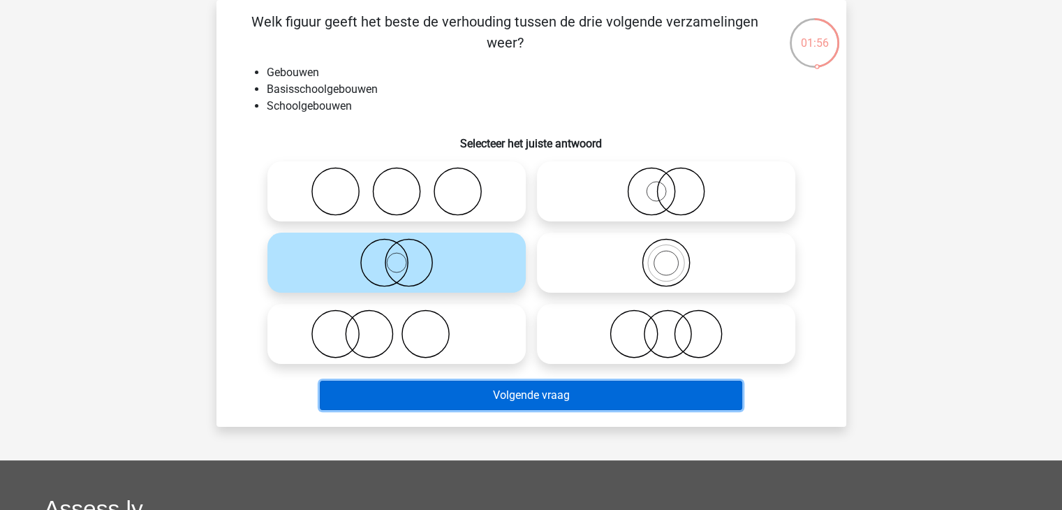
click at [524, 403] on button "Volgende vraag" at bounding box center [531, 394] width 422 height 29
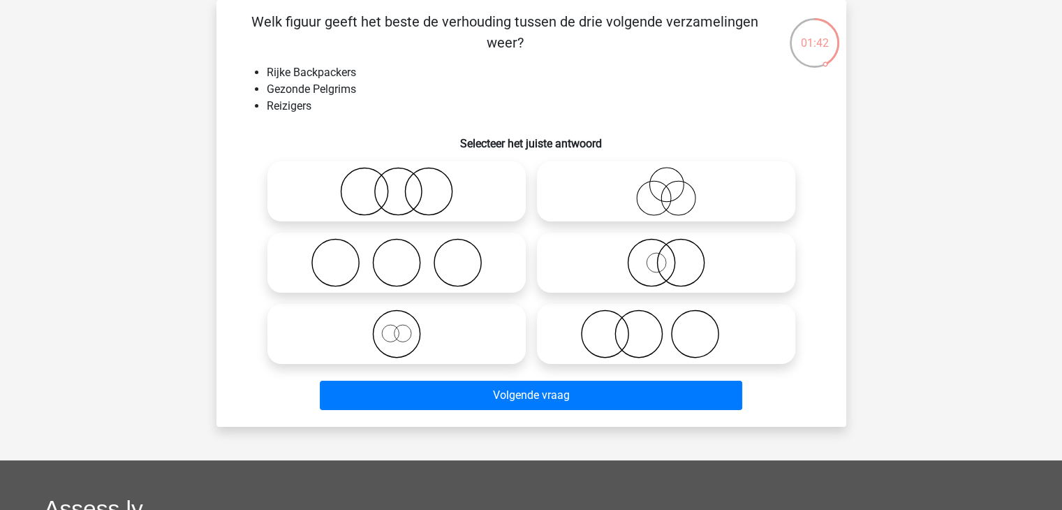
click at [524, 198] on icon at bounding box center [665, 191] width 247 height 49
click at [524, 184] on input "radio" at bounding box center [670, 179] width 9 height 9
radio input "true"
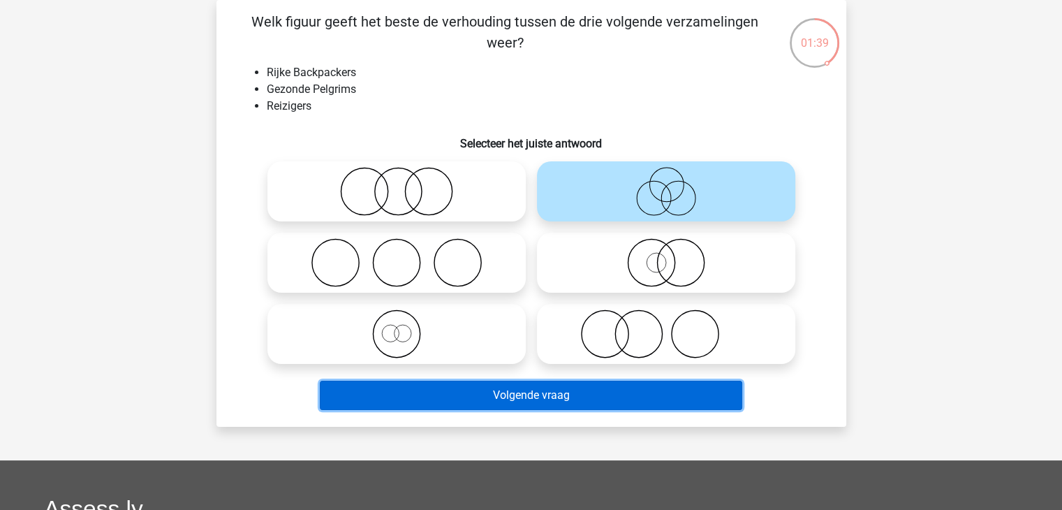
click at [524, 389] on button "Volgende vraag" at bounding box center [531, 394] width 422 height 29
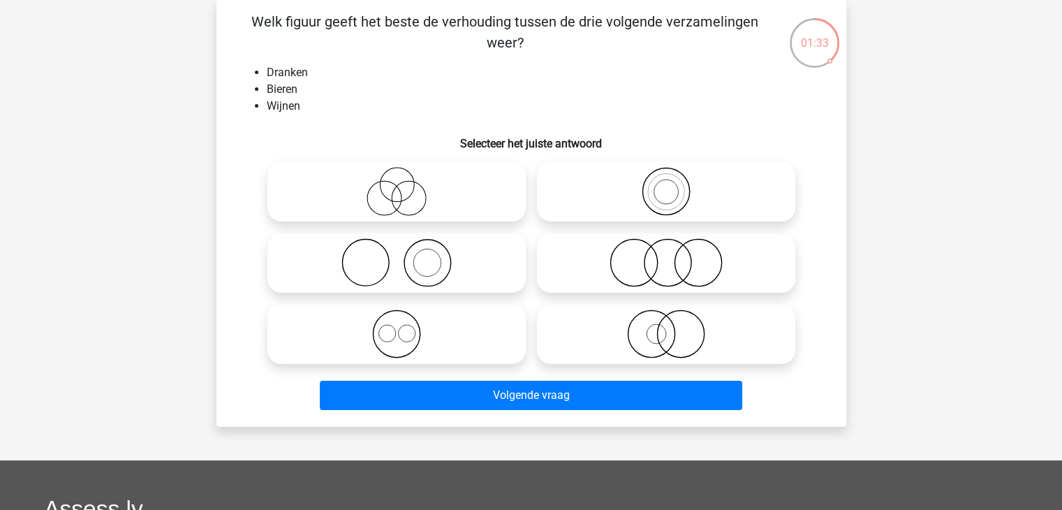
click at [399, 331] on icon at bounding box center [396, 333] width 247 height 49
click at [399, 327] on input "radio" at bounding box center [400, 322] width 9 height 9
radio input "true"
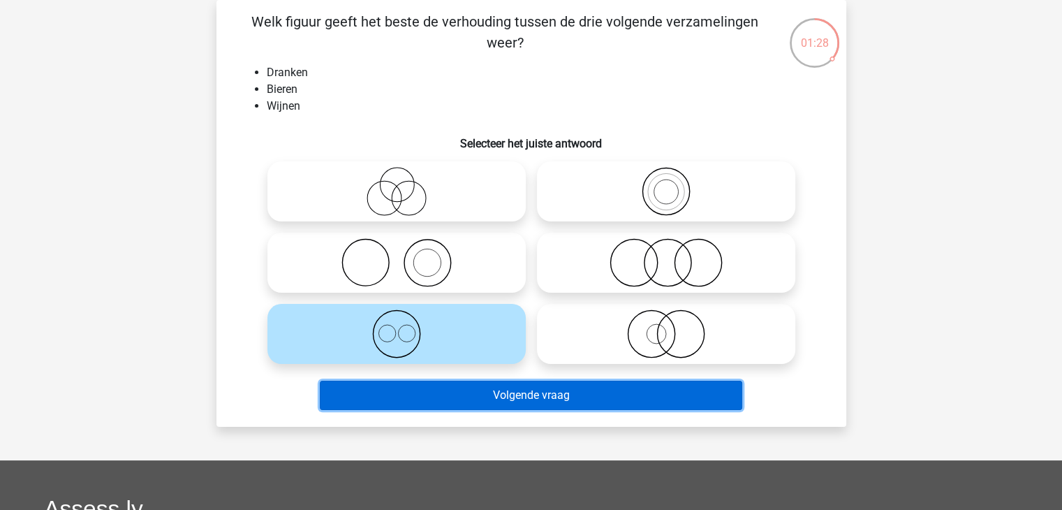
click at [524, 396] on button "Volgende vraag" at bounding box center [531, 394] width 422 height 29
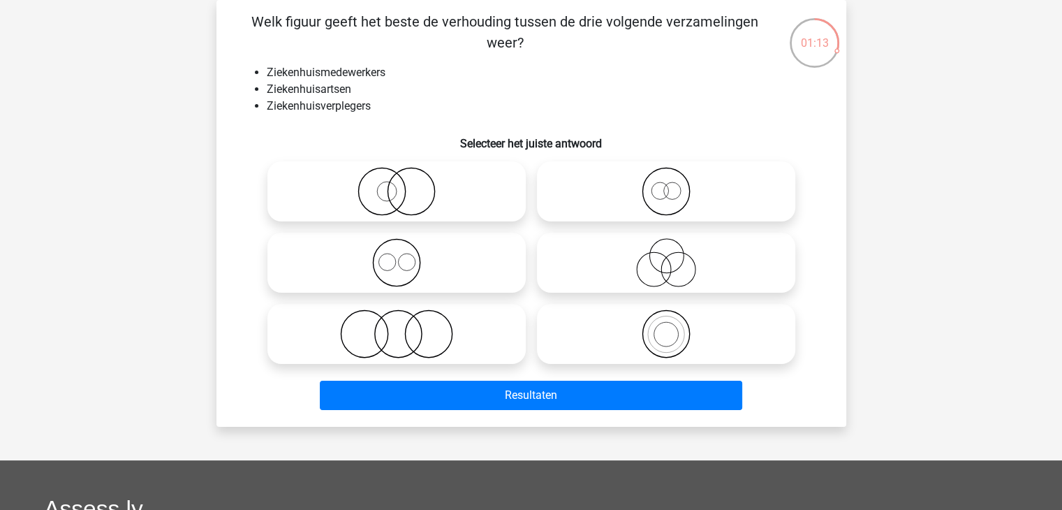
click at [524, 202] on icon at bounding box center [665, 191] width 247 height 49
click at [524, 184] on input "radio" at bounding box center [670, 179] width 9 height 9
radio input "true"
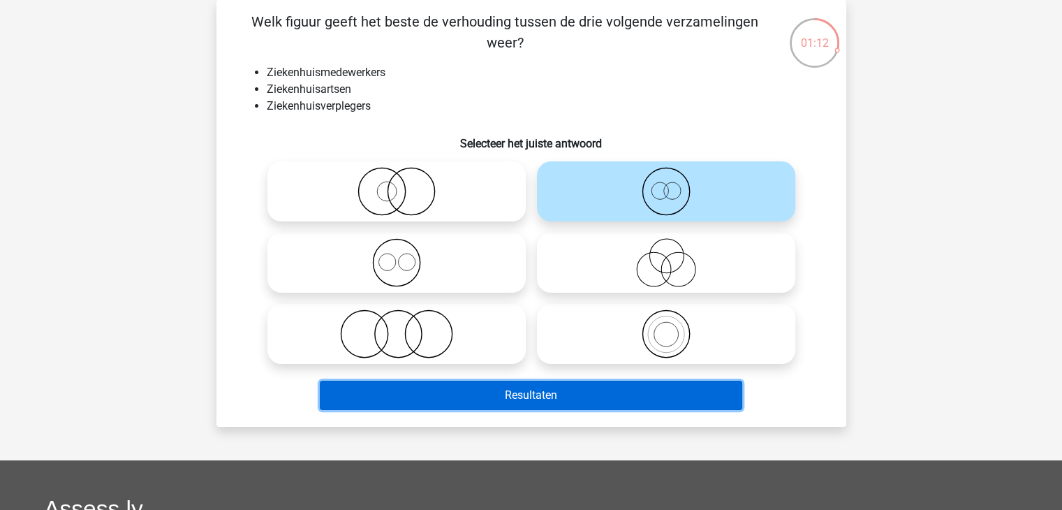
click at [524, 404] on button "Resultaten" at bounding box center [531, 394] width 422 height 29
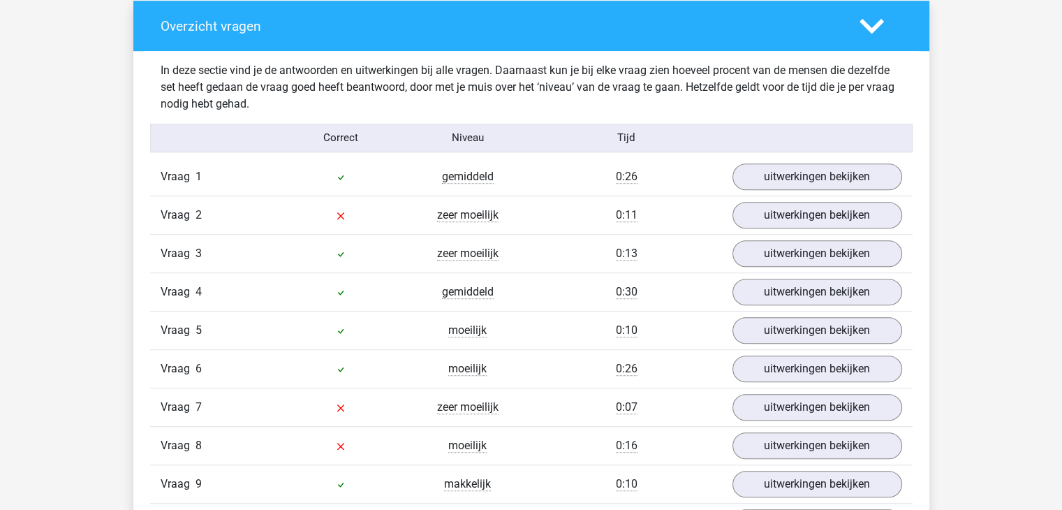
scroll to position [1117, 0]
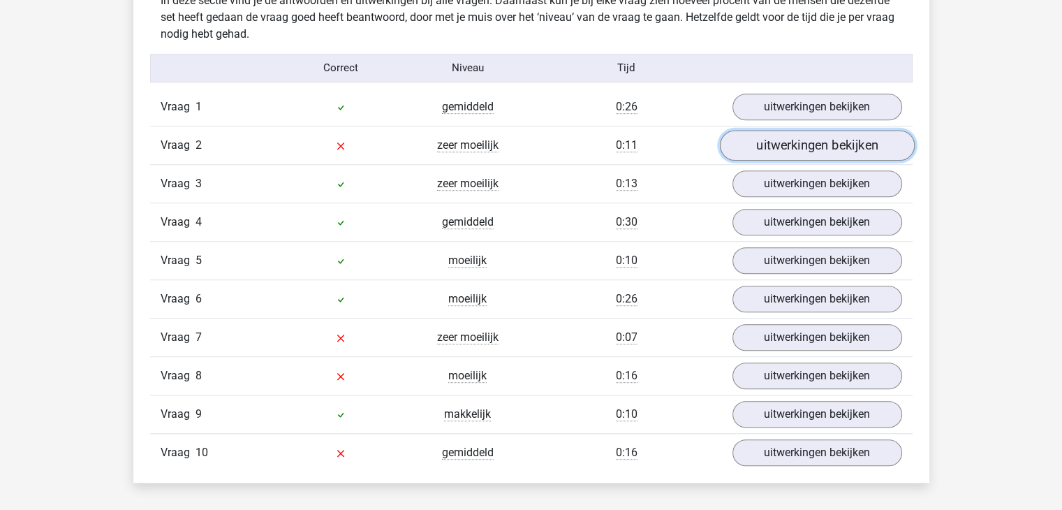
click at [840, 149] on link "uitwerkingen bekijken" at bounding box center [816, 145] width 195 height 31
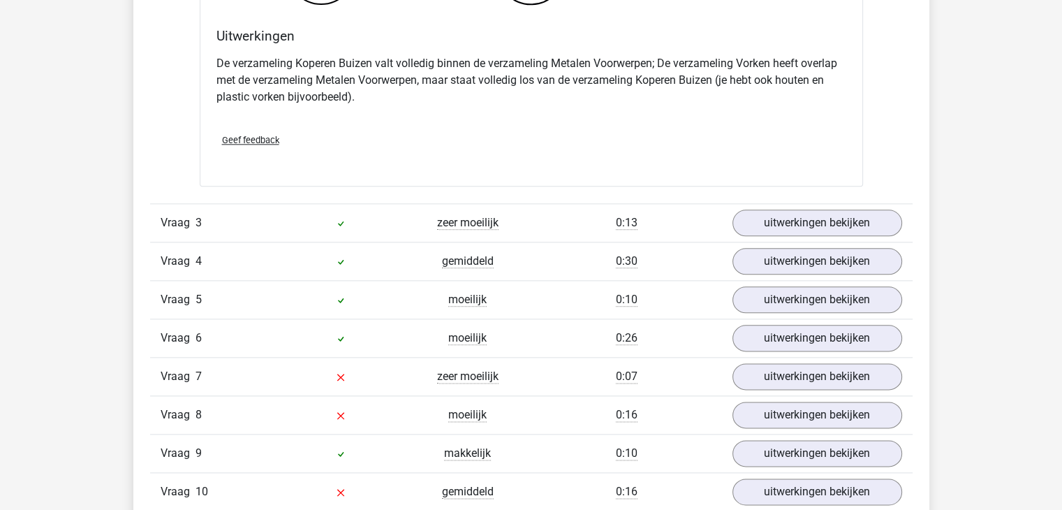
scroll to position [1675, 0]
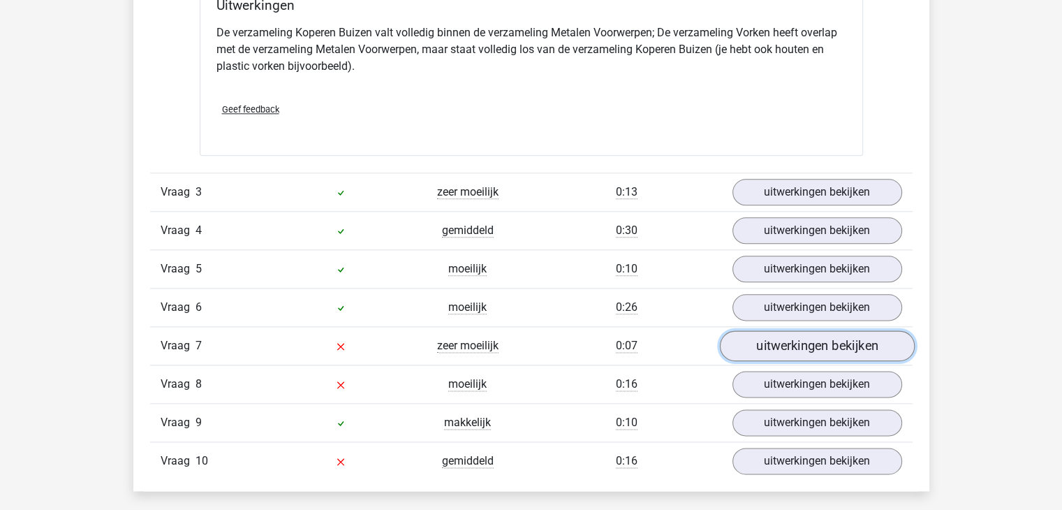
click at [796, 350] on link "uitwerkingen bekijken" at bounding box center [816, 345] width 195 height 31
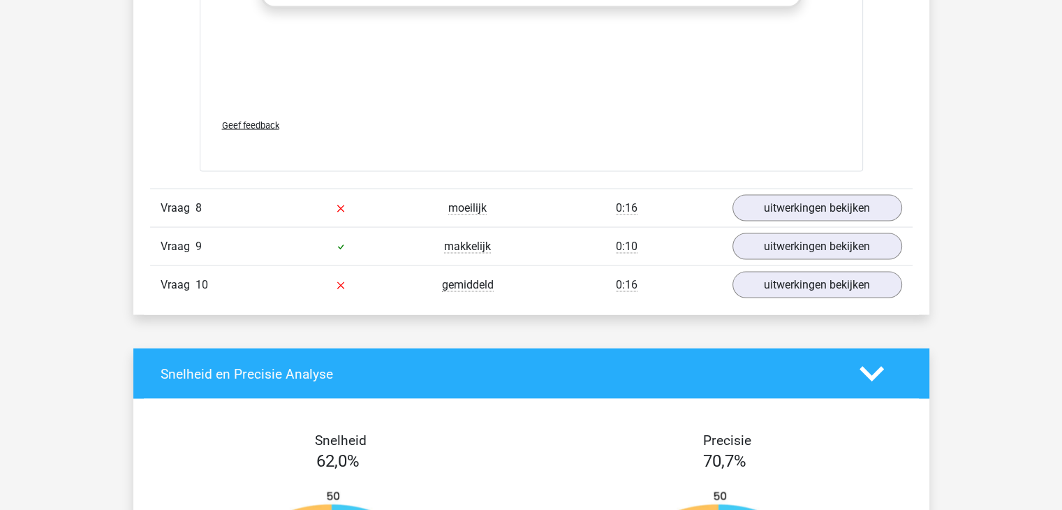
scroll to position [2792, 0]
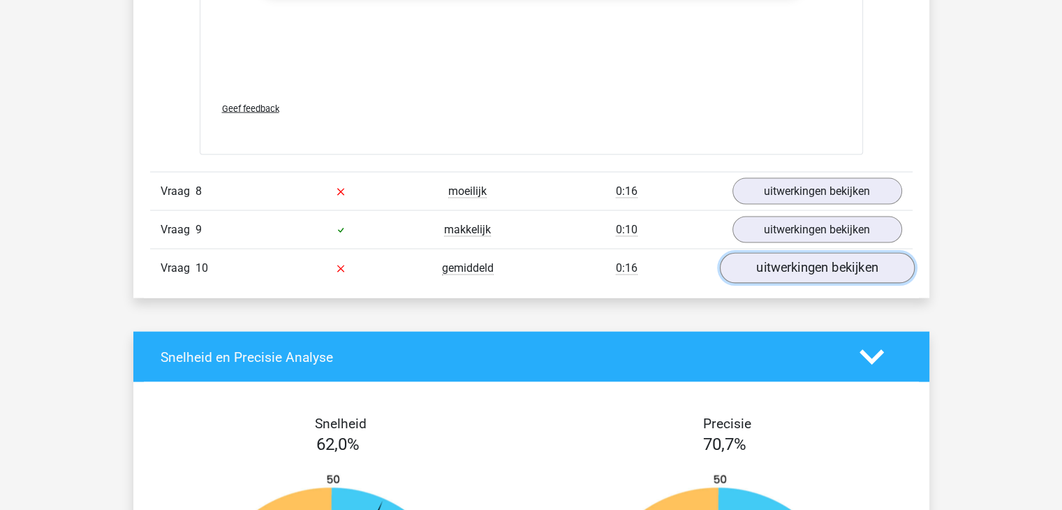
click at [824, 271] on link "uitwerkingen bekijken" at bounding box center [816, 268] width 195 height 31
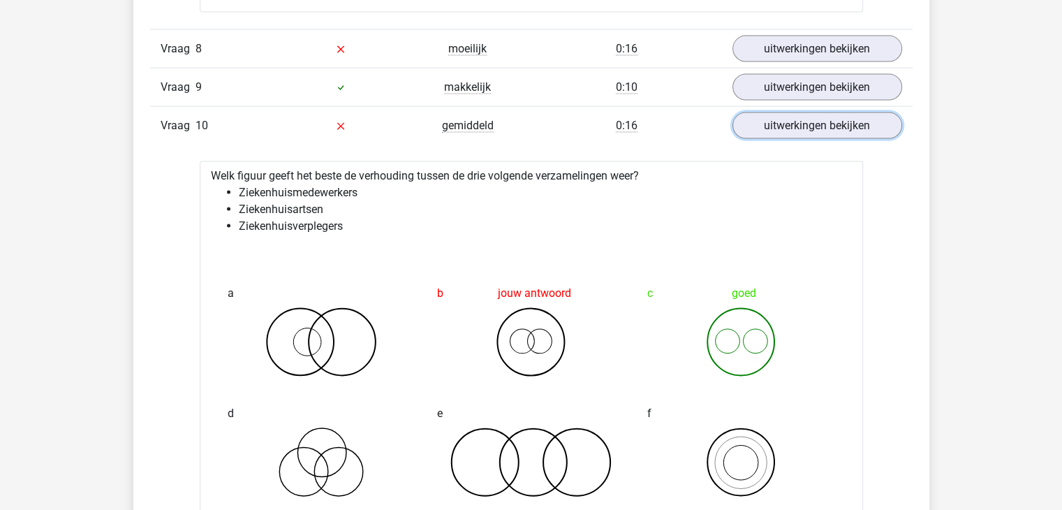
scroll to position [2722, 0]
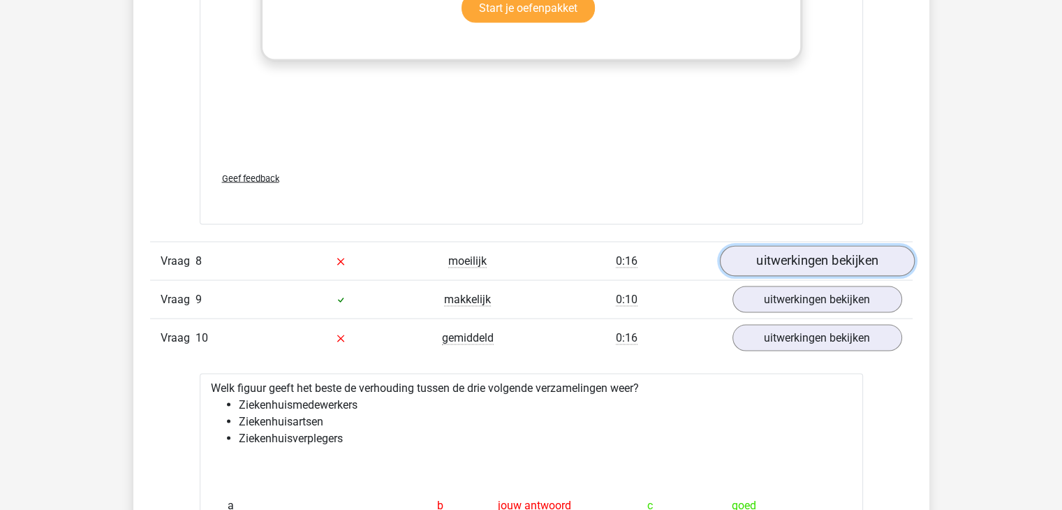
click at [801, 258] on link "uitwerkingen bekijken" at bounding box center [816, 261] width 195 height 31
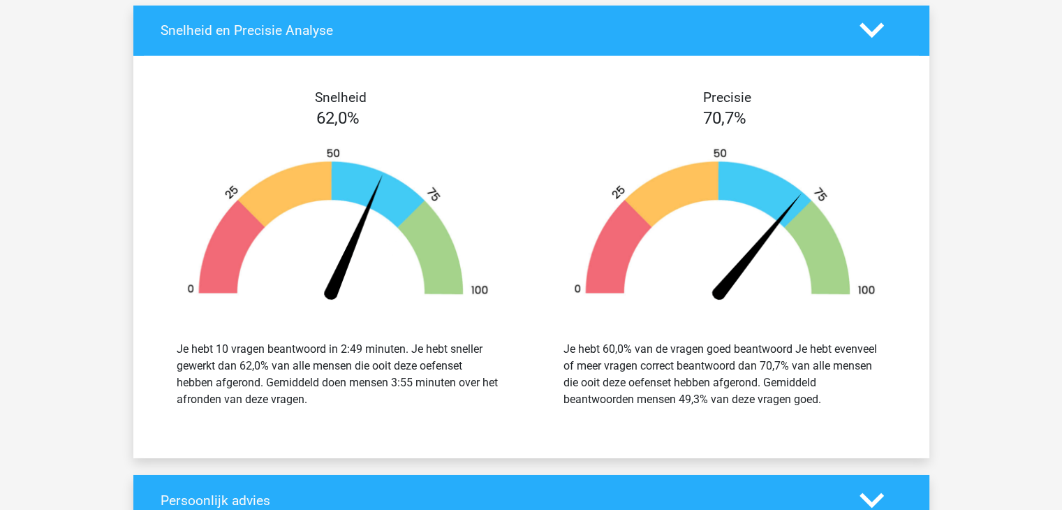
scroll to position [4607, 0]
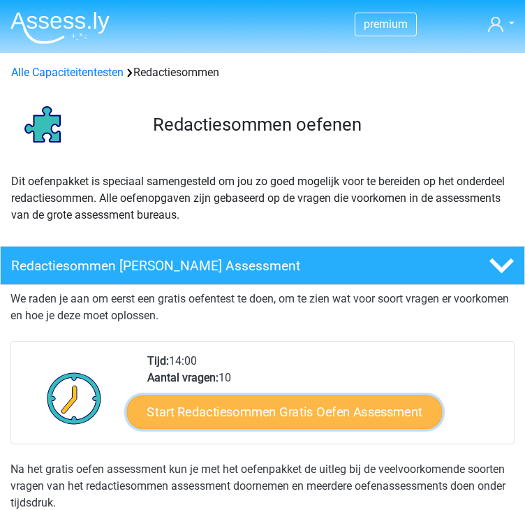
click at [261, 409] on link "Start Redactiesommen Gratis Oefen Assessment" at bounding box center [284, 412] width 315 height 34
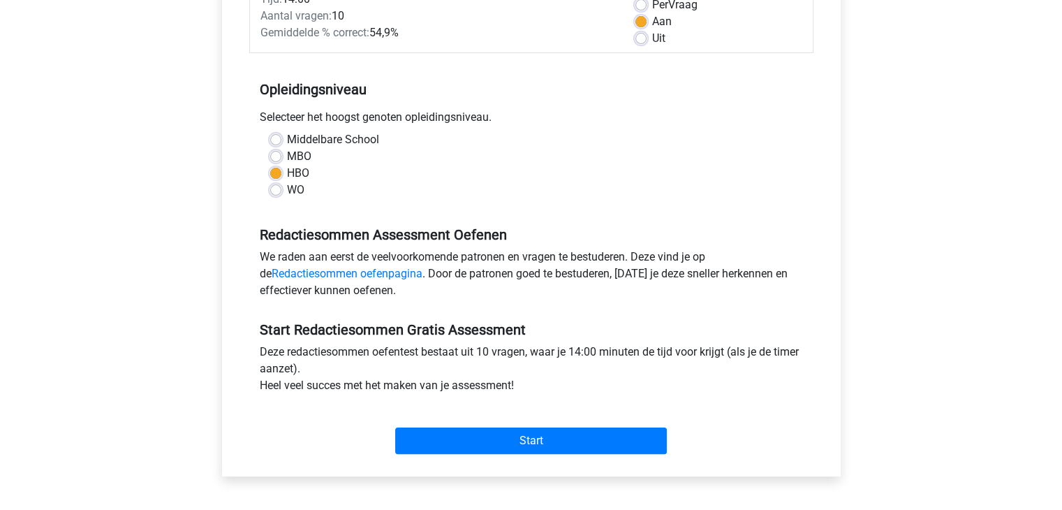
scroll to position [349, 0]
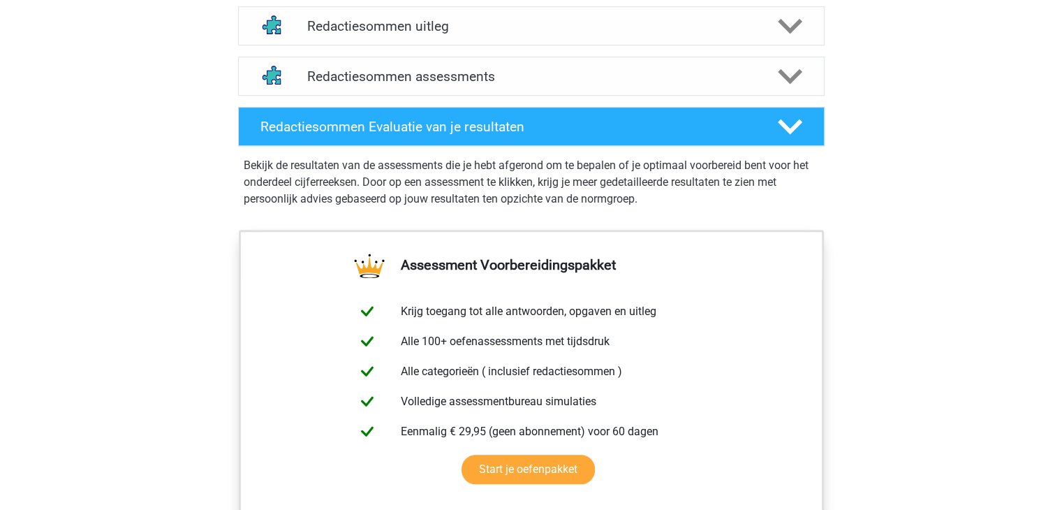
scroll to position [698, 0]
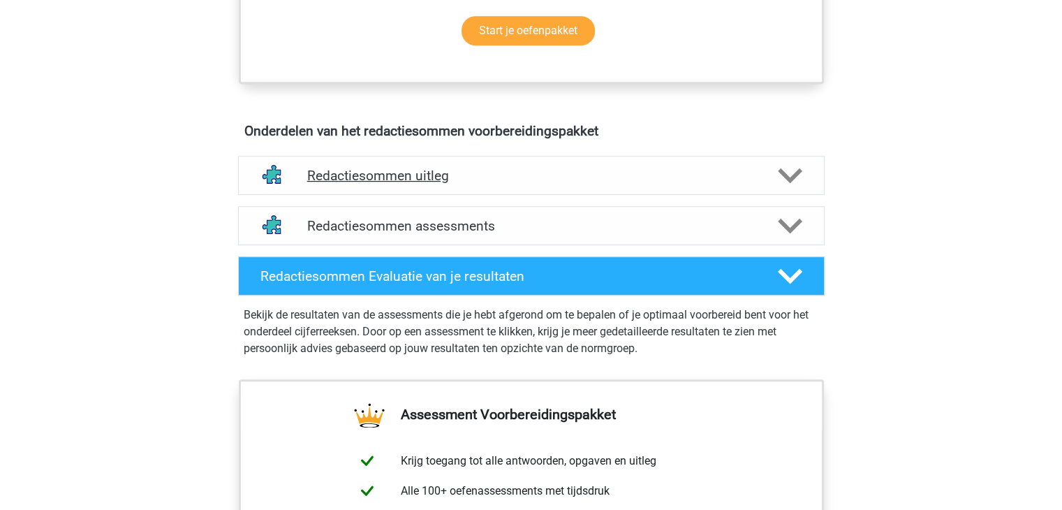
click at [773, 188] on div at bounding box center [788, 175] width 47 height 24
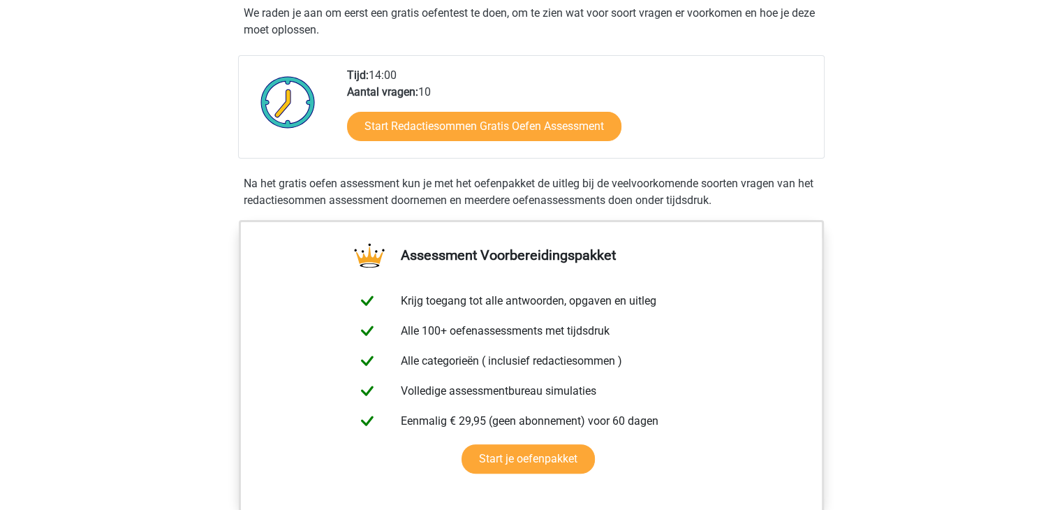
scroll to position [140, 0]
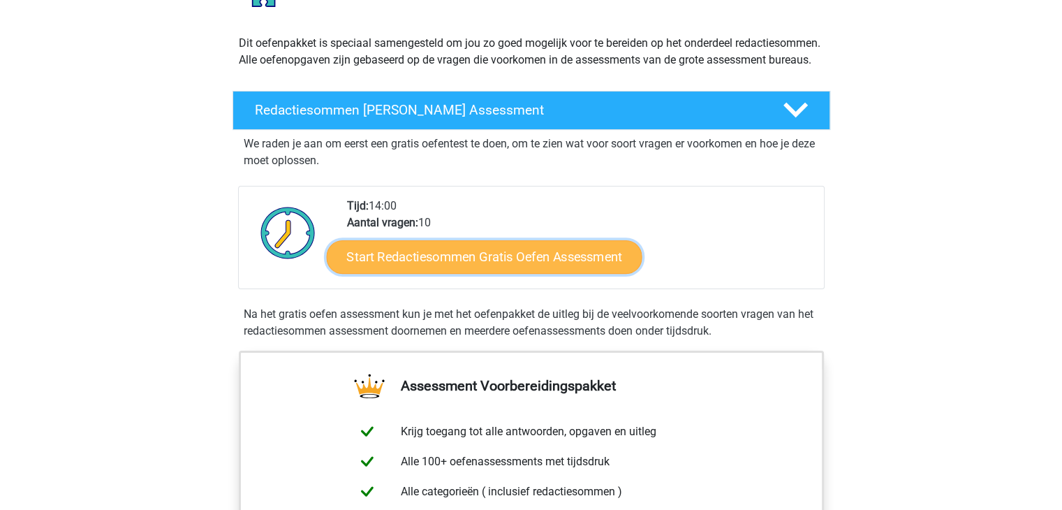
click at [575, 273] on link "Start Redactiesommen Gratis Oefen Assessment" at bounding box center [483, 256] width 315 height 34
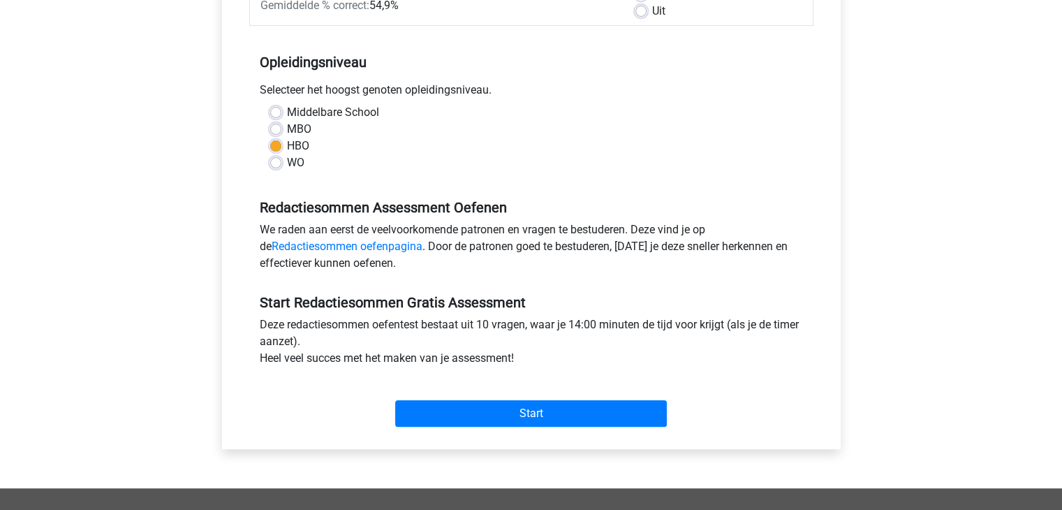
scroll to position [489, 0]
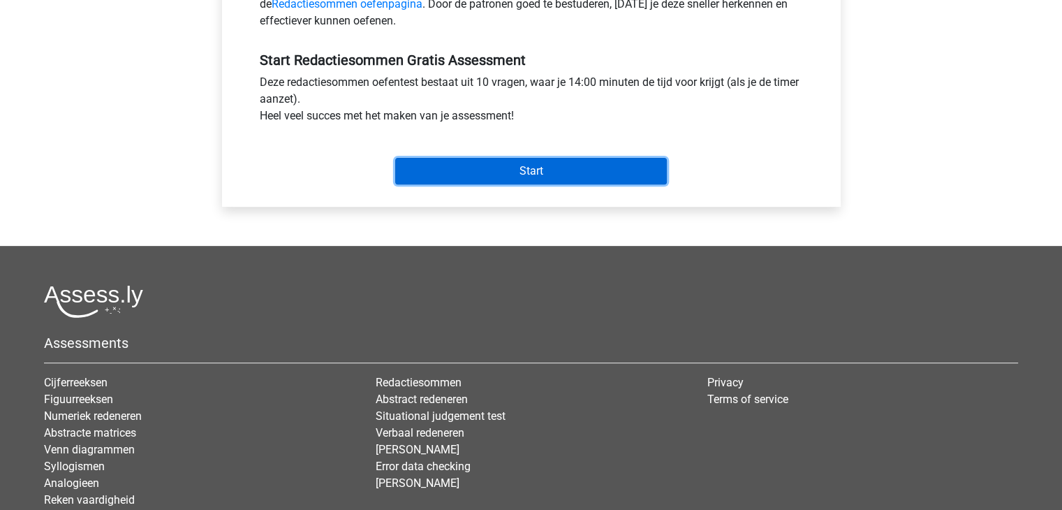
click at [530, 171] on input "Start" at bounding box center [531, 171] width 272 height 27
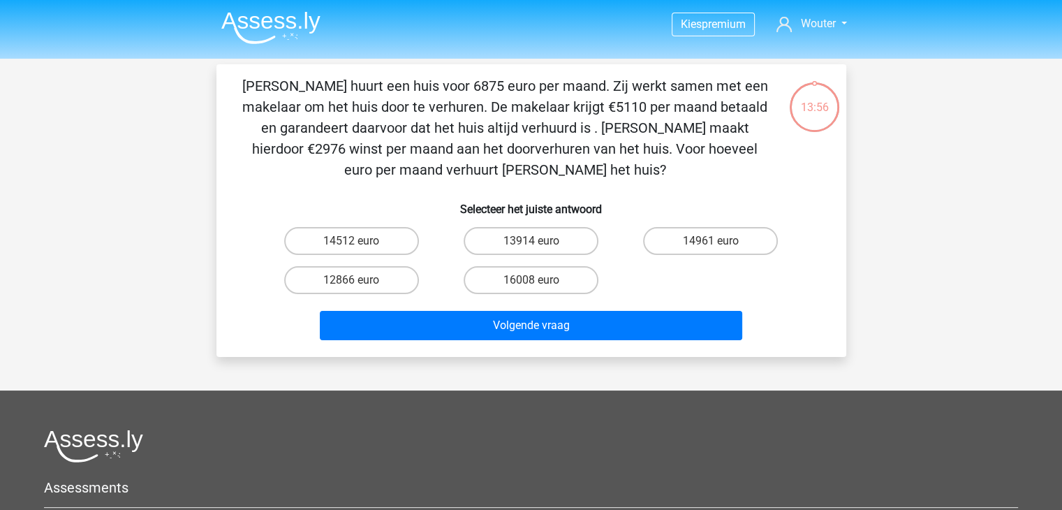
click at [718, 163] on p "[PERSON_NAME] huurt een huis voor 6875 euro per maand. Zij werkt samen met een …" at bounding box center [505, 127] width 533 height 105
click at [704, 175] on p "Clarissa huurt een huis voor 6875 euro per maand. Zij werkt samen met een makel…" at bounding box center [505, 127] width 533 height 105
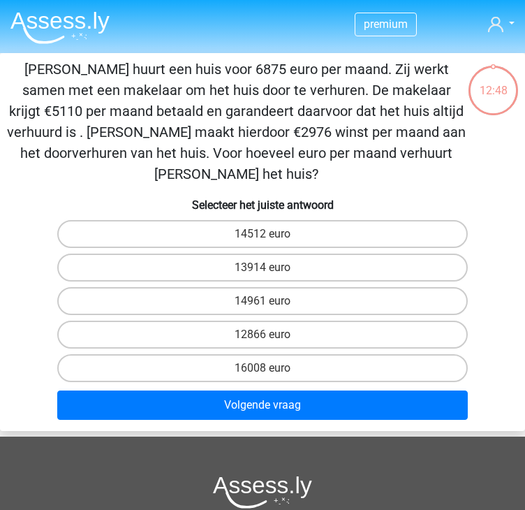
click at [268, 301] on input "14961 euro" at bounding box center [266, 305] width 9 height 9
radio input "true"
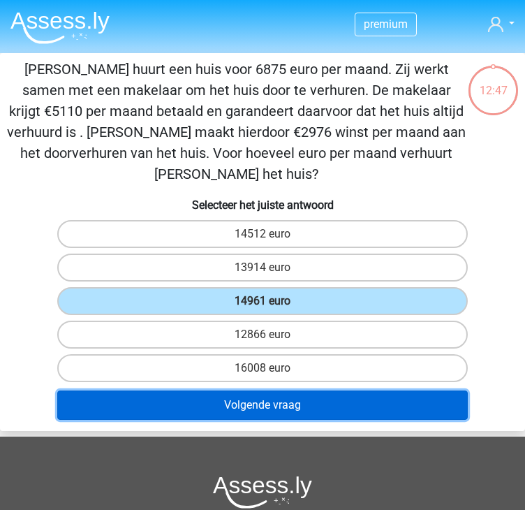
click at [276, 390] on button "Volgende vraag" at bounding box center [262, 404] width 410 height 29
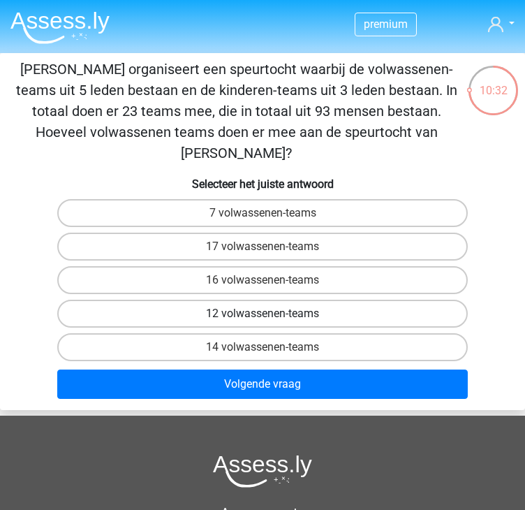
click at [290, 299] on label "12 volwassenen-teams" at bounding box center [262, 313] width 410 height 28
click at [272, 313] on input "12 volwassenen-teams" at bounding box center [266, 317] width 9 height 9
radio input "true"
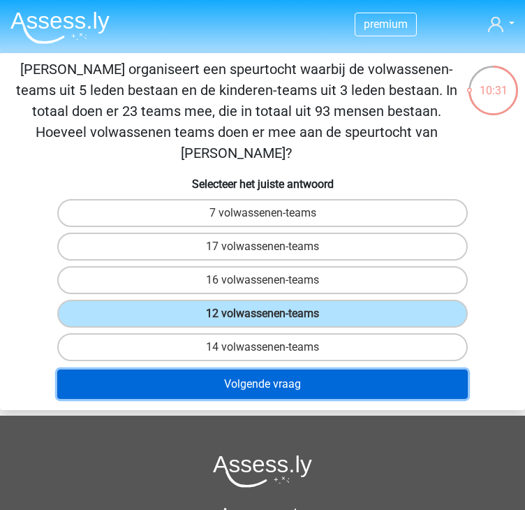
click at [269, 369] on button "Volgende vraag" at bounding box center [262, 383] width 410 height 29
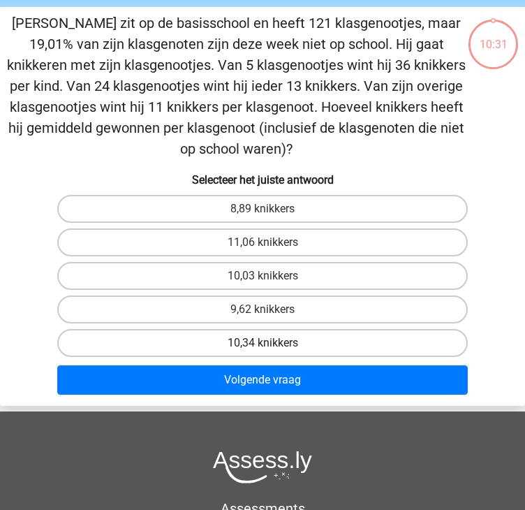
scroll to position [53, 0]
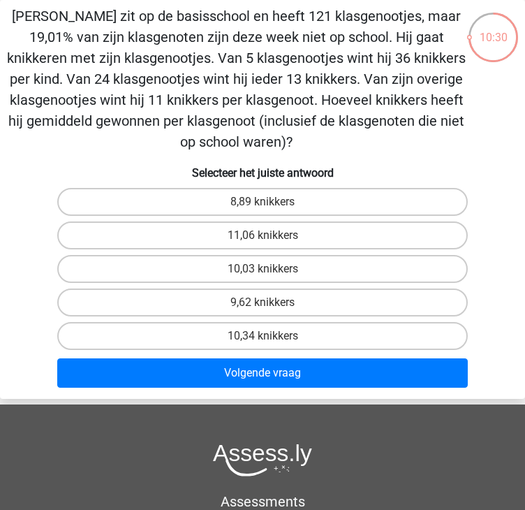
click at [118, 135] on p "Jacques zit op de basisschool en heeft 121 klasgenootjes, maar 19,01% van zijn …" at bounding box center [236, 79] width 461 height 147
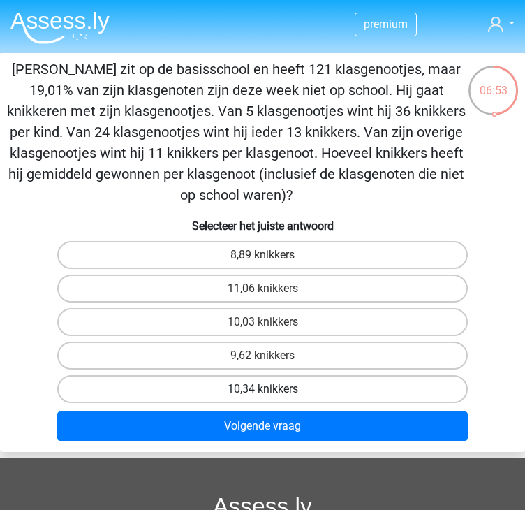
click at [238, 382] on label "10,34 knikkers" at bounding box center [262, 389] width 410 height 28
click at [262, 389] on input "10,34 knikkers" at bounding box center [266, 393] width 9 height 9
radio input "true"
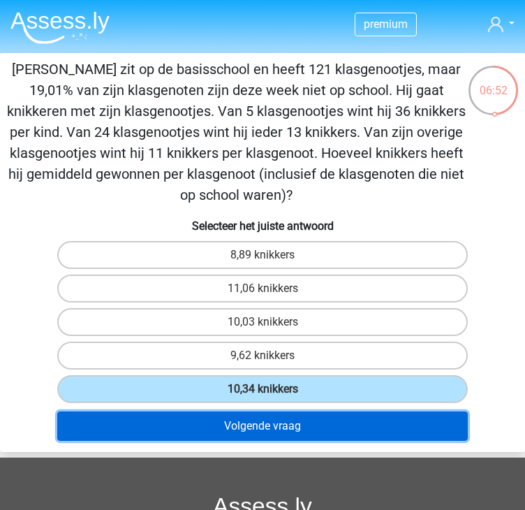
click at [278, 424] on button "Volgende vraag" at bounding box center [262, 425] width 410 height 29
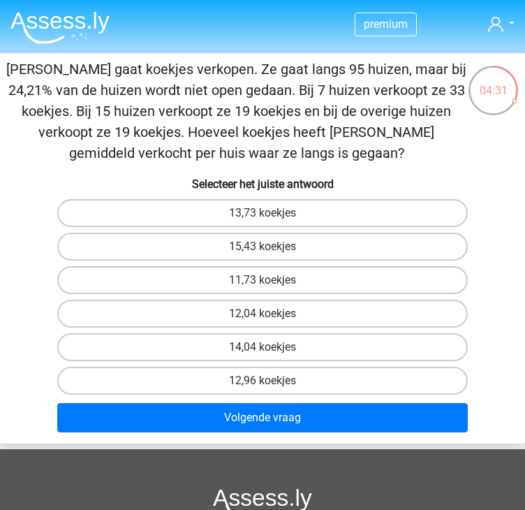
click at [271, 248] on input "15,43 koekjes" at bounding box center [266, 250] width 9 height 9
radio input "true"
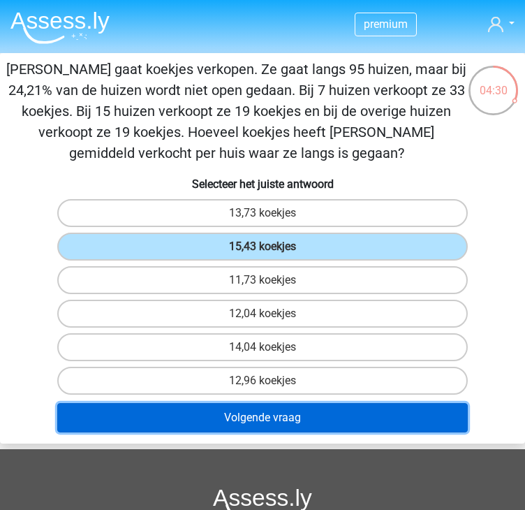
click at [312, 408] on button "Volgende vraag" at bounding box center [262, 417] width 410 height 29
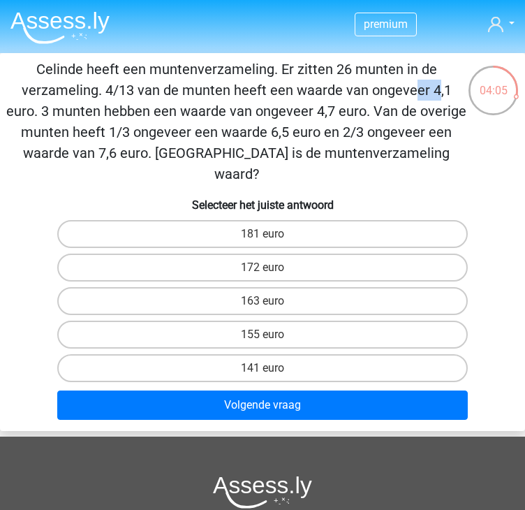
drag, startPoint x: 116, startPoint y: 91, endPoint x: 92, endPoint y: 89, distance: 23.8
click at [92, 89] on p "Celinde heeft een muntenverzameling. Er zitten 26 munten in de verzameling. 4/1…" at bounding box center [236, 122] width 461 height 126
click at [95, 96] on p "Celinde heeft een muntenverzameling. Er zitten 26 munten in de verzameling. 4/1…" at bounding box center [236, 122] width 461 height 126
drag, startPoint x: 379, startPoint y: 142, endPoint x: 373, endPoint y: 174, distance: 32.6
click at [379, 142] on p "Celinde heeft een muntenverzameling. Er zitten 26 munten in de verzameling. 4/1…" at bounding box center [236, 122] width 461 height 126
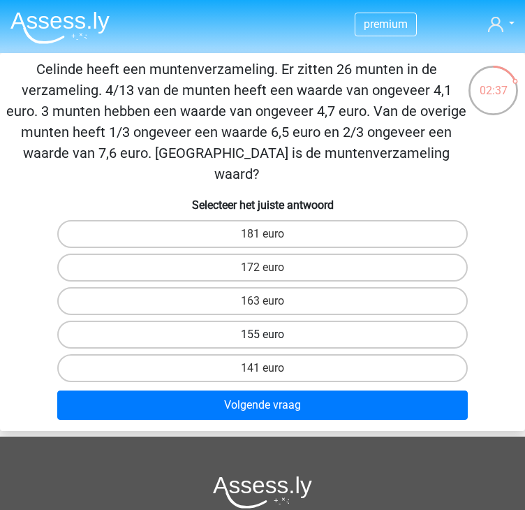
click at [272, 320] on label "155 euro" at bounding box center [262, 334] width 410 height 28
click at [272, 334] on input "155 euro" at bounding box center [266, 338] width 9 height 9
radio input "true"
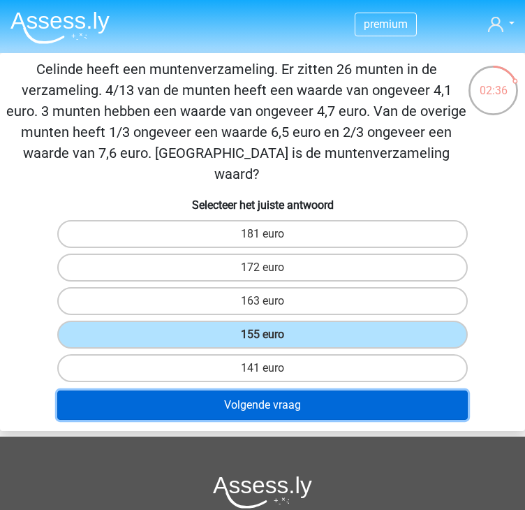
click at [280, 390] on button "Volgende vraag" at bounding box center [262, 404] width 410 height 29
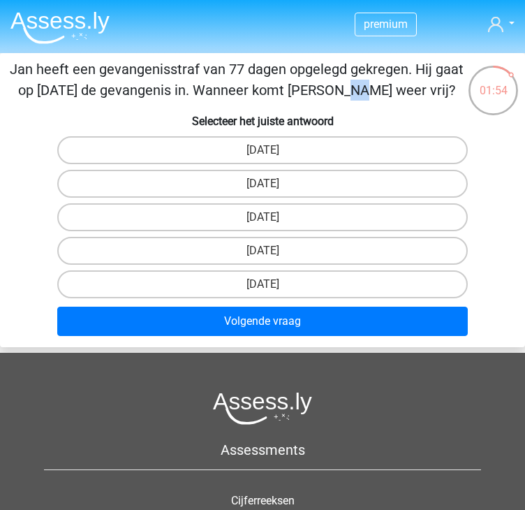
drag, startPoint x: 92, startPoint y: 90, endPoint x: 80, endPoint y: 89, distance: 11.9
click at [80, 89] on p "Jan heeft een gevangenisstraf van 77 dagen opgelegd gekregen. Hij gaat op [DATE…" at bounding box center [236, 80] width 461 height 42
click at [251, 244] on label "18 augustus" at bounding box center [262, 251] width 410 height 28
click at [262, 251] on input "18 augustus" at bounding box center [266, 255] width 9 height 9
radio input "true"
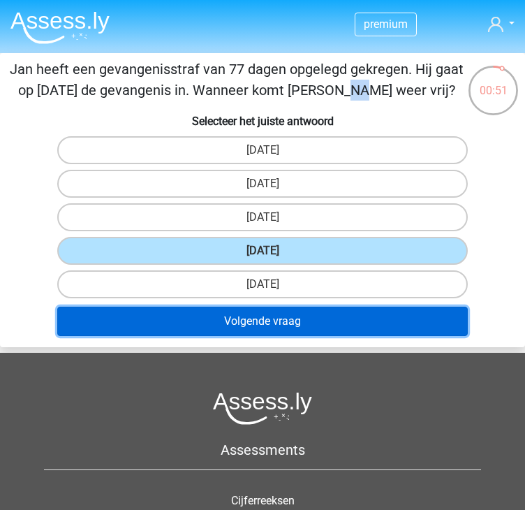
click at [272, 306] on button "Volgende vraag" at bounding box center [262, 320] width 410 height 29
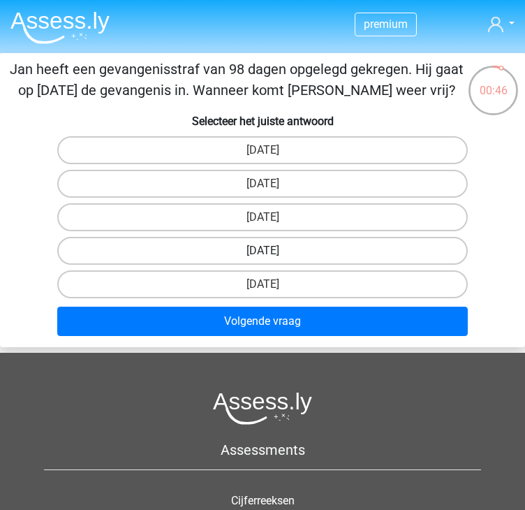
click at [264, 241] on label "22 augustus" at bounding box center [262, 251] width 410 height 28
click at [264, 251] on input "22 augustus" at bounding box center [266, 255] width 9 height 9
radio input "true"
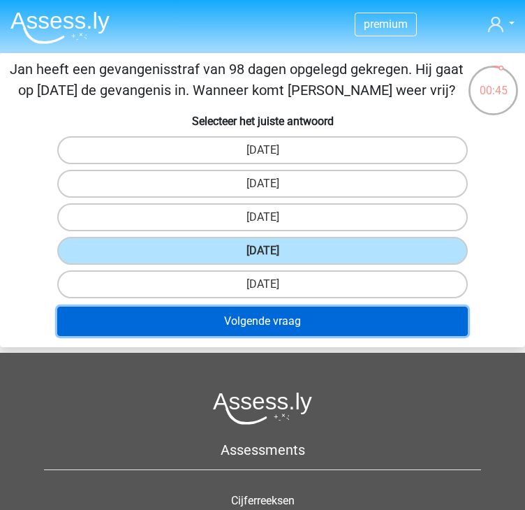
click at [285, 318] on button "Volgende vraag" at bounding box center [262, 320] width 410 height 29
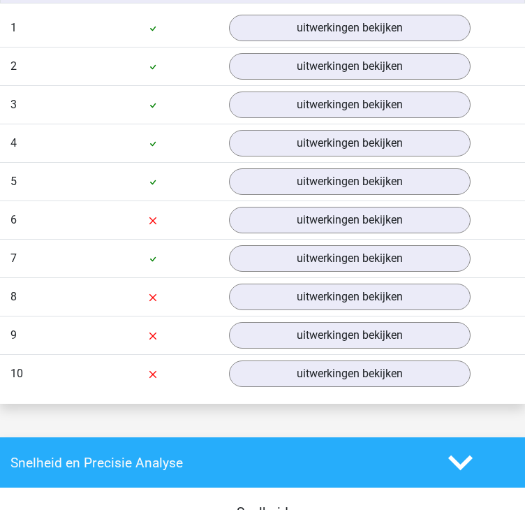
scroll to position [1256, 0]
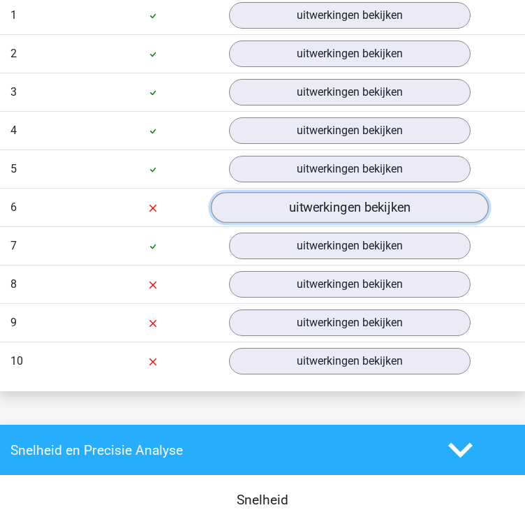
click at [235, 201] on link "uitwerkingen bekijken" at bounding box center [350, 207] width 278 height 31
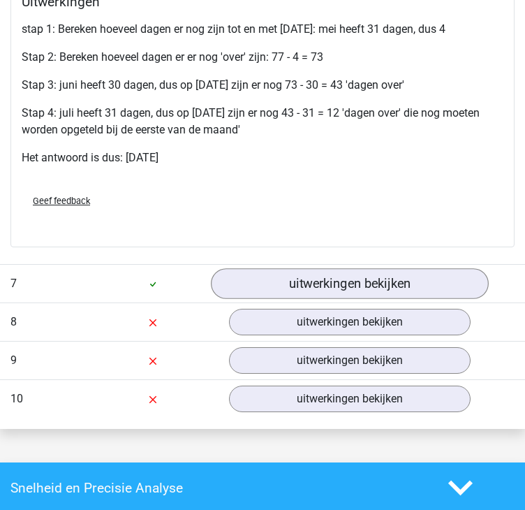
scroll to position [1675, 0]
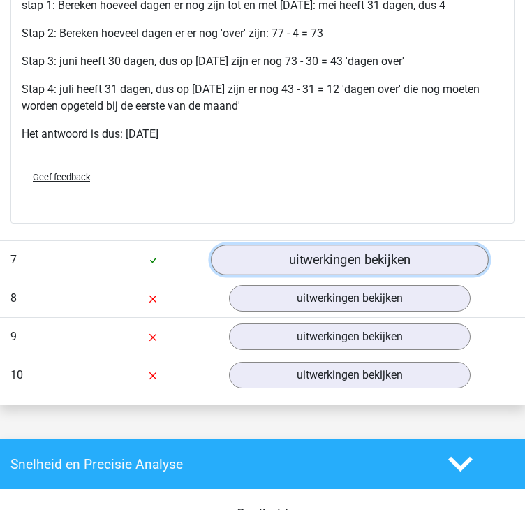
click at [314, 246] on link "uitwerkingen bekijken" at bounding box center [350, 260] width 278 height 31
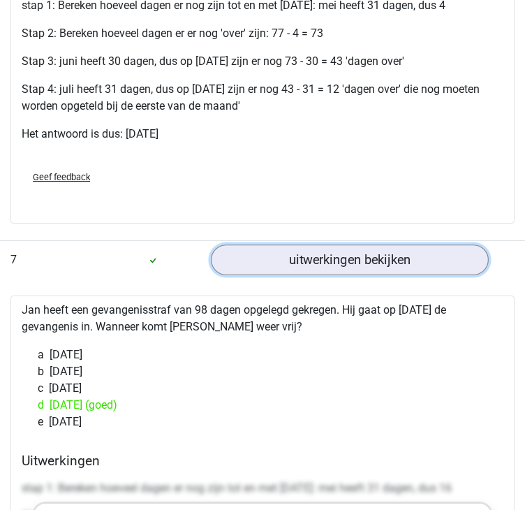
click at [305, 251] on link "uitwerkingen bekijken" at bounding box center [350, 260] width 278 height 31
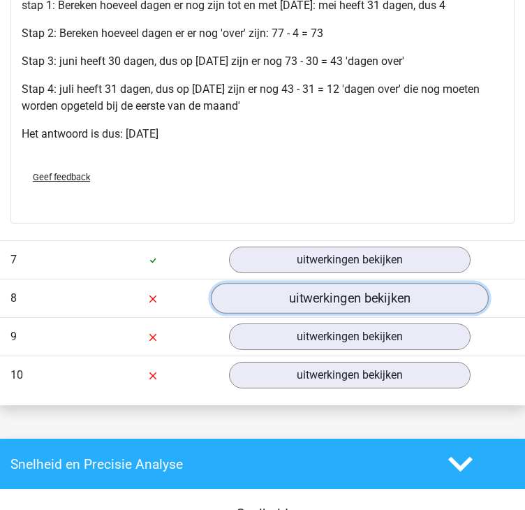
click at [285, 293] on link "uitwerkingen bekijken" at bounding box center [350, 298] width 278 height 31
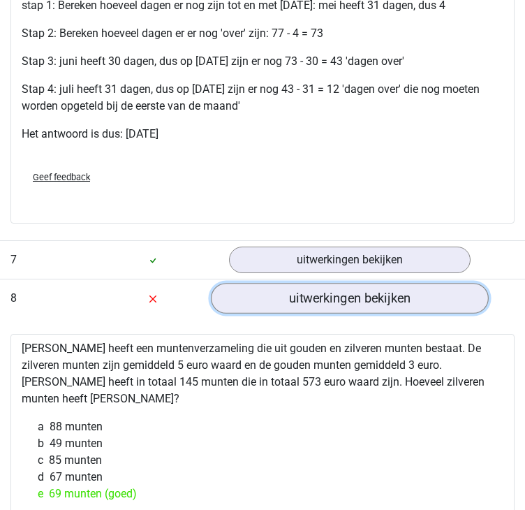
click at [275, 288] on link "uitwerkingen bekijken" at bounding box center [350, 298] width 278 height 31
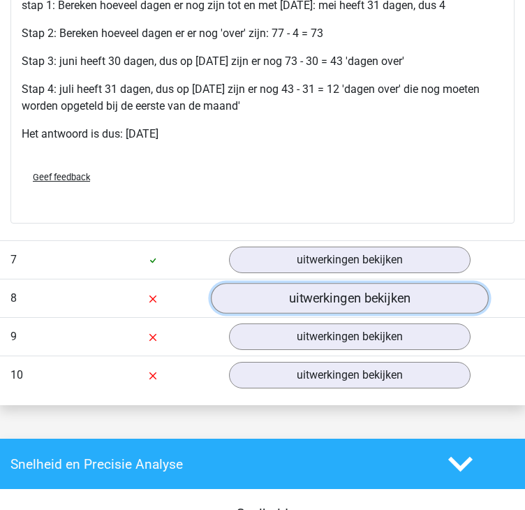
click at [307, 283] on link "uitwerkingen bekijken" at bounding box center [350, 298] width 278 height 31
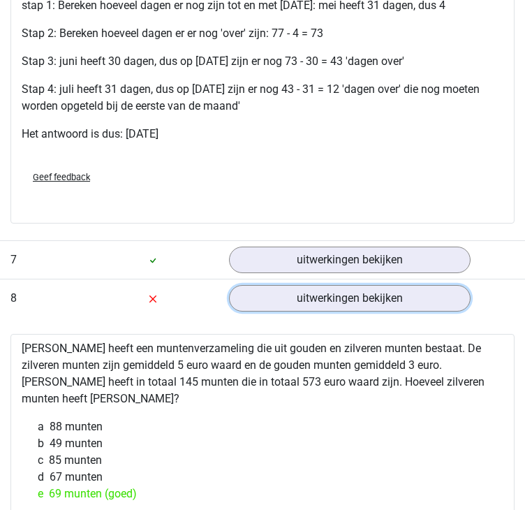
scroll to position [1605, 0]
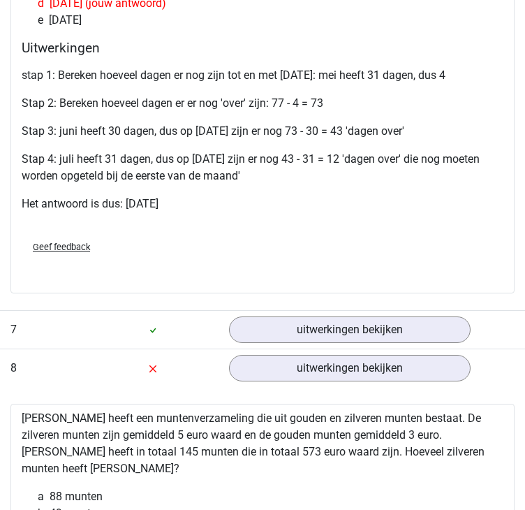
click at [191, 247] on div "Geef feedback" at bounding box center [263, 247] width 482 height 36
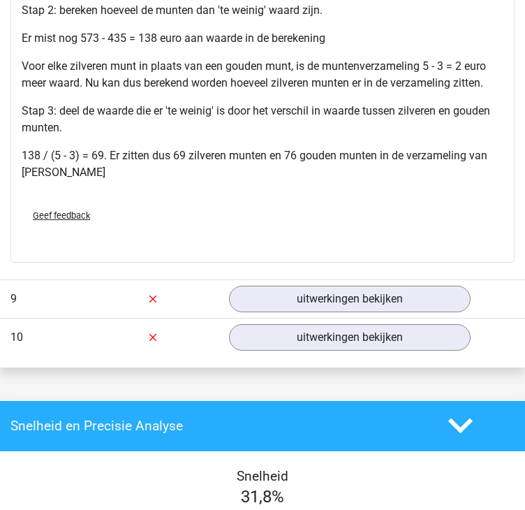
scroll to position [2303, 0]
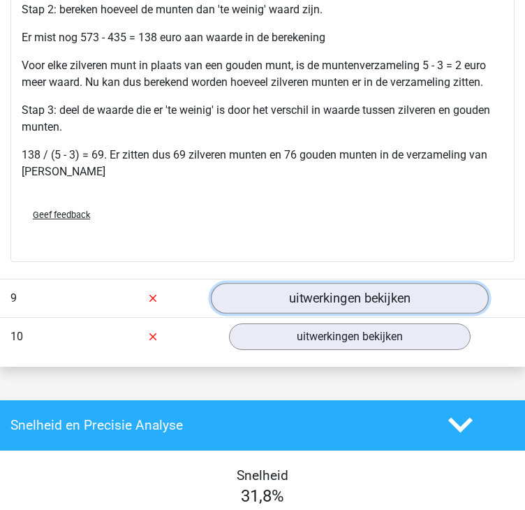
click at [332, 283] on link "uitwerkingen bekijken" at bounding box center [350, 298] width 278 height 31
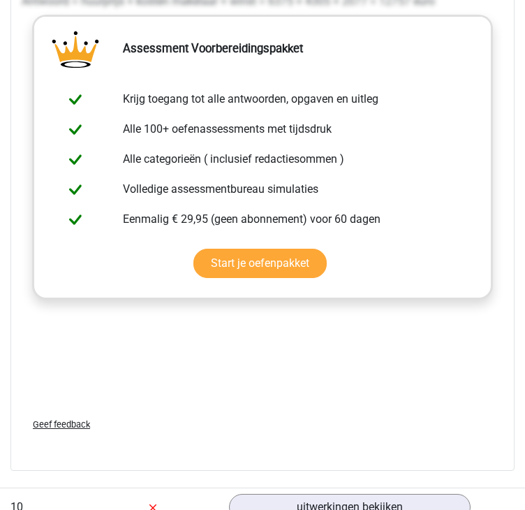
scroll to position [2931, 0]
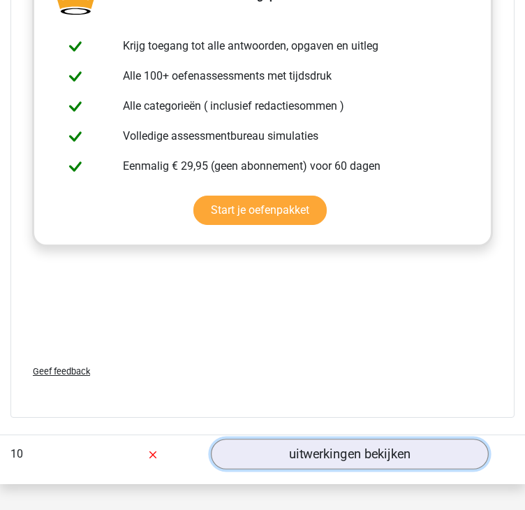
click at [359, 438] on link "uitwerkingen bekijken" at bounding box center [350, 453] width 278 height 31
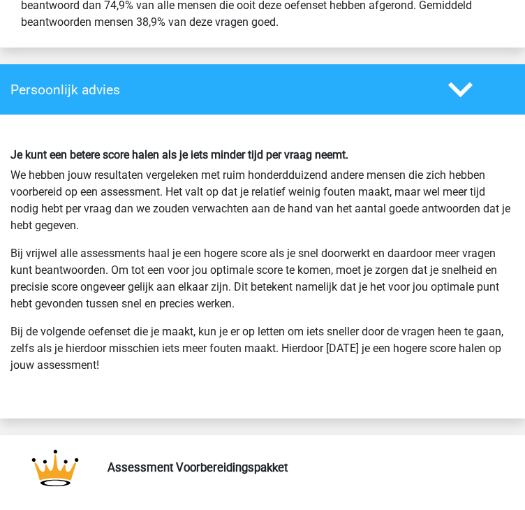
scroll to position [4607, 0]
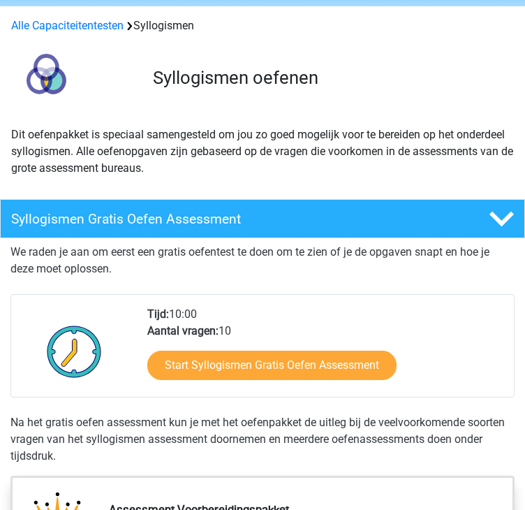
scroll to position [70, 0]
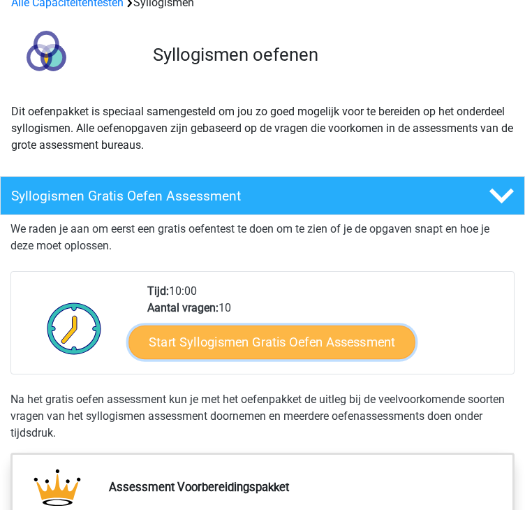
click at [276, 336] on link "Start Syllogismen Gratis Oefen Assessment" at bounding box center [271, 342] width 287 height 34
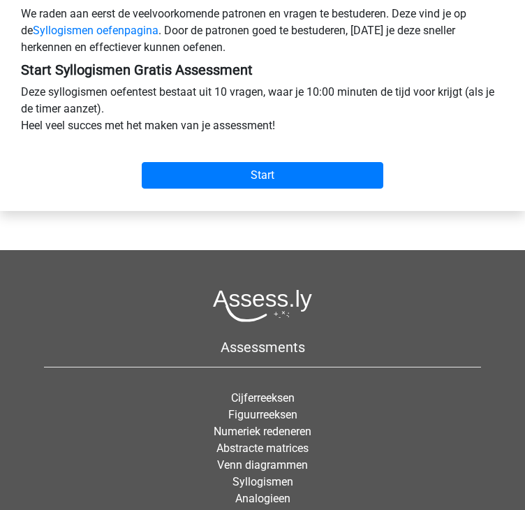
scroll to position [419, 0]
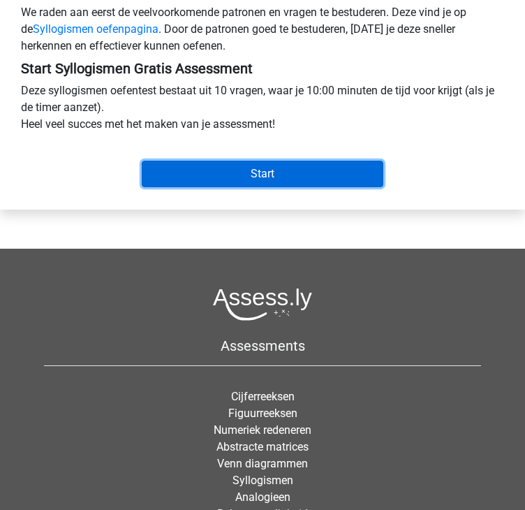
click at [231, 168] on input "Start" at bounding box center [262, 174] width 241 height 27
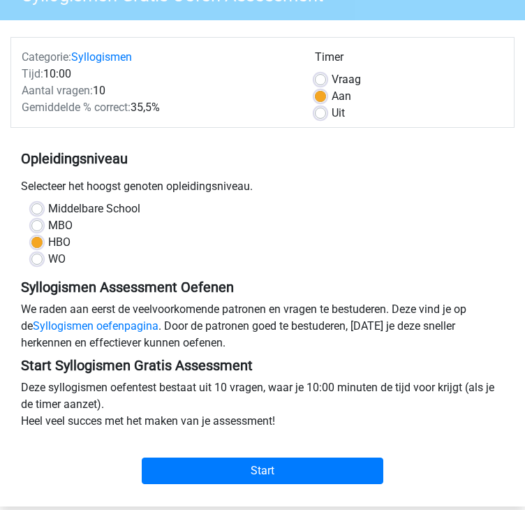
scroll to position [97, 0]
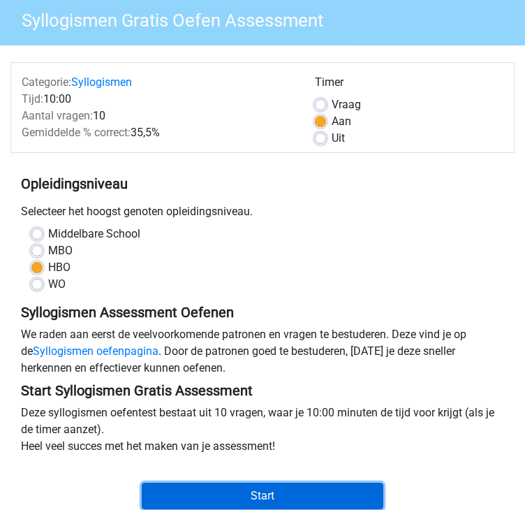
click at [260, 495] on input "Start" at bounding box center [262, 495] width 241 height 27
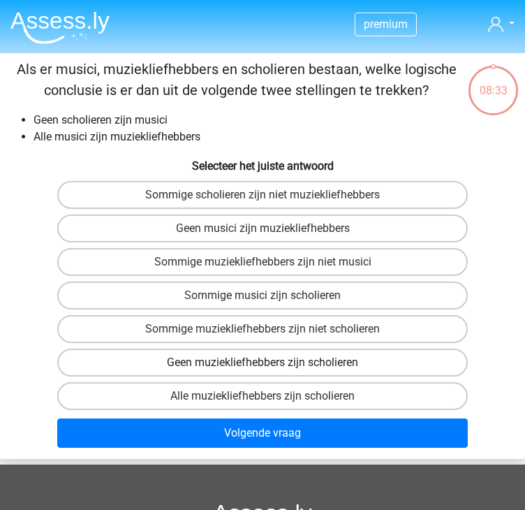
click at [229, 359] on label "Geen muziekliefhebbers zijn scholieren" at bounding box center [262, 362] width 410 height 28
click at [262, 362] on input "Geen muziekliefhebbers zijn scholieren" at bounding box center [266, 366] width 9 height 9
radio input "true"
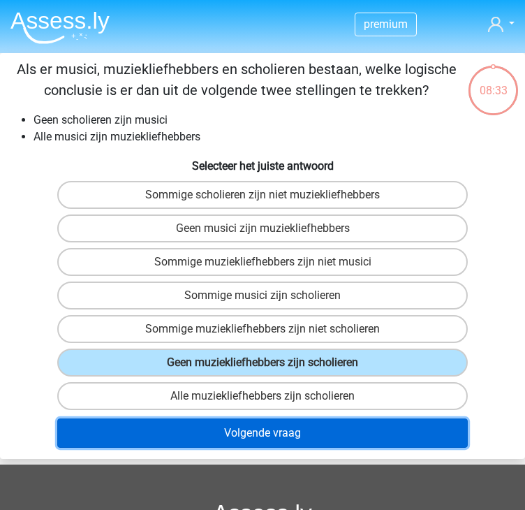
click at [279, 430] on button "Volgende vraag" at bounding box center [262, 432] width 410 height 29
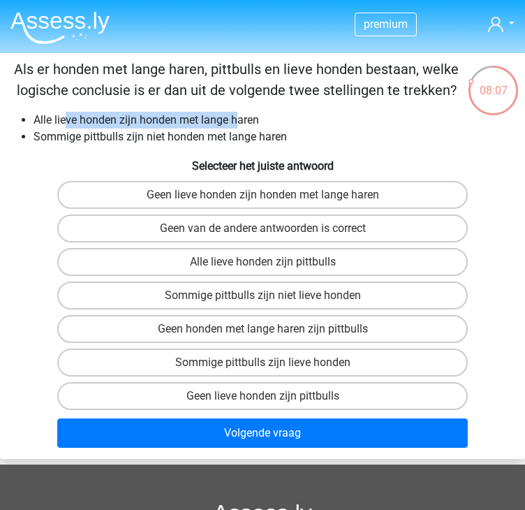
drag, startPoint x: 67, startPoint y: 116, endPoint x: 239, endPoint y: 115, distance: 172.4
click at [239, 115] on li "Alle lieve honden zijn honden met lange haren" at bounding box center [277, 120] width 486 height 17
click at [265, 113] on li "Alle lieve honden zijn honden met lange haren" at bounding box center [277, 120] width 486 height 17
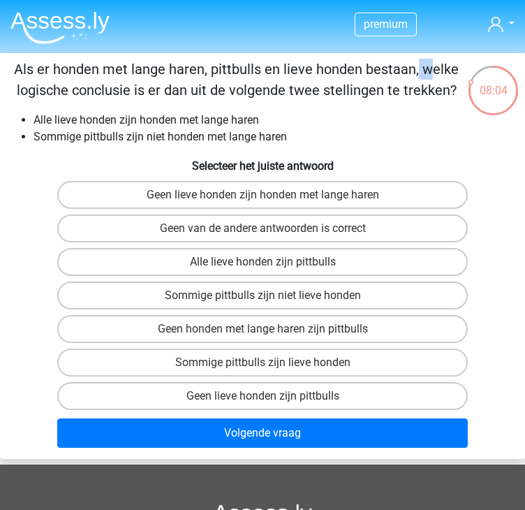
drag, startPoint x: 139, startPoint y: 62, endPoint x: 156, endPoint y: 62, distance: 17.4
click at [156, 62] on p "Als er honden met lange haren, pittbulls en lieve honden bestaan, welke logisch…" at bounding box center [236, 80] width 461 height 42
drag, startPoint x: 210, startPoint y: 64, endPoint x: 232, endPoint y: 68, distance: 22.7
click at [232, 68] on p "Als er honden met lange haren, pittbulls en lieve honden bestaan, welke logisch…" at bounding box center [236, 80] width 461 height 42
click at [490, 90] on div "07:52" at bounding box center [493, 81] width 52 height 35
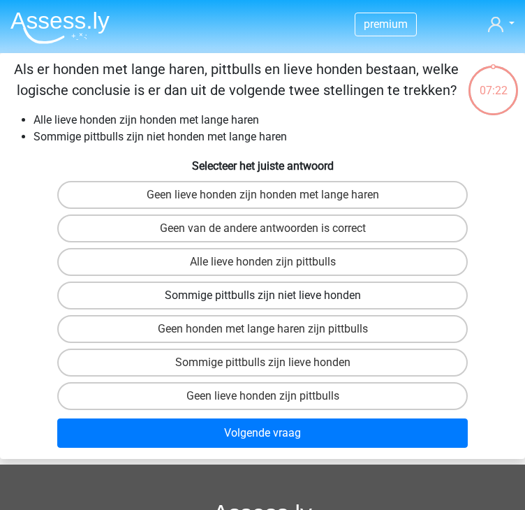
click at [207, 295] on label "Sommige pittbulls zijn niet lieve honden" at bounding box center [262, 295] width 410 height 28
click at [262, 295] on input "Sommige pittbulls zijn niet lieve honden" at bounding box center [266, 299] width 9 height 9
radio input "true"
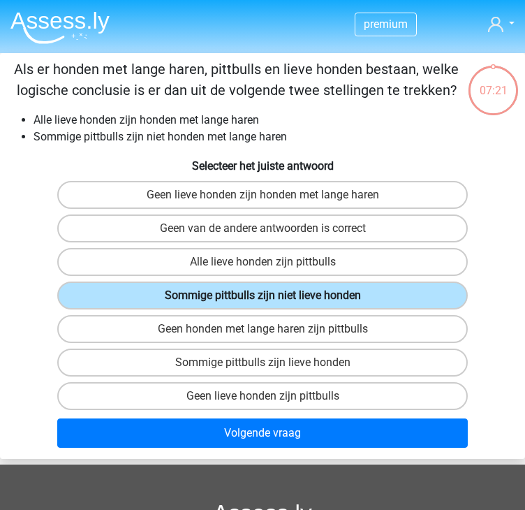
click at [207, 295] on label "Sommige pittbulls zijn niet lieve honden" at bounding box center [262, 295] width 410 height 28
click at [262, 295] on input "Sommige pittbulls zijn niet lieve honden" at bounding box center [266, 299] width 9 height 9
click at [231, 362] on label "Sommige pittbulls zijn lieve honden" at bounding box center [262, 362] width 410 height 28
click at [262, 362] on input "Sommige pittbulls zijn lieve honden" at bounding box center [266, 366] width 9 height 9
radio input "true"
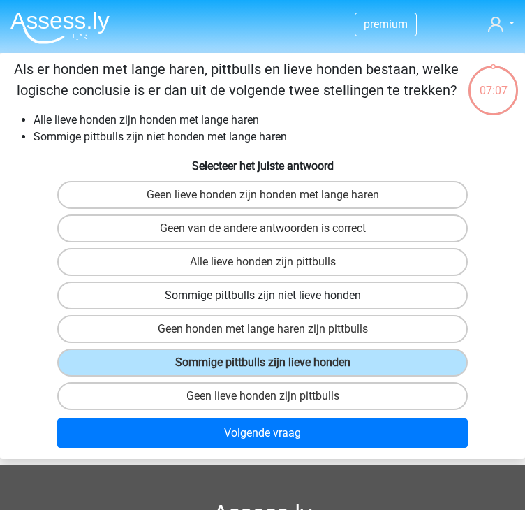
click at [246, 297] on label "Sommige pittbulls zijn niet lieve honden" at bounding box center [262, 295] width 410 height 28
click at [262, 297] on input "Sommige pittbulls zijn niet lieve honden" at bounding box center [266, 299] width 9 height 9
radio input "true"
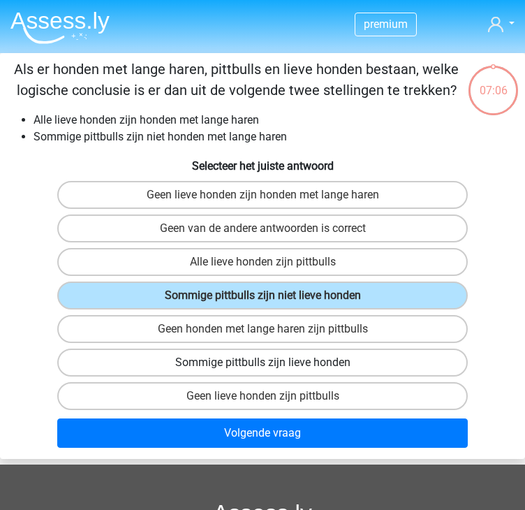
click at [233, 362] on label "Sommige pittbulls zijn lieve honden" at bounding box center [262, 362] width 410 height 28
click at [262, 362] on input "Sommige pittbulls zijn lieve honden" at bounding box center [266, 366] width 9 height 9
radio input "true"
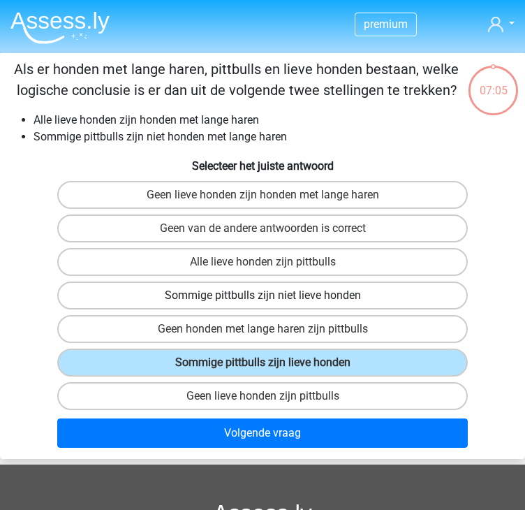
click at [236, 291] on label "Sommige pittbulls zijn niet lieve honden" at bounding box center [262, 295] width 410 height 28
click at [262, 295] on input "Sommige pittbulls zijn niet lieve honden" at bounding box center [266, 299] width 9 height 9
radio input "true"
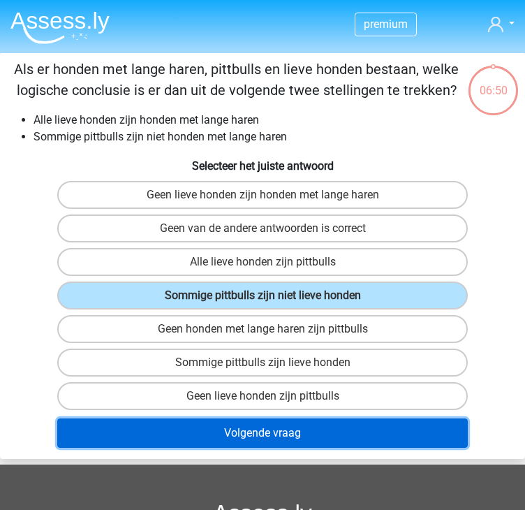
click at [282, 431] on button "Volgende vraag" at bounding box center [262, 432] width 410 height 29
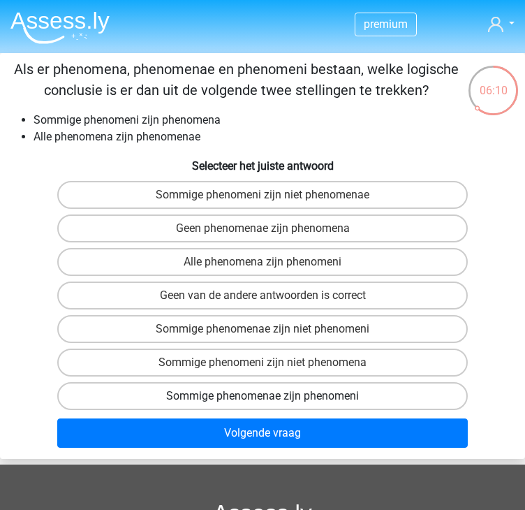
click at [245, 392] on label "Sommige phenomenae zijn phenomeni" at bounding box center [262, 396] width 410 height 28
click at [262, 396] on input "Sommige phenomenae zijn phenomeni" at bounding box center [266, 400] width 9 height 9
radio input "true"
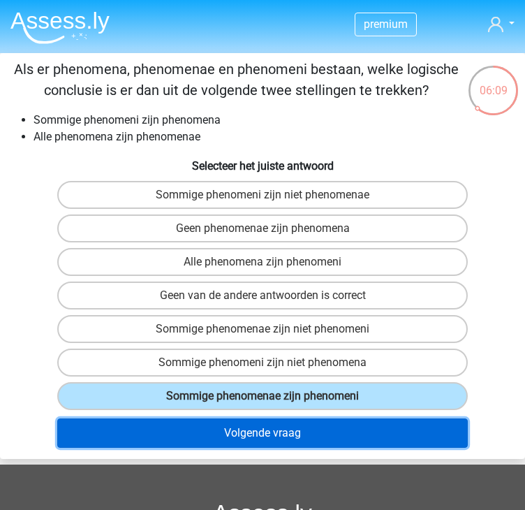
click at [253, 431] on button "Volgende vraag" at bounding box center [262, 432] width 410 height 29
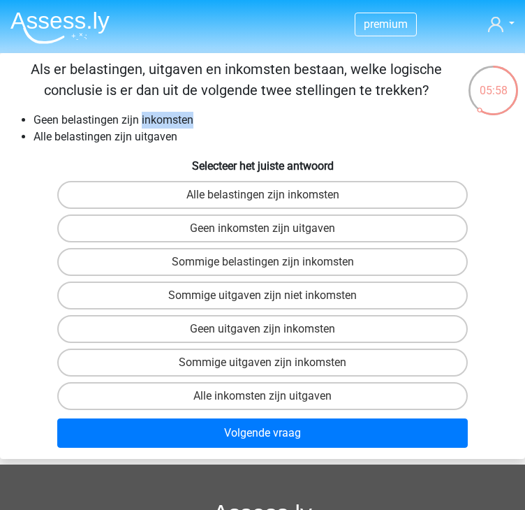
drag, startPoint x: 143, startPoint y: 119, endPoint x: 201, endPoint y: 121, distance: 58.0
click at [201, 121] on li "Geen belastingen zijn inkomsten" at bounding box center [277, 120] width 486 height 17
click at [153, 146] on div "Als er belastingen, uitgaven en inkomsten bestaan, welke logische conclusie is …" at bounding box center [262, 256] width 525 height 394
click at [248, 227] on label "Geen inkomsten zijn uitgaven" at bounding box center [262, 228] width 410 height 28
click at [262, 228] on input "Geen inkomsten zijn uitgaven" at bounding box center [266, 232] width 9 height 9
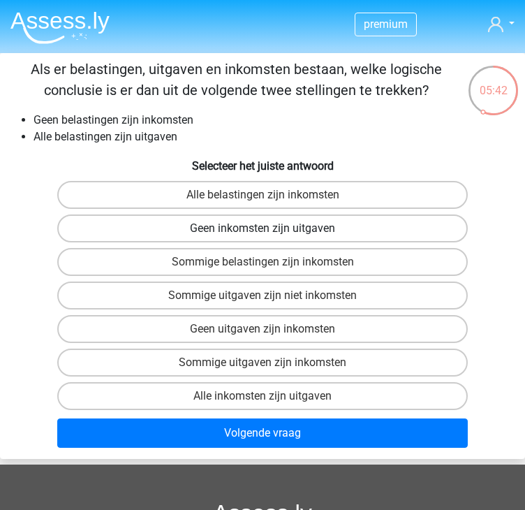
radio input "true"
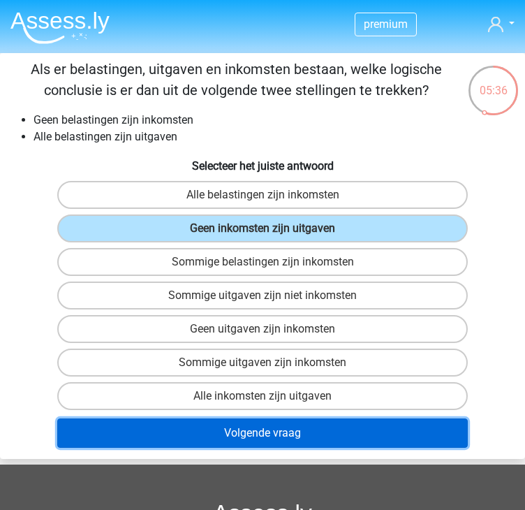
click at [228, 431] on button "Volgende vraag" at bounding box center [262, 432] width 410 height 29
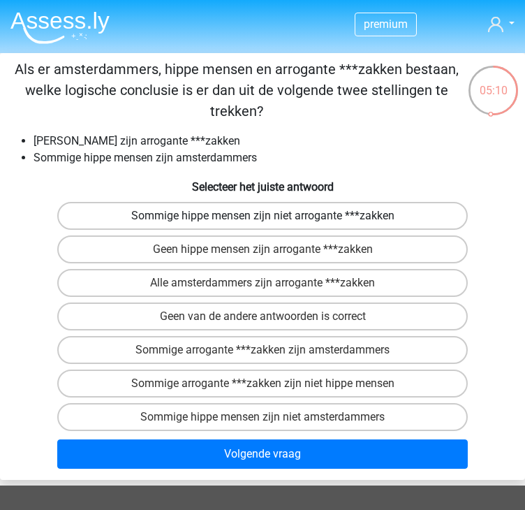
click at [129, 209] on label "Sommige hippe mensen zijn niet arrogante ***zakken" at bounding box center [262, 216] width 410 height 28
click at [262, 216] on input "Sommige hippe mensen zijn niet arrogante ***zakken" at bounding box center [266, 220] width 9 height 9
radio input "true"
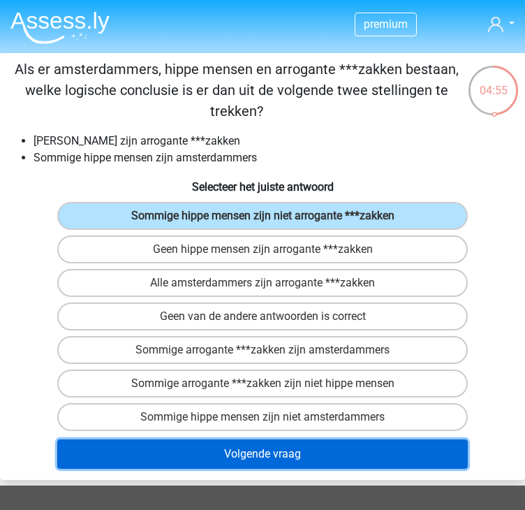
click at [253, 445] on button "Volgende vraag" at bounding box center [262, 453] width 410 height 29
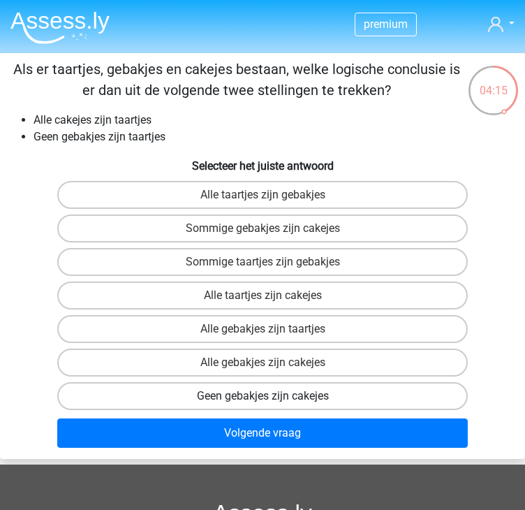
click at [218, 391] on label "Geen gebakjes zijn cakejes" at bounding box center [262, 396] width 410 height 28
click at [262, 396] on input "Geen gebakjes zijn cakejes" at bounding box center [266, 400] width 9 height 9
radio input "true"
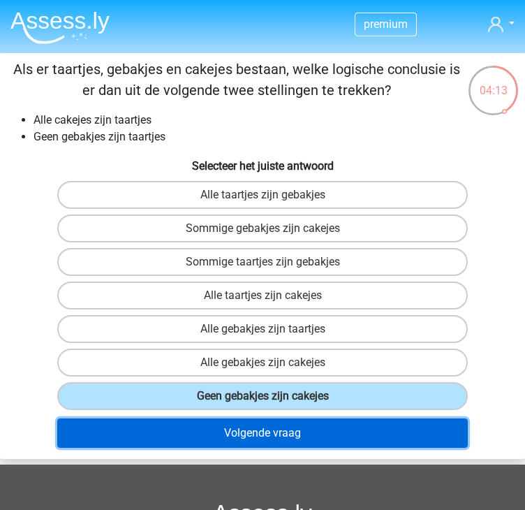
click at [246, 437] on button "Volgende vraag" at bounding box center [262, 432] width 410 height 29
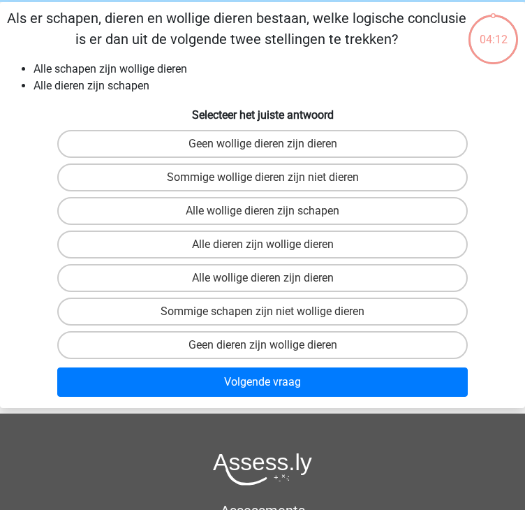
scroll to position [53, 0]
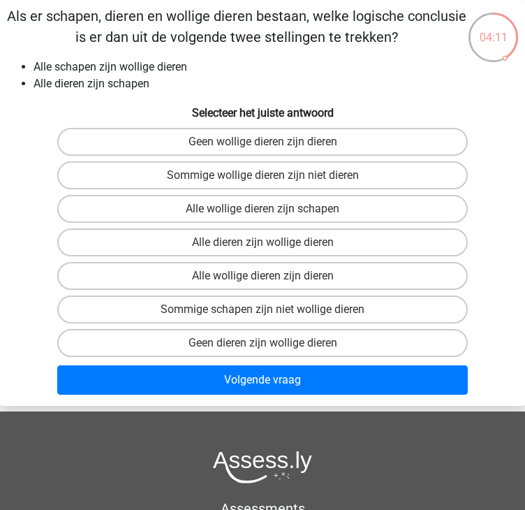
click at [30, 119] on h6 "Selecteer het juiste antwoord" at bounding box center [263, 111] width 514 height 16
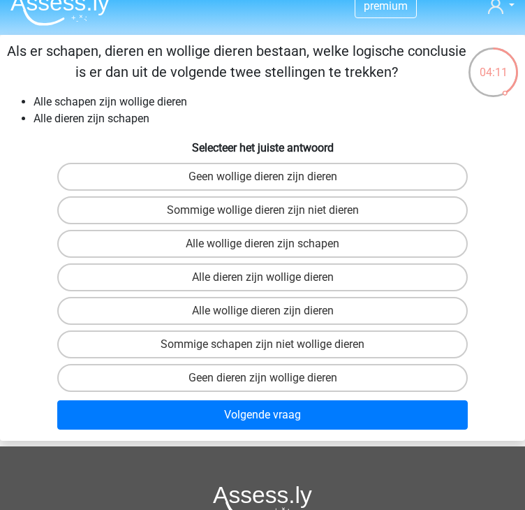
scroll to position [0, 0]
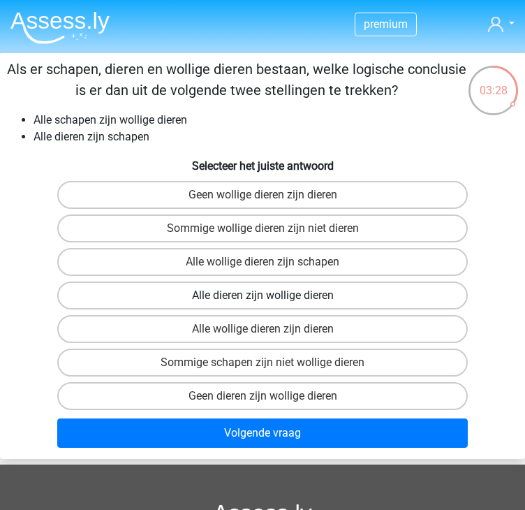
click at [198, 295] on label "Alle dieren zijn wollige dieren" at bounding box center [262, 295] width 410 height 28
click at [262, 295] on input "Alle dieren zijn wollige dieren" at bounding box center [266, 299] width 9 height 9
radio input "true"
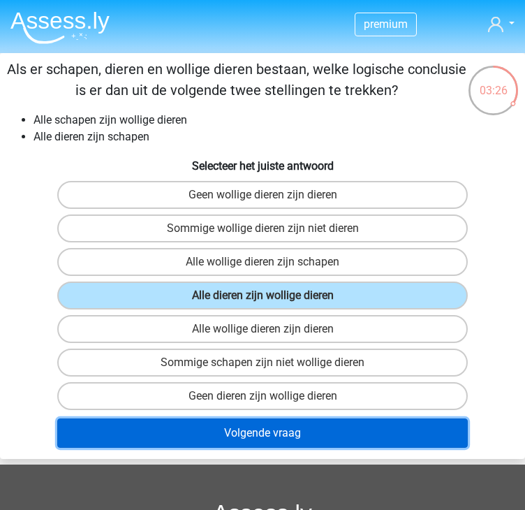
click at [244, 426] on button "Volgende vraag" at bounding box center [262, 432] width 410 height 29
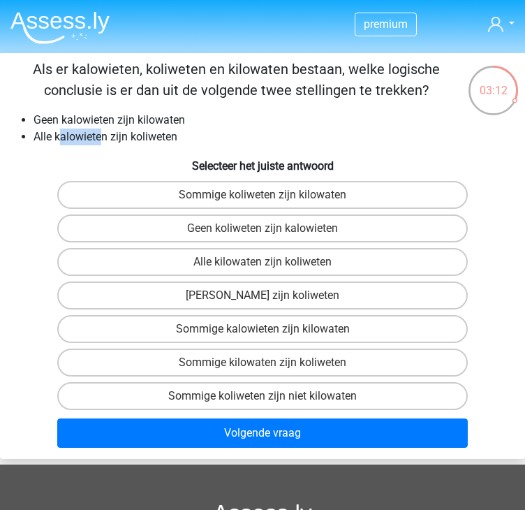
drag, startPoint x: 58, startPoint y: 138, endPoint x: 100, endPoint y: 139, distance: 41.9
click at [100, 139] on li "Alle kalowieten zijn koliweten" at bounding box center [277, 136] width 486 height 17
click at [195, 295] on label "Geen kilowaten zijn koliweten" at bounding box center [262, 295] width 410 height 28
click at [262, 295] on input "Geen kilowaten zijn koliweten" at bounding box center [266, 299] width 9 height 9
radio input "true"
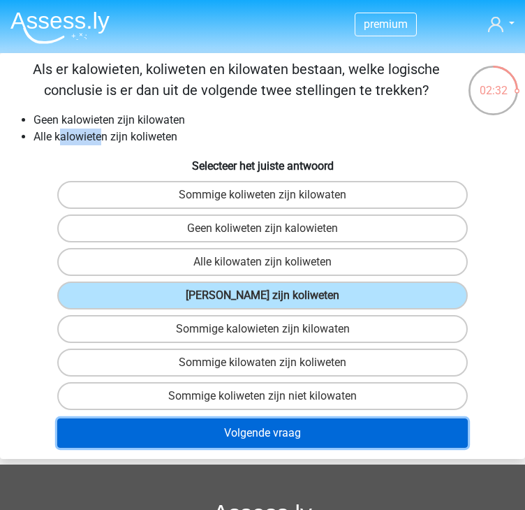
click at [274, 431] on button "Volgende vraag" at bounding box center [262, 432] width 410 height 29
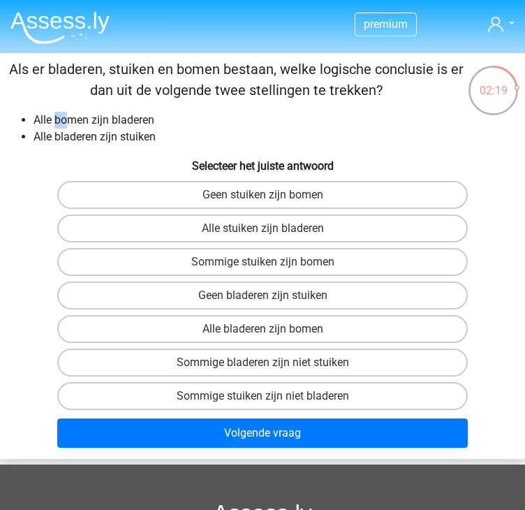
drag, startPoint x: 57, startPoint y: 115, endPoint x: 74, endPoint y: 121, distance: 18.5
click at [74, 121] on li "Alle bomen zijn bladeren" at bounding box center [277, 120] width 486 height 17
drag, startPoint x: 133, startPoint y: 140, endPoint x: 150, endPoint y: 139, distance: 17.5
click at [150, 139] on li "Alle bladeren zijn stuiken" at bounding box center [277, 136] width 486 height 17
click at [272, 228] on label "Alle stuiken zijn bladeren" at bounding box center [262, 228] width 410 height 28
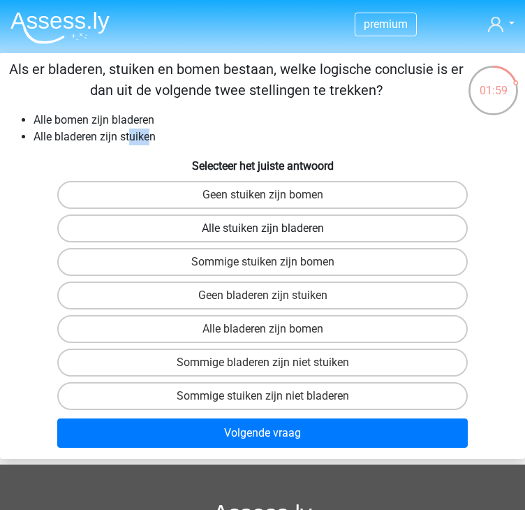
click at [272, 228] on input "Alle stuiken zijn bladeren" at bounding box center [266, 232] width 9 height 9
radio input "true"
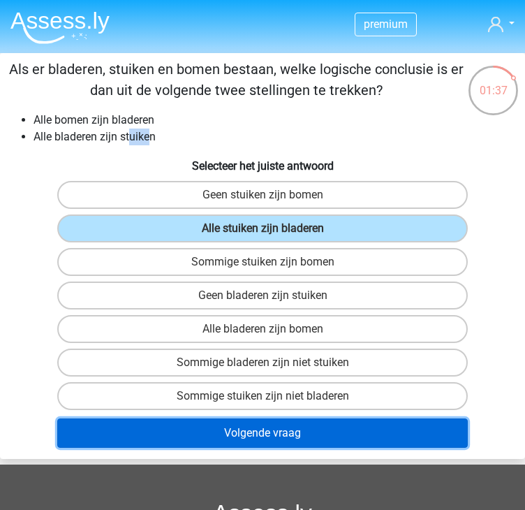
click at [250, 431] on button "Volgende vraag" at bounding box center [262, 432] width 410 height 29
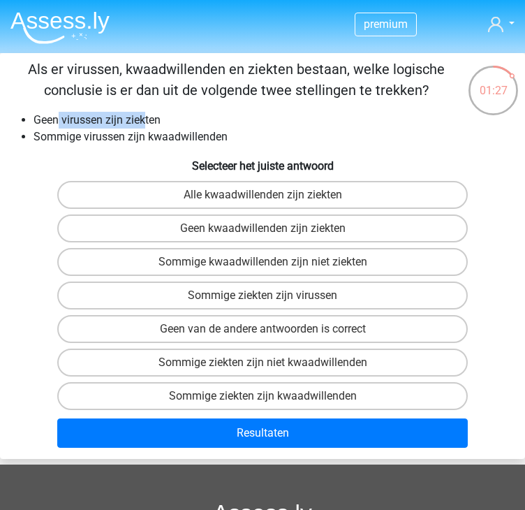
drag, startPoint x: 98, startPoint y: 122, endPoint x: 145, endPoint y: 124, distance: 47.5
click at [145, 124] on li "Geen virussen zijn ziekten" at bounding box center [277, 120] width 486 height 17
click at [117, 140] on li "Sommige virussen zijn kwaadwillenden" at bounding box center [277, 136] width 486 height 17
drag, startPoint x: 67, startPoint y: 140, endPoint x: 116, endPoint y: 137, distance: 48.9
click at [116, 137] on li "Sommige virussen zijn kwaadwillenden" at bounding box center [277, 136] width 486 height 17
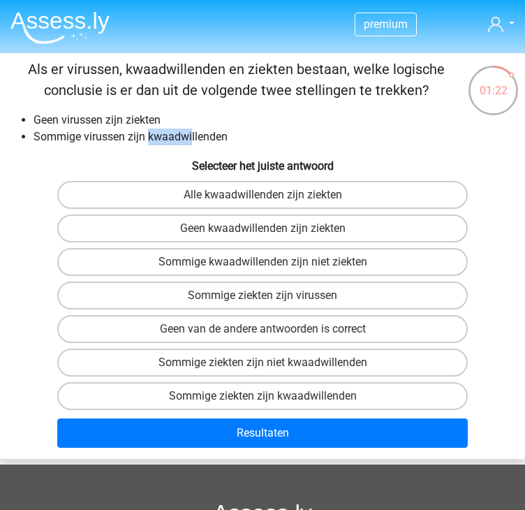
drag, startPoint x: 149, startPoint y: 134, endPoint x: 193, endPoint y: 136, distance: 43.3
click at [193, 136] on li "Sommige virussen zijn kwaadwillenden" at bounding box center [277, 136] width 486 height 17
drag, startPoint x: 128, startPoint y: 115, endPoint x: 181, endPoint y: 121, distance: 52.7
click at [181, 121] on li "Geen virussen zijn ziekten" at bounding box center [277, 120] width 486 height 17
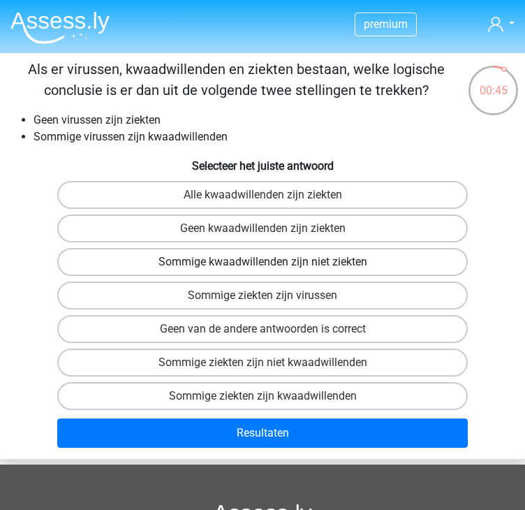
click at [151, 261] on label "Sommige kwaadwillenden zijn niet ziekten" at bounding box center [262, 262] width 410 height 28
click at [262, 262] on input "Sommige kwaadwillenden zijn niet ziekten" at bounding box center [266, 266] width 9 height 9
radio input "true"
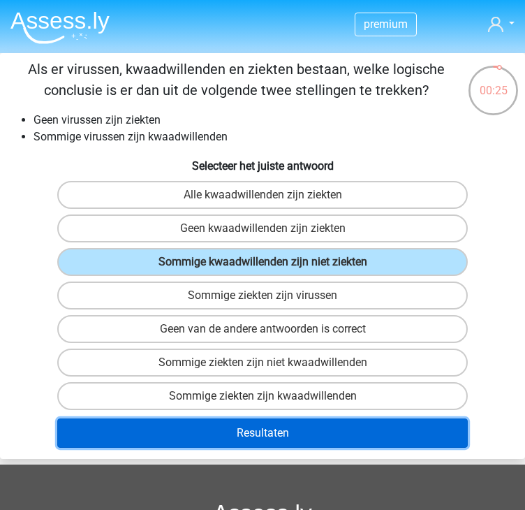
click at [167, 424] on button "Resultaten" at bounding box center [262, 432] width 410 height 29
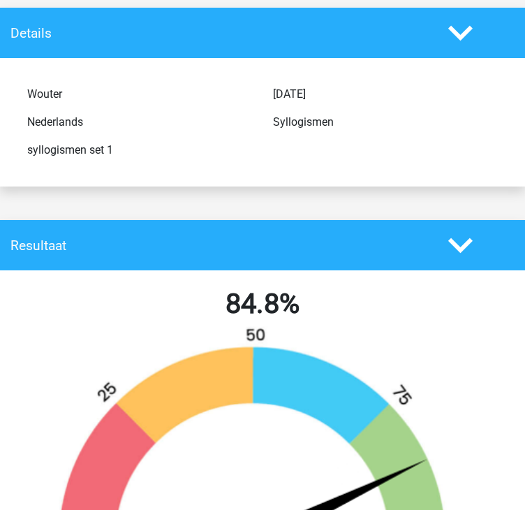
scroll to position [70, 0]
